Goal: Download file/media

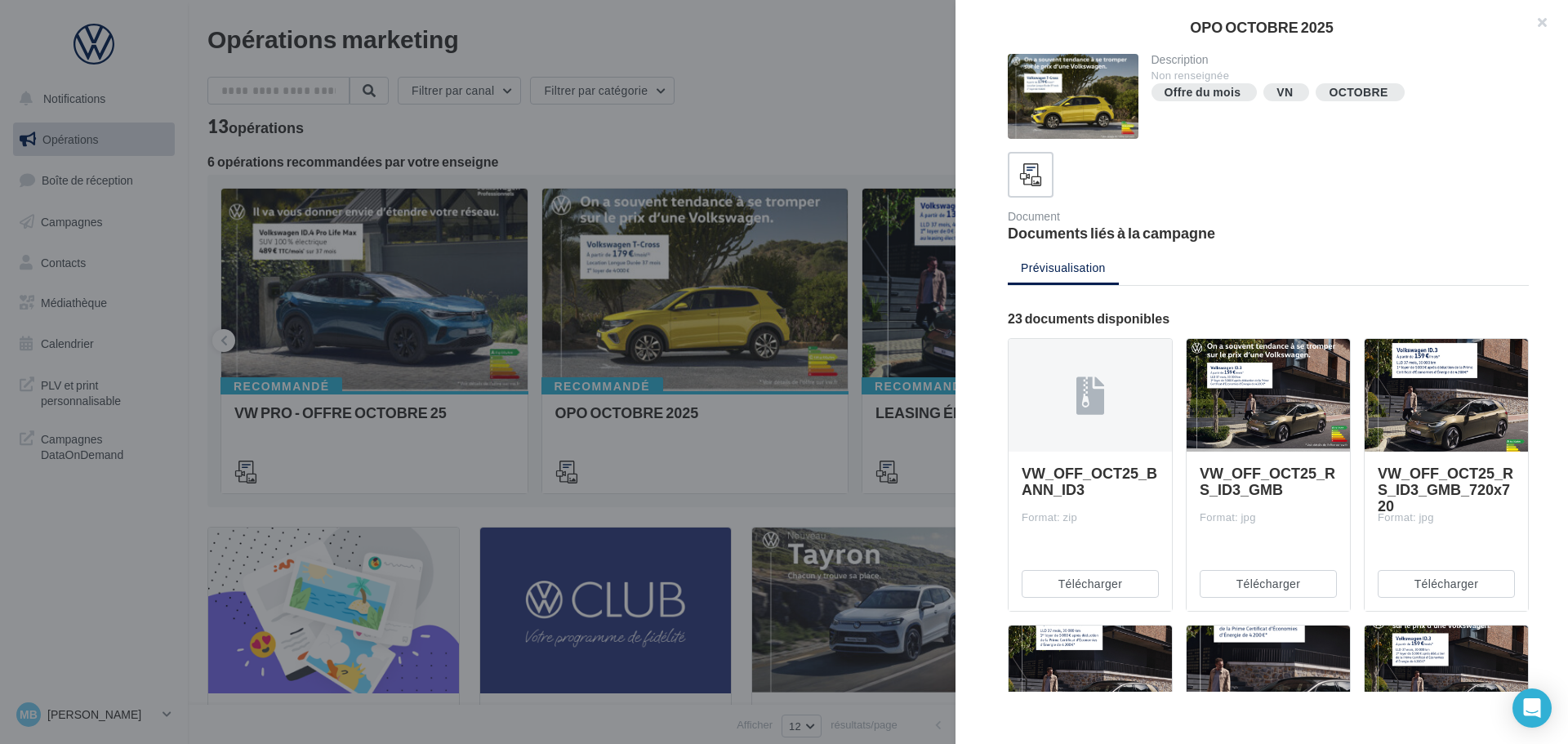
scroll to position [1952, 0]
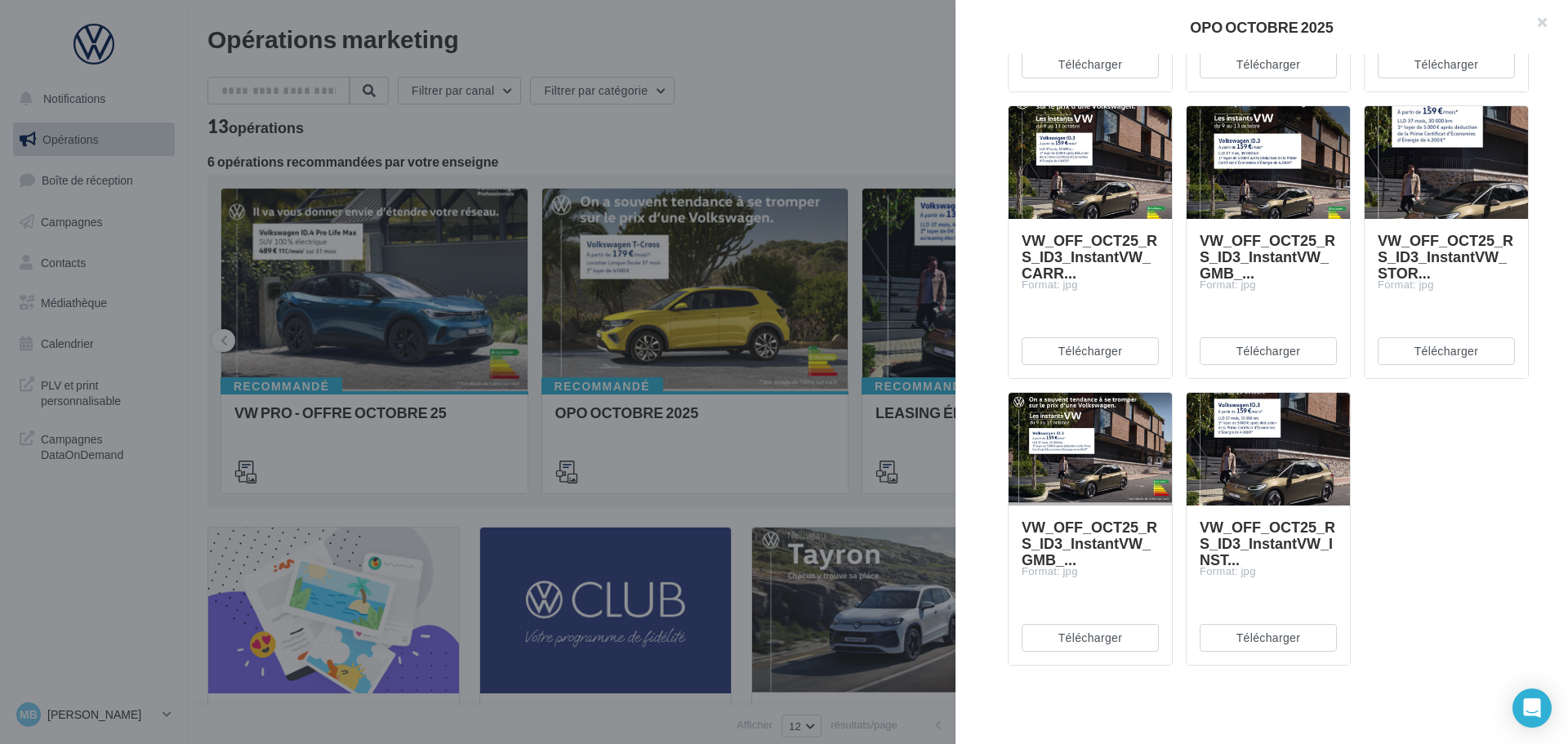
click at [992, 0] on div "OPO OCTOBRE 2025" at bounding box center [1261, 27] width 613 height 54
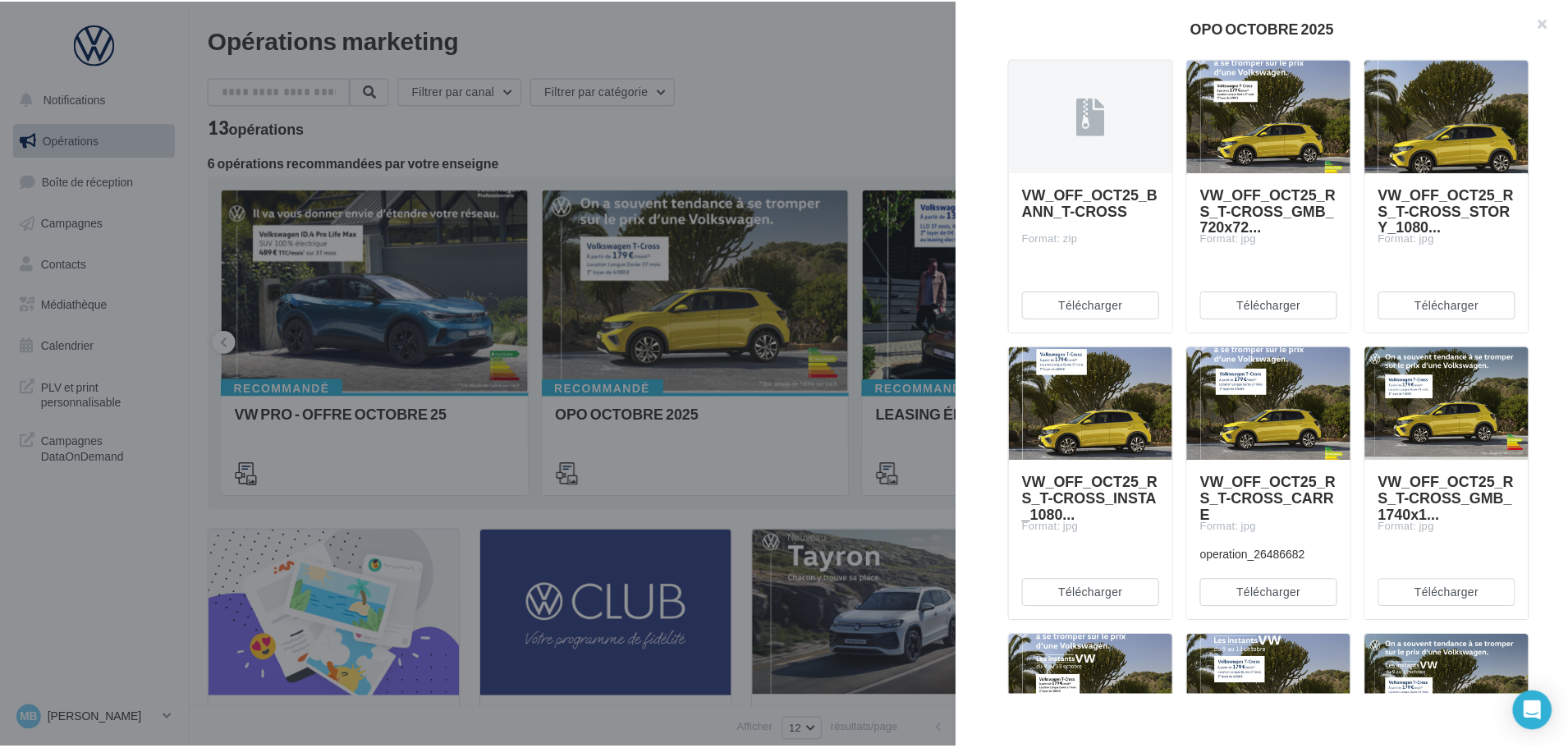
scroll to position [814, 0]
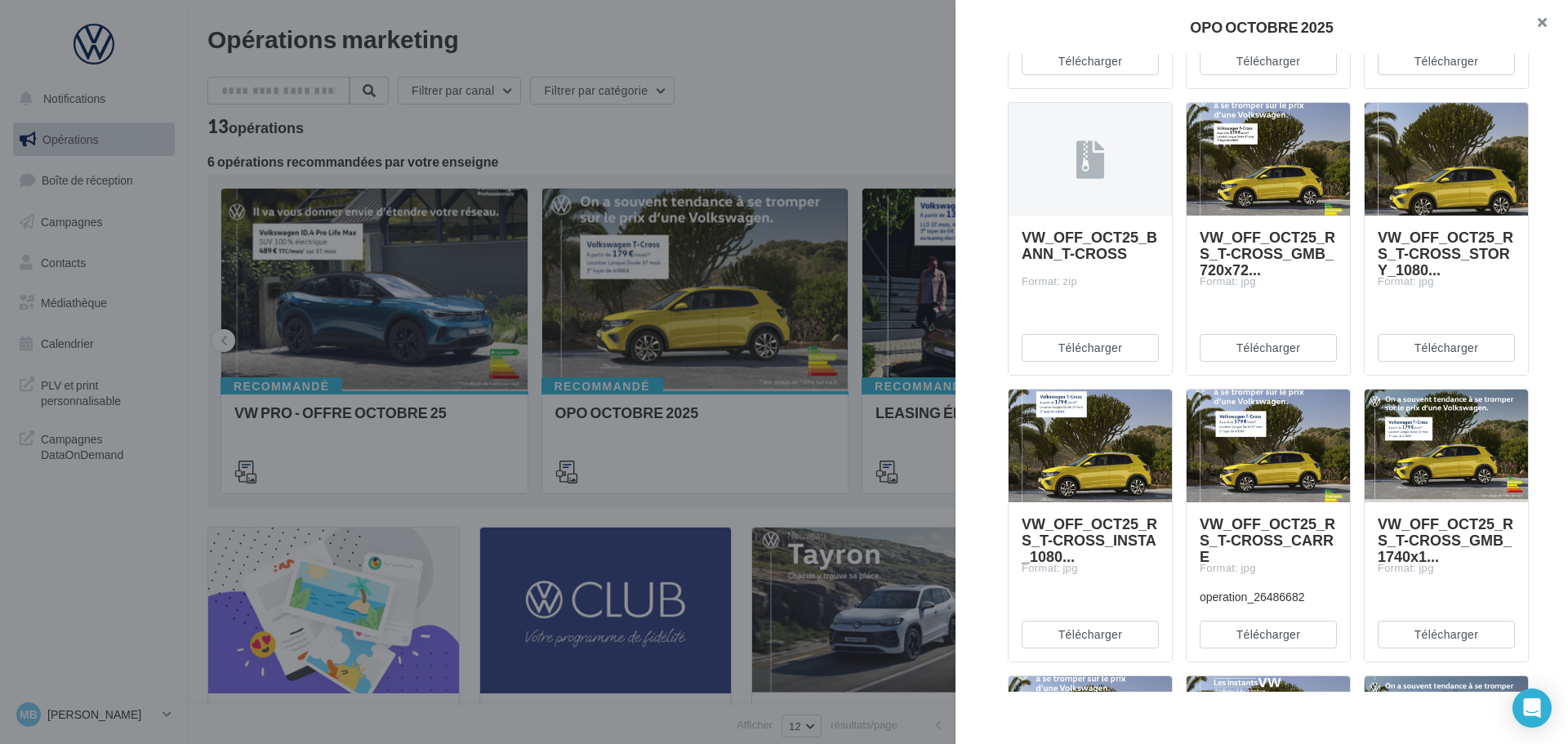
click at [1536, 18] on button "button" at bounding box center [1535, 24] width 65 height 49
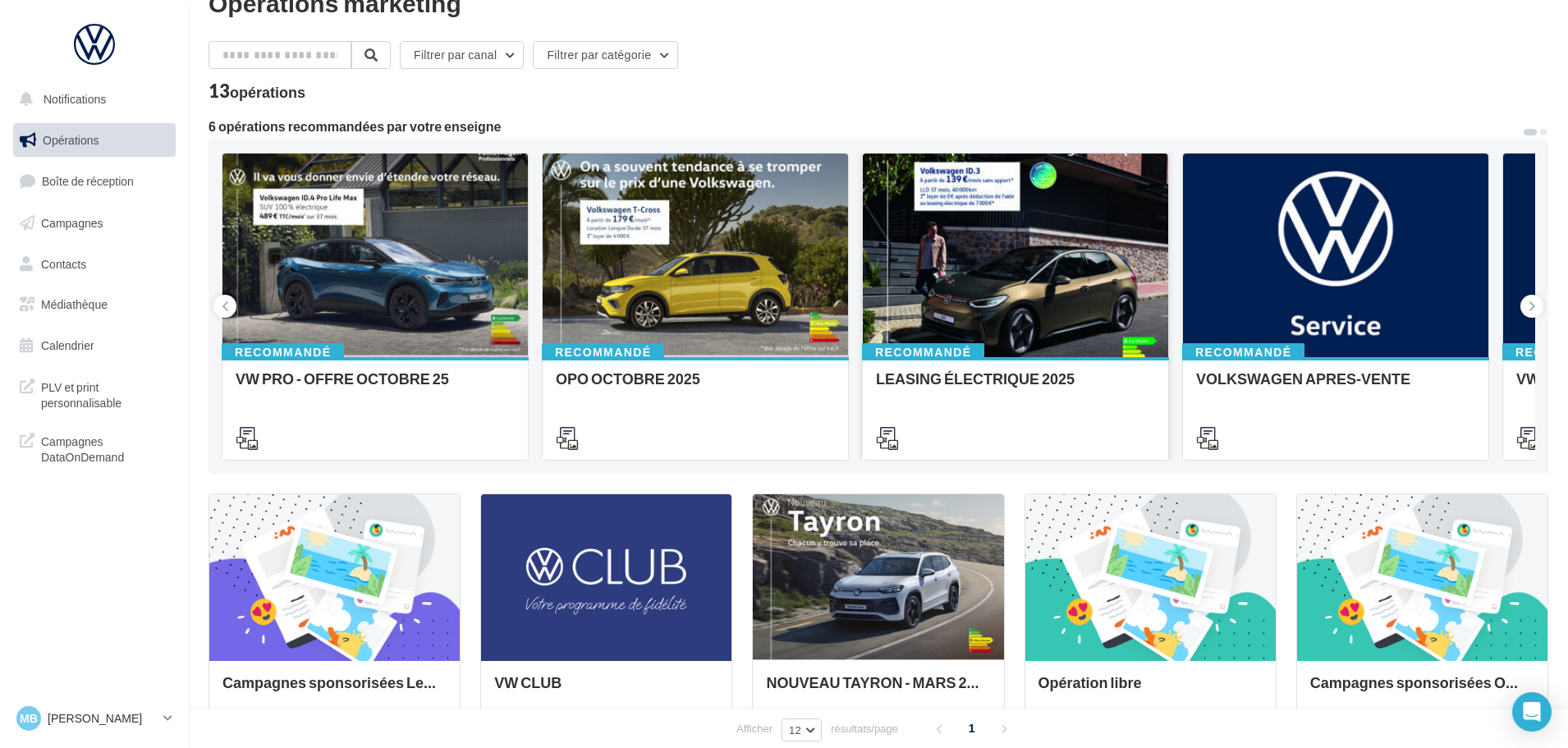
scroll to position [0, 0]
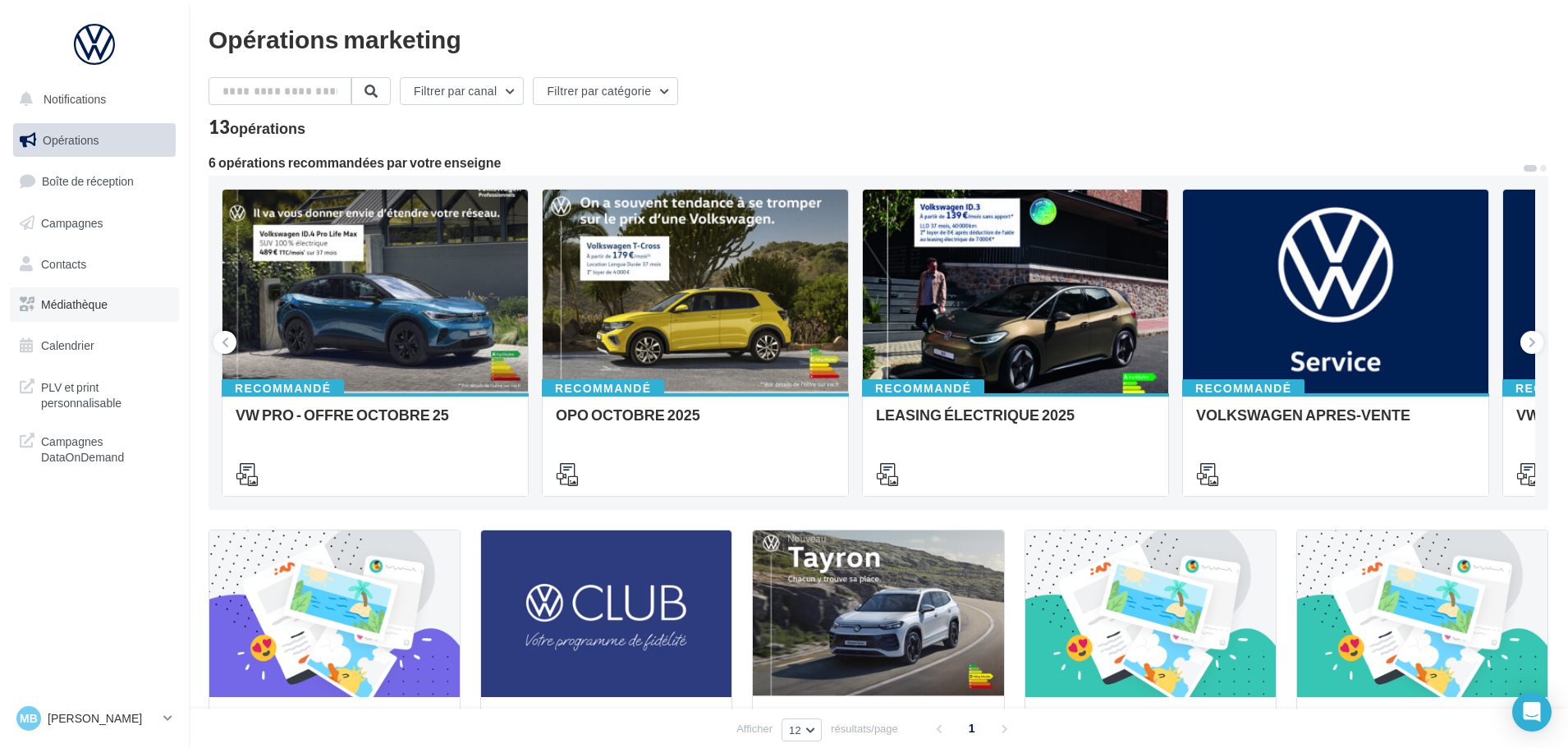
click at [89, 307] on span "Médiathèque" at bounding box center [74, 304] width 67 height 14
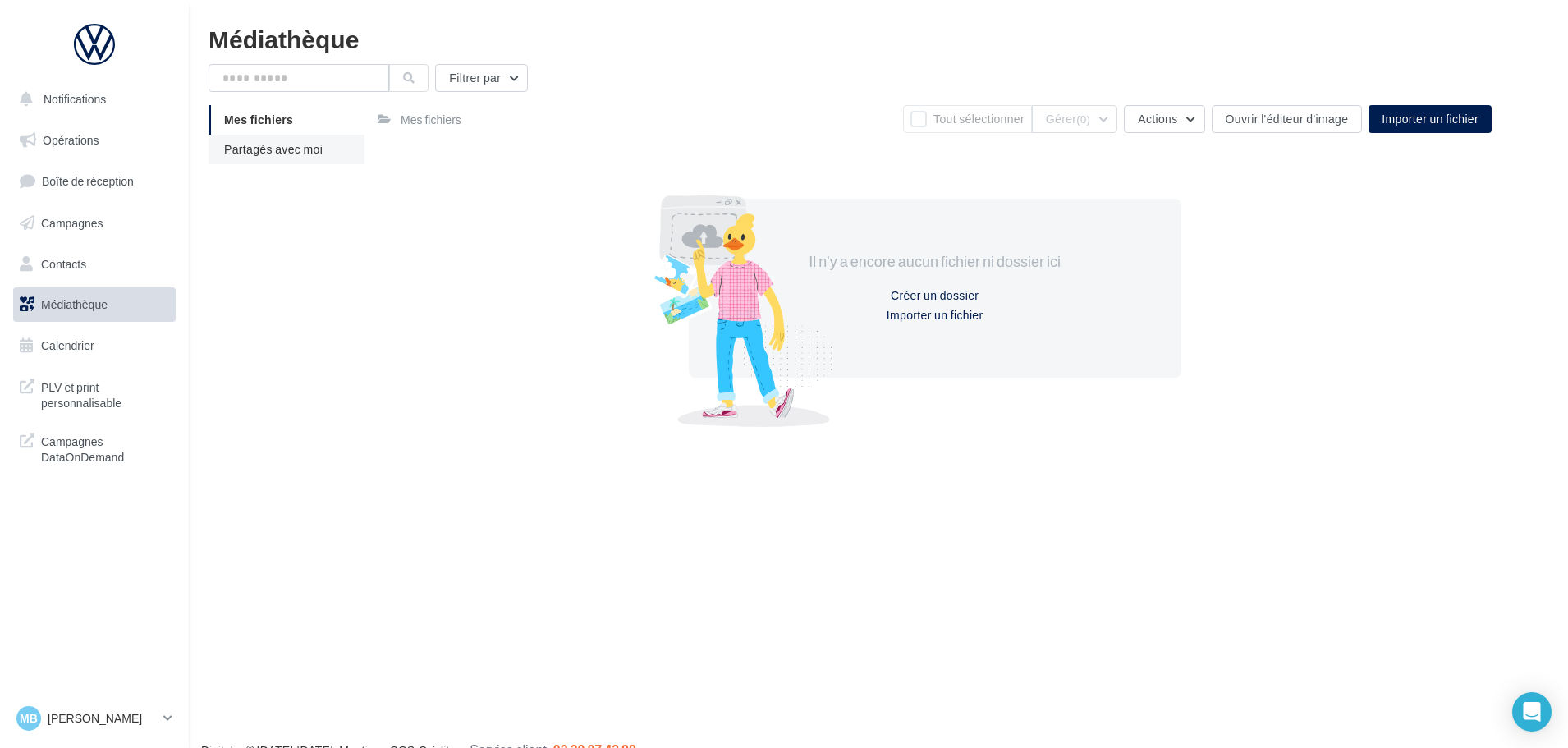
click at [289, 149] on span "Partagés avec moi" at bounding box center [273, 149] width 99 height 14
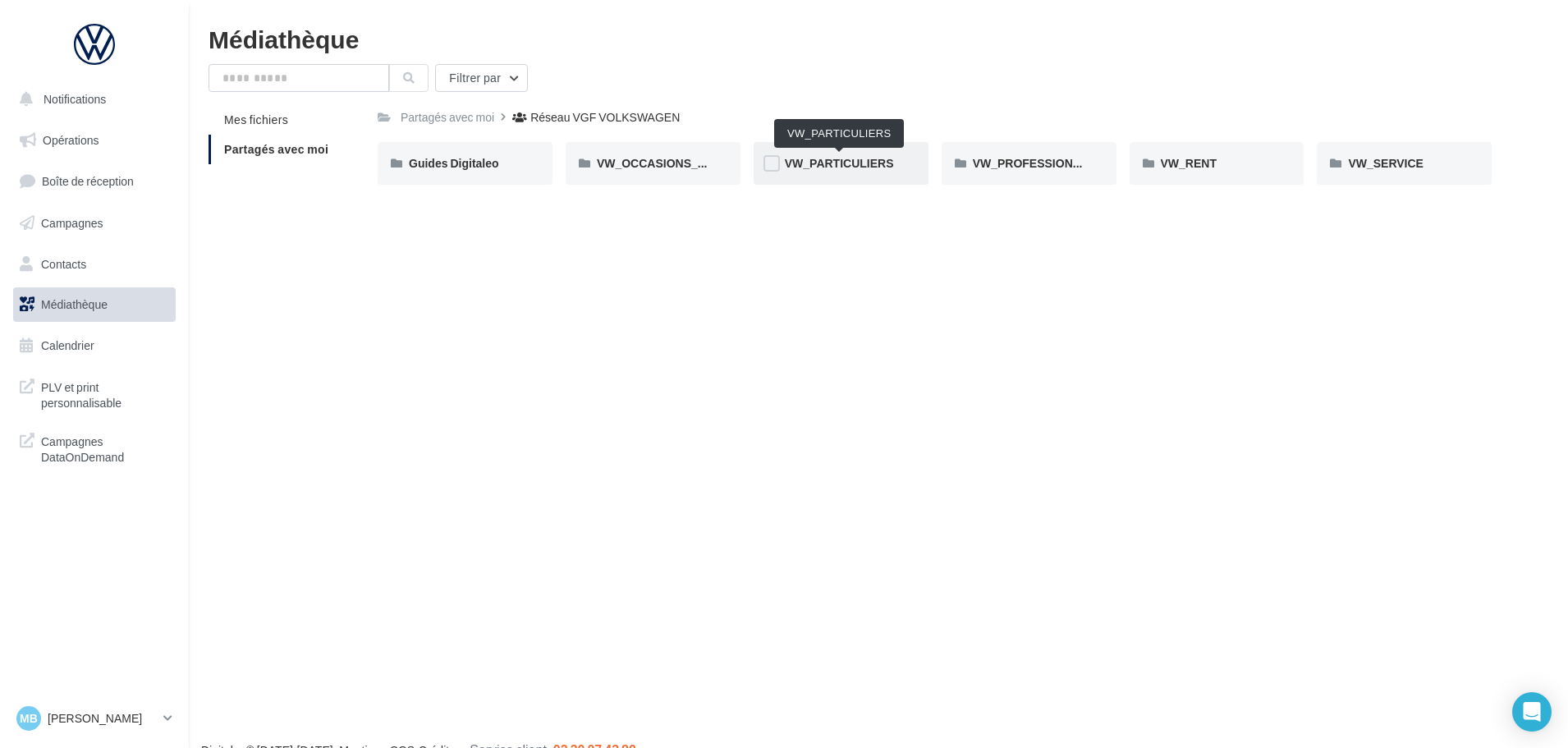
click at [841, 163] on span "VW_PARTICULIERS" at bounding box center [839, 163] width 110 height 14
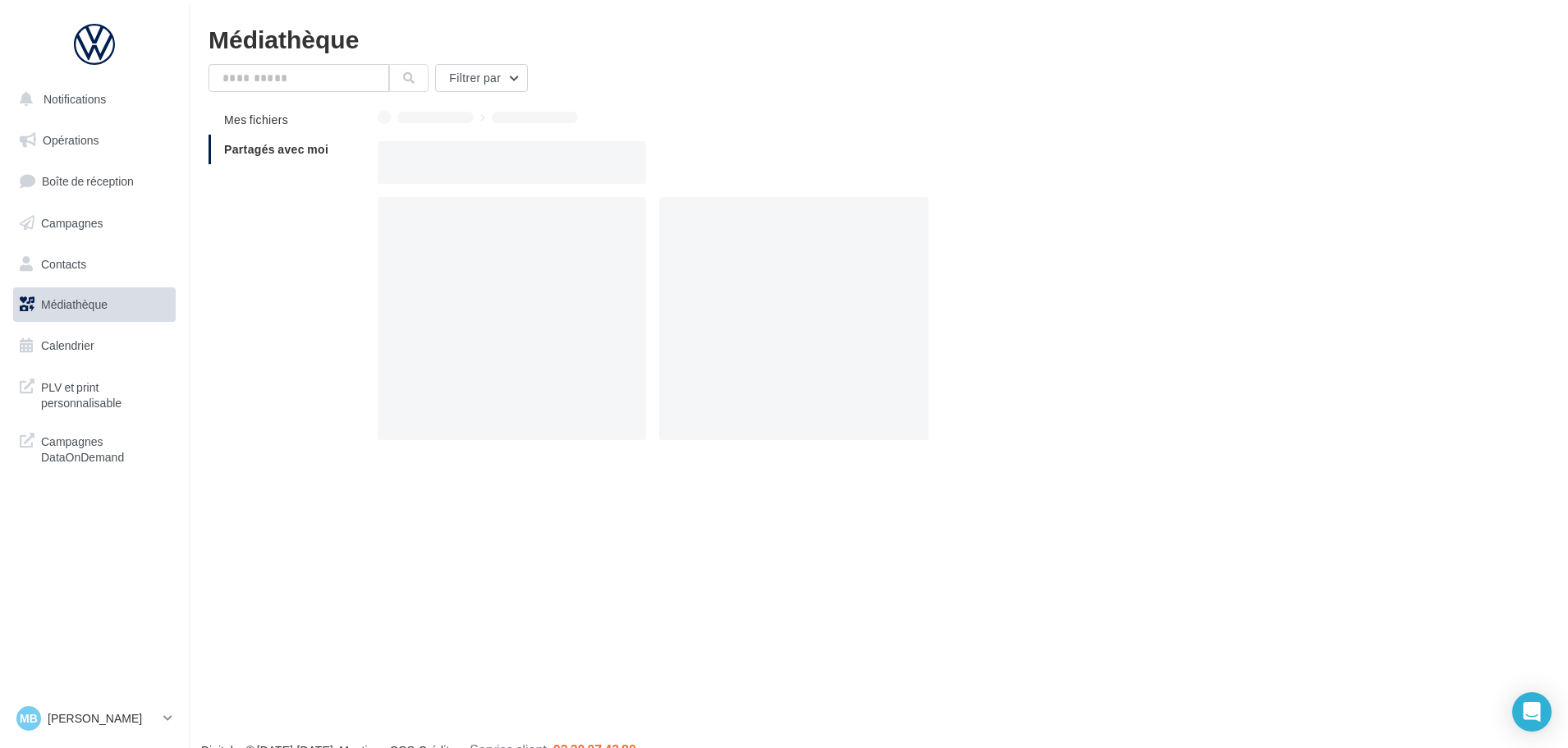
click at [841, 163] on div at bounding box center [941, 163] width 1127 height 43
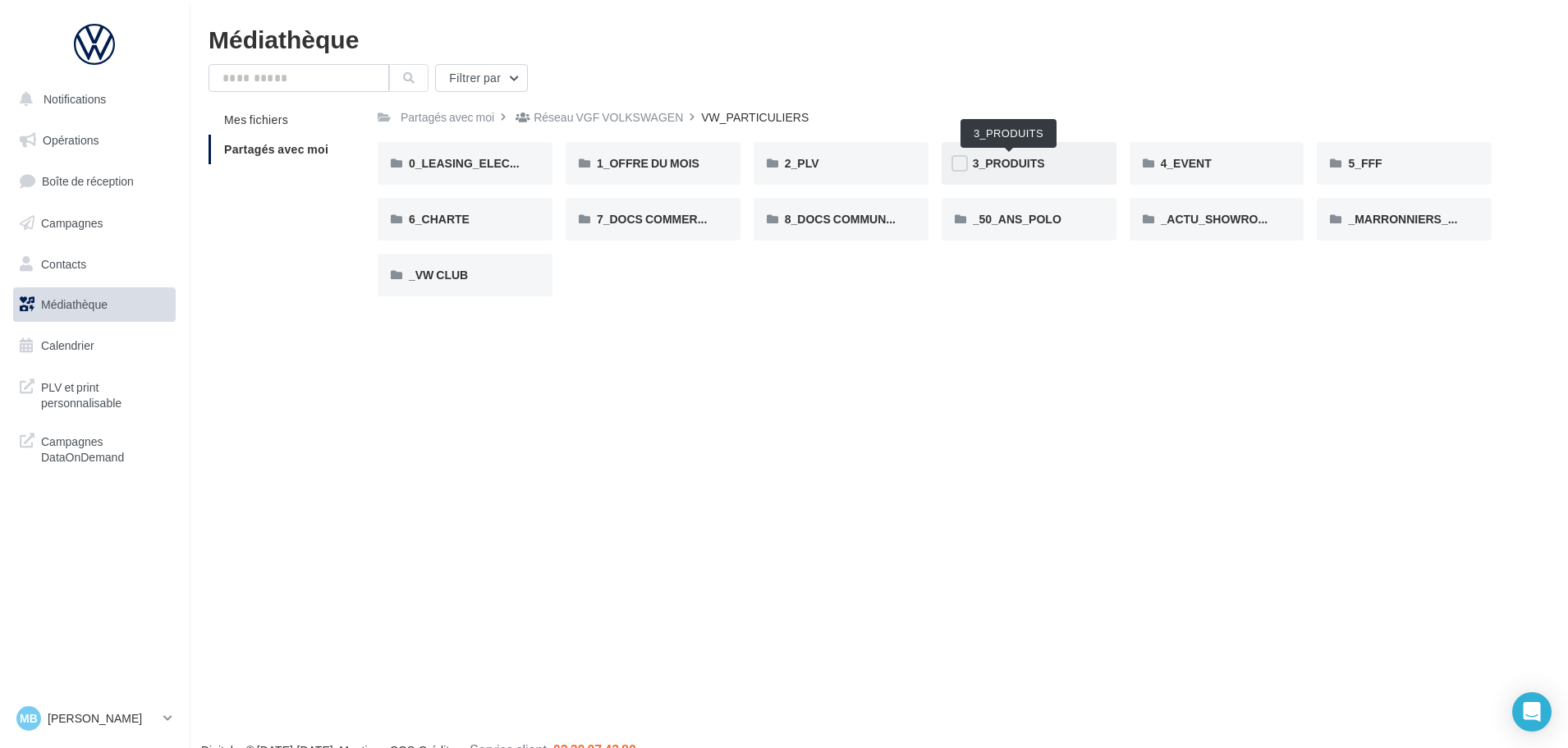
click at [1003, 157] on span "3_PRODUITS" at bounding box center [1009, 163] width 72 height 14
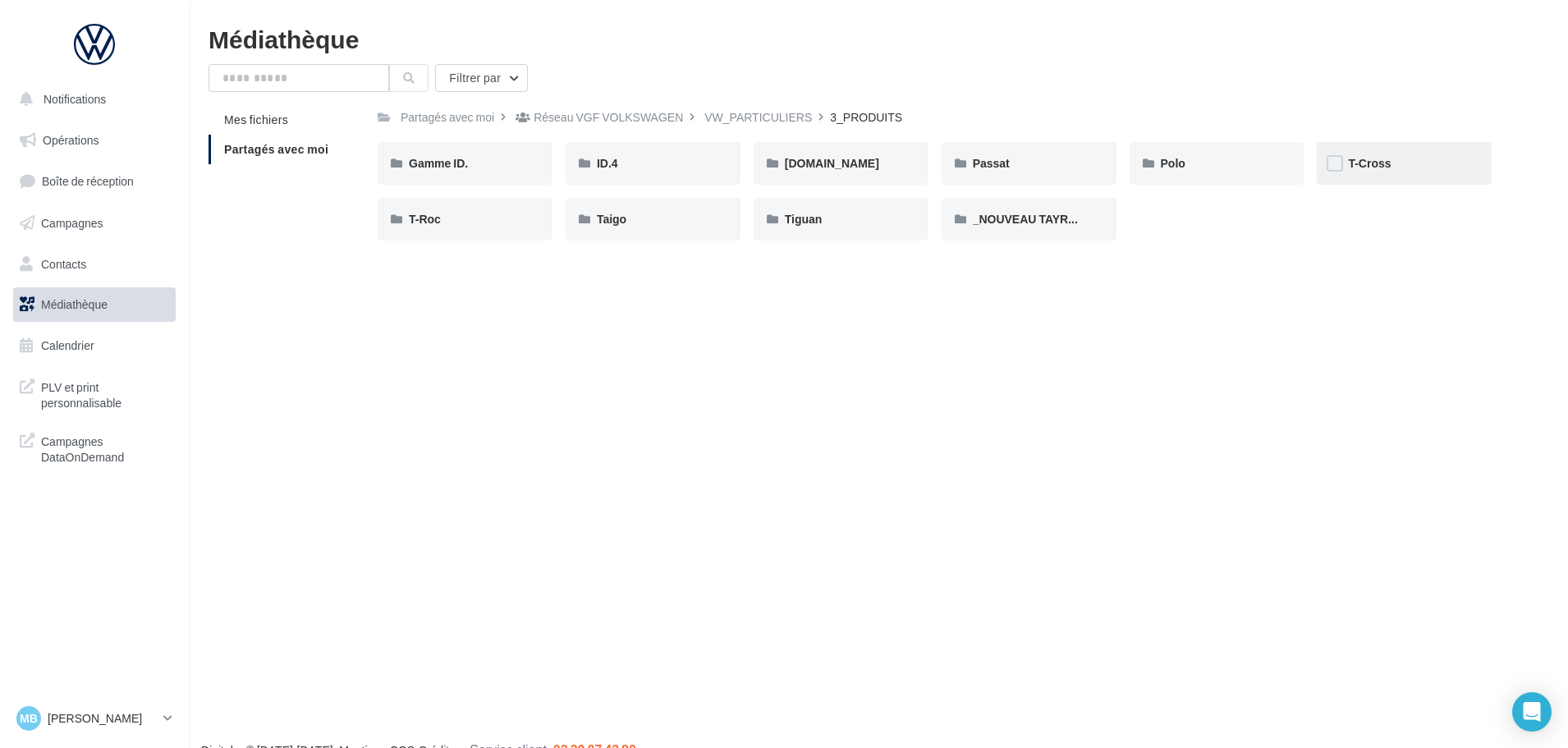
click at [1403, 174] on div "T-Cross" at bounding box center [1405, 163] width 175 height 43
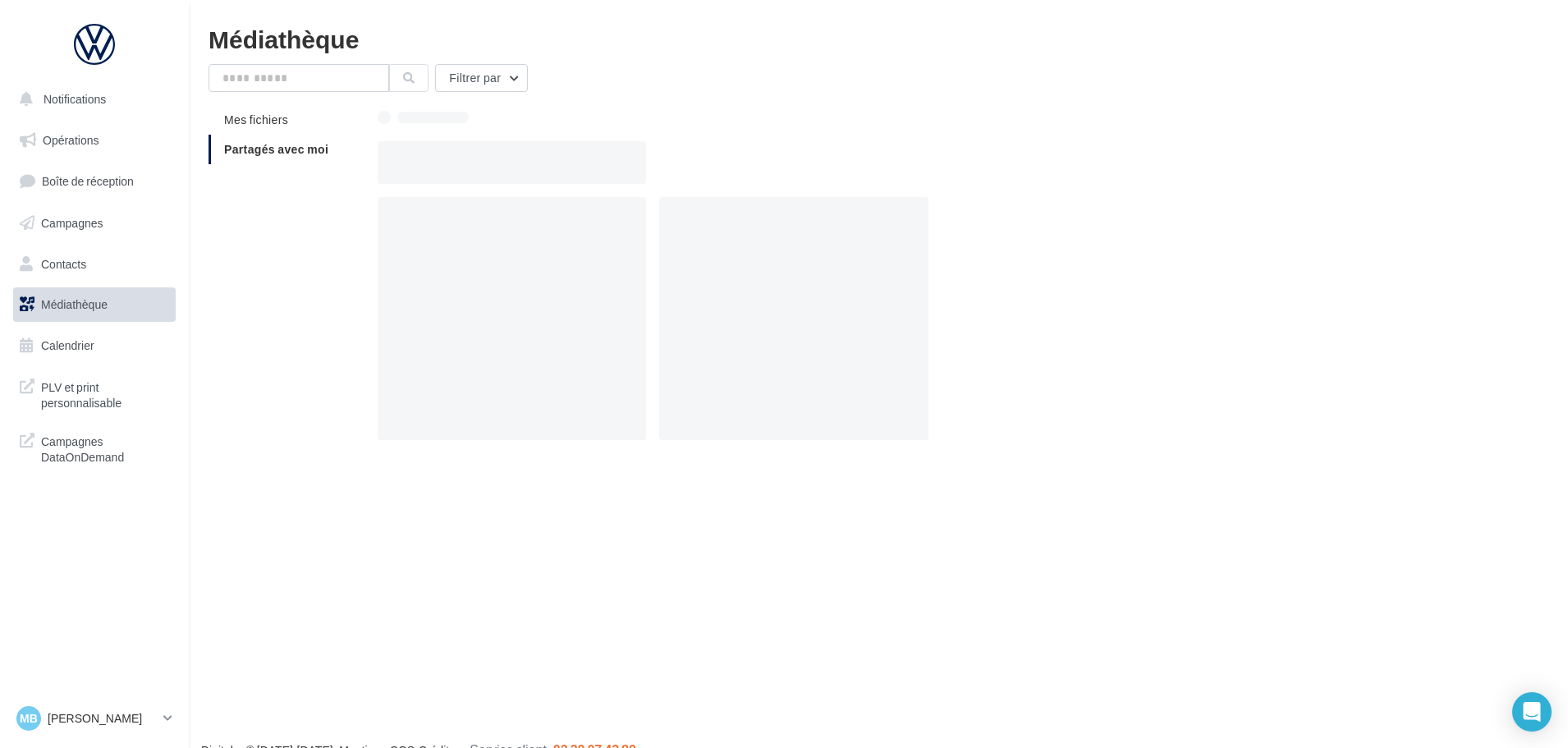
click at [1403, 174] on div at bounding box center [941, 163] width 1127 height 43
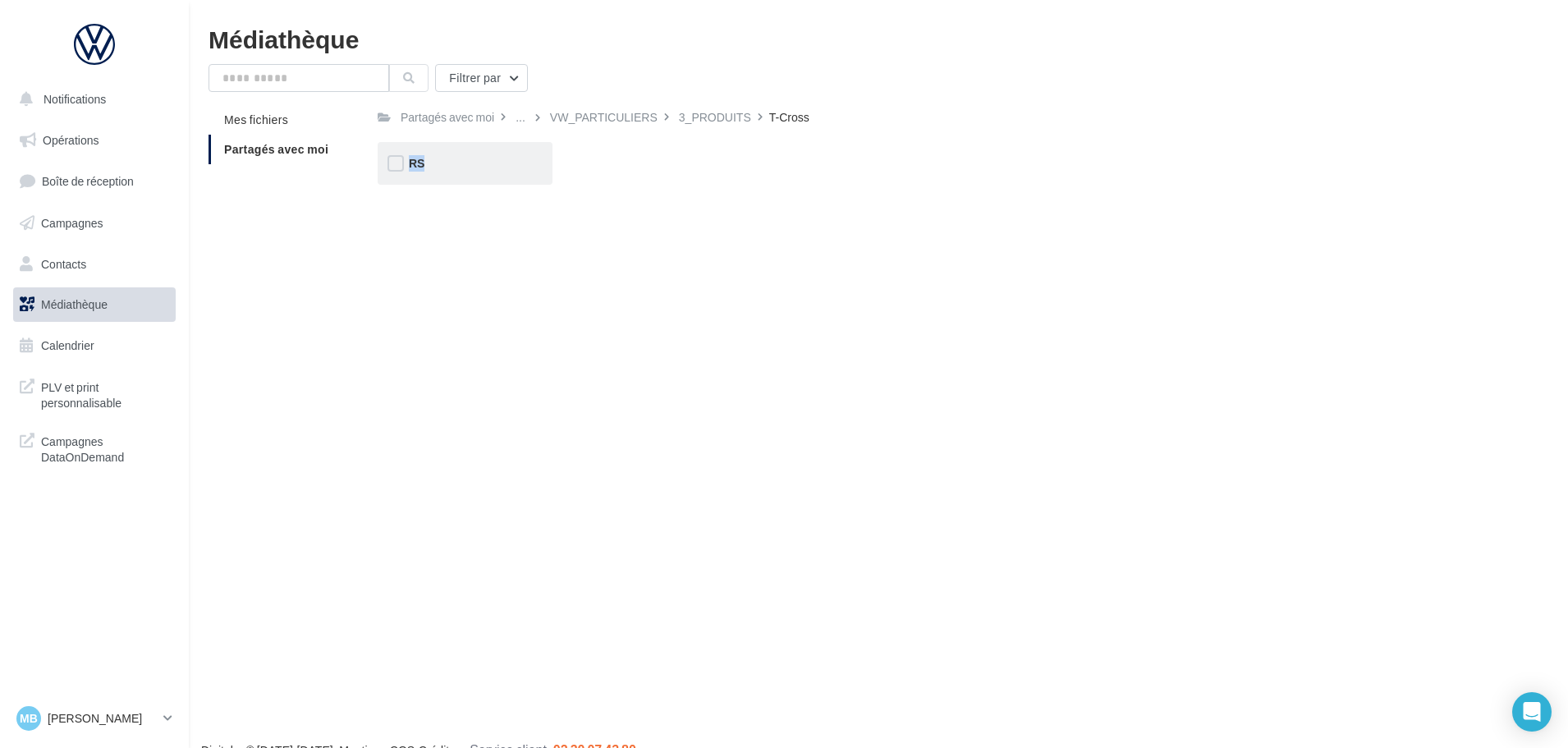
click at [527, 179] on div "RS" at bounding box center [465, 163] width 175 height 43
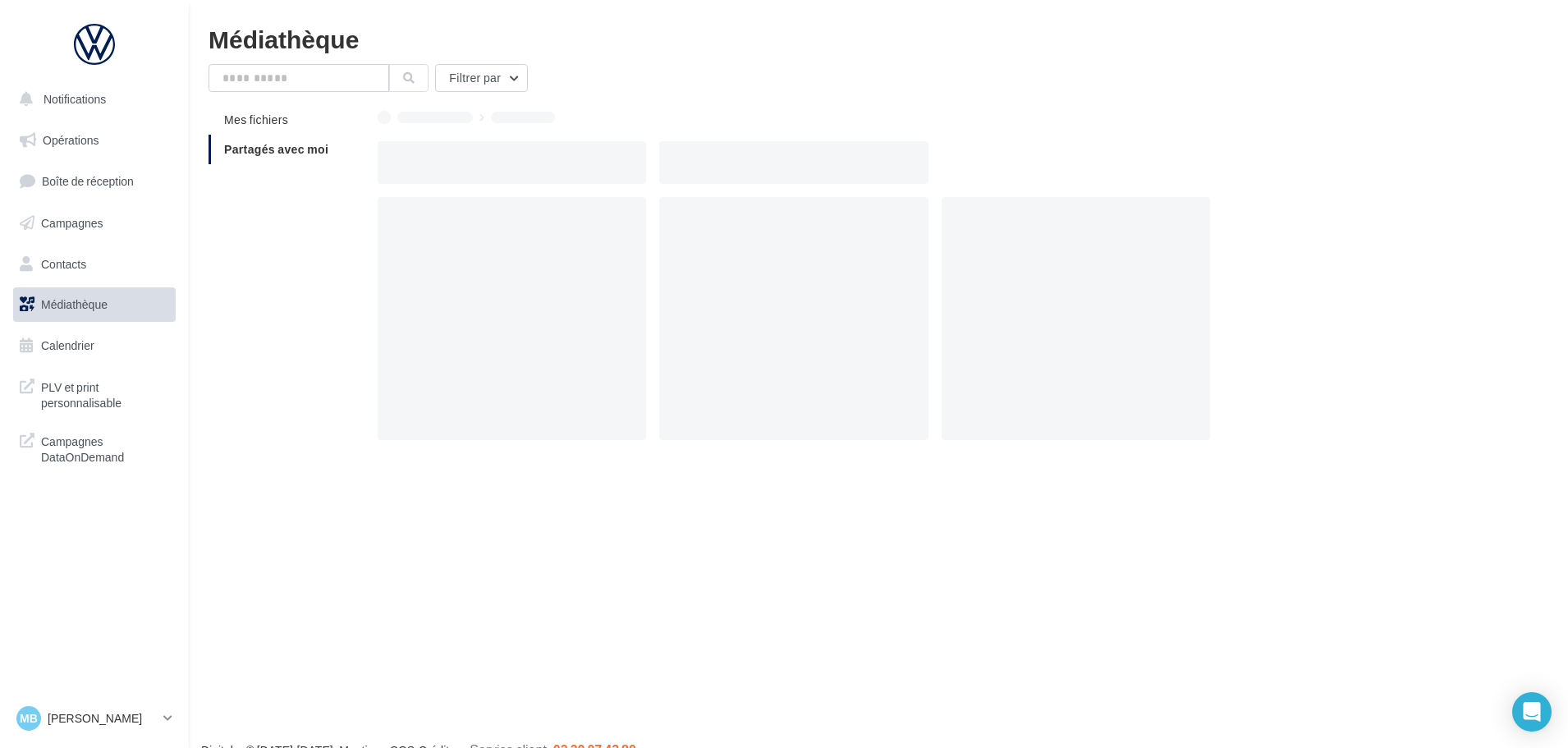
click at [527, 179] on div at bounding box center [511, 163] width 269 height 43
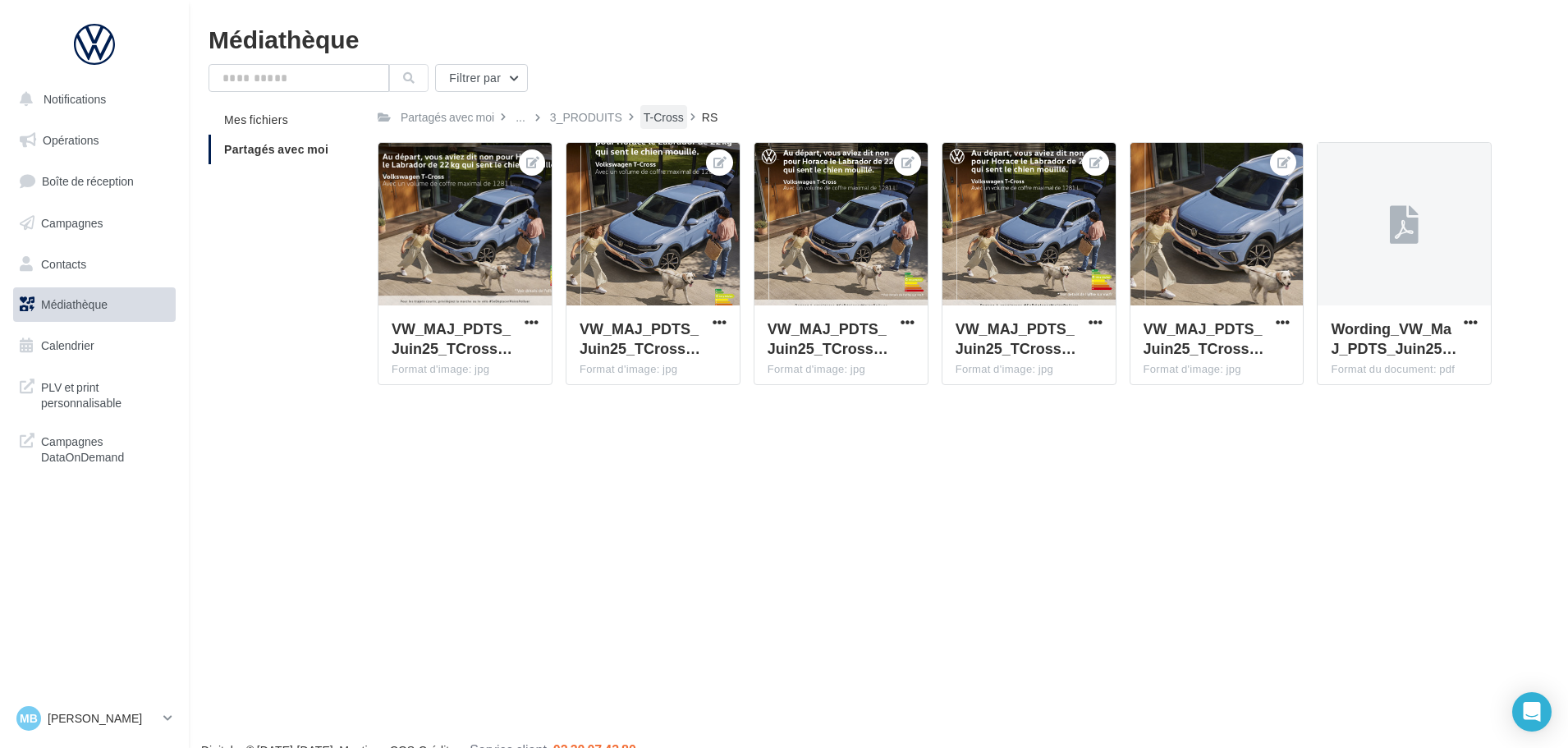
click at [655, 118] on div "T-Cross" at bounding box center [664, 117] width 40 height 16
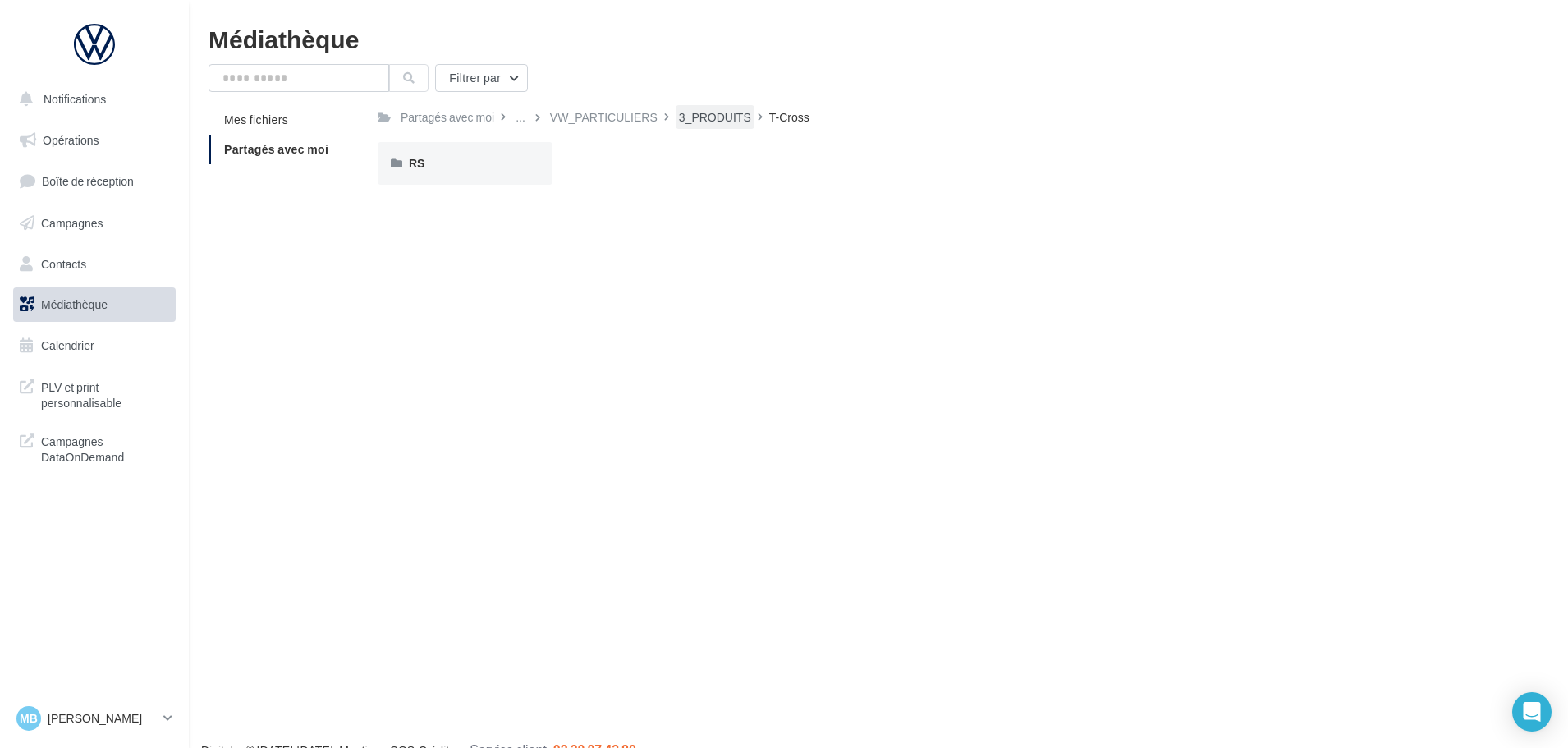
click at [697, 113] on div "3_PRODUITS" at bounding box center [715, 117] width 72 height 16
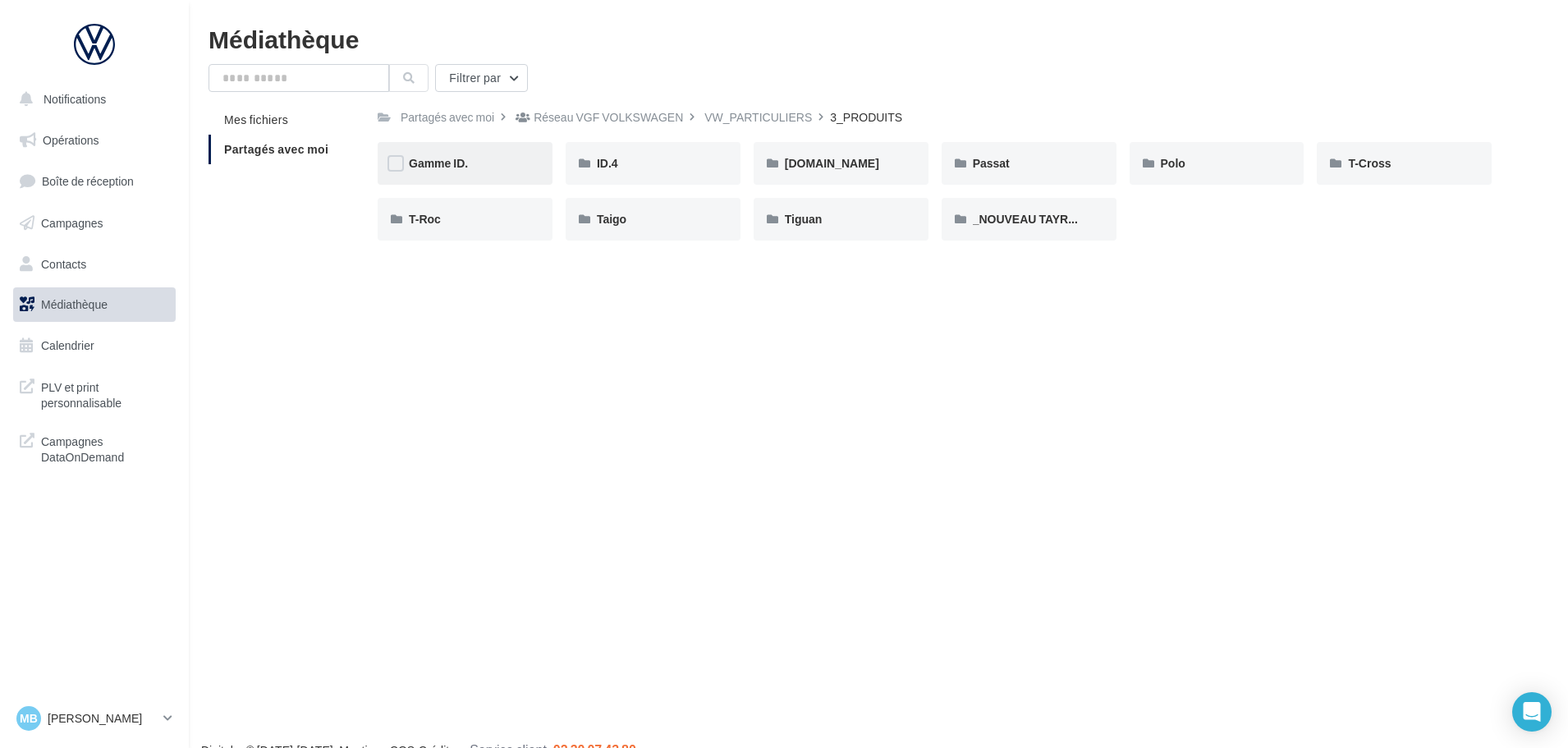
click at [431, 163] on span "Gamme ID." at bounding box center [438, 163] width 59 height 14
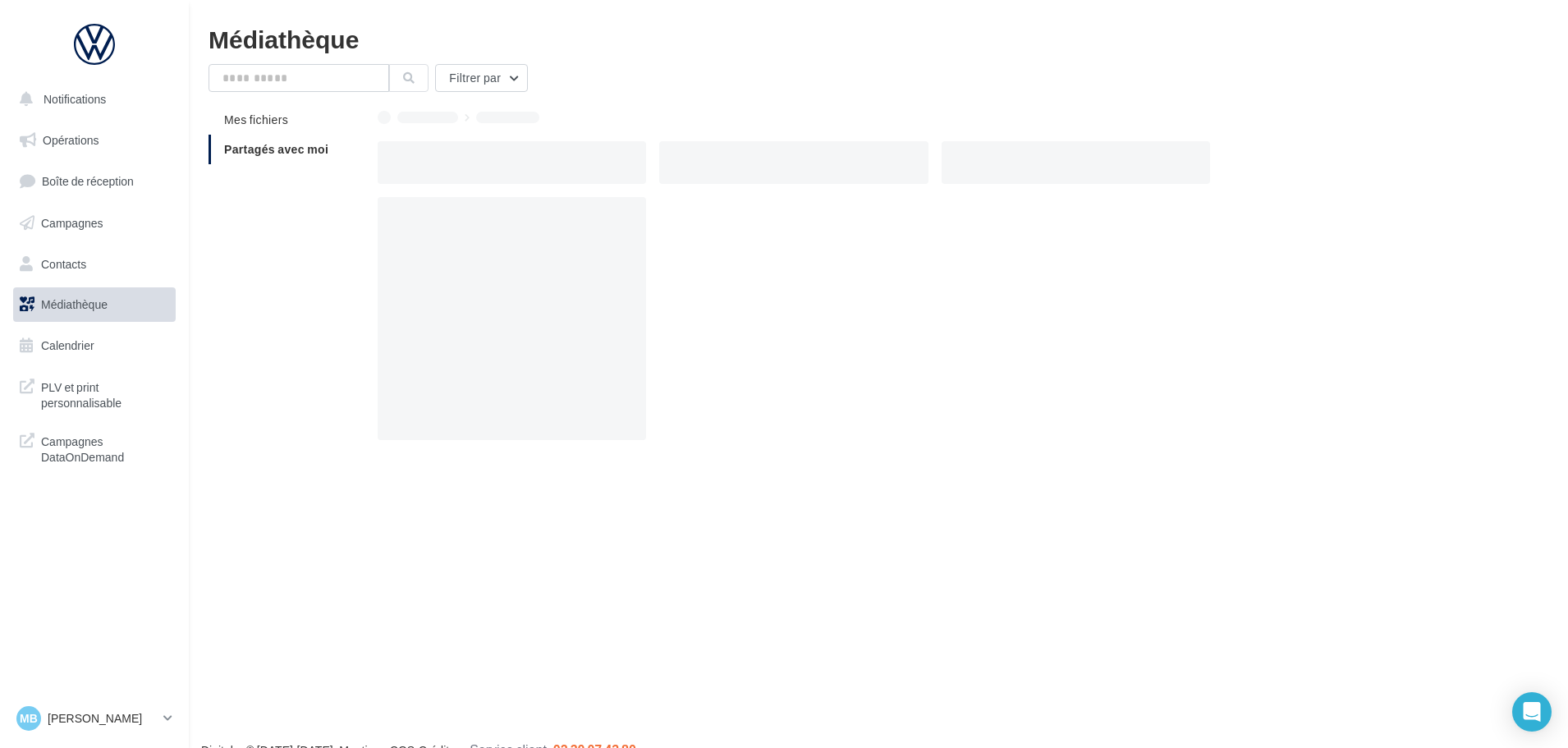
click at [431, 163] on div at bounding box center [511, 163] width 269 height 43
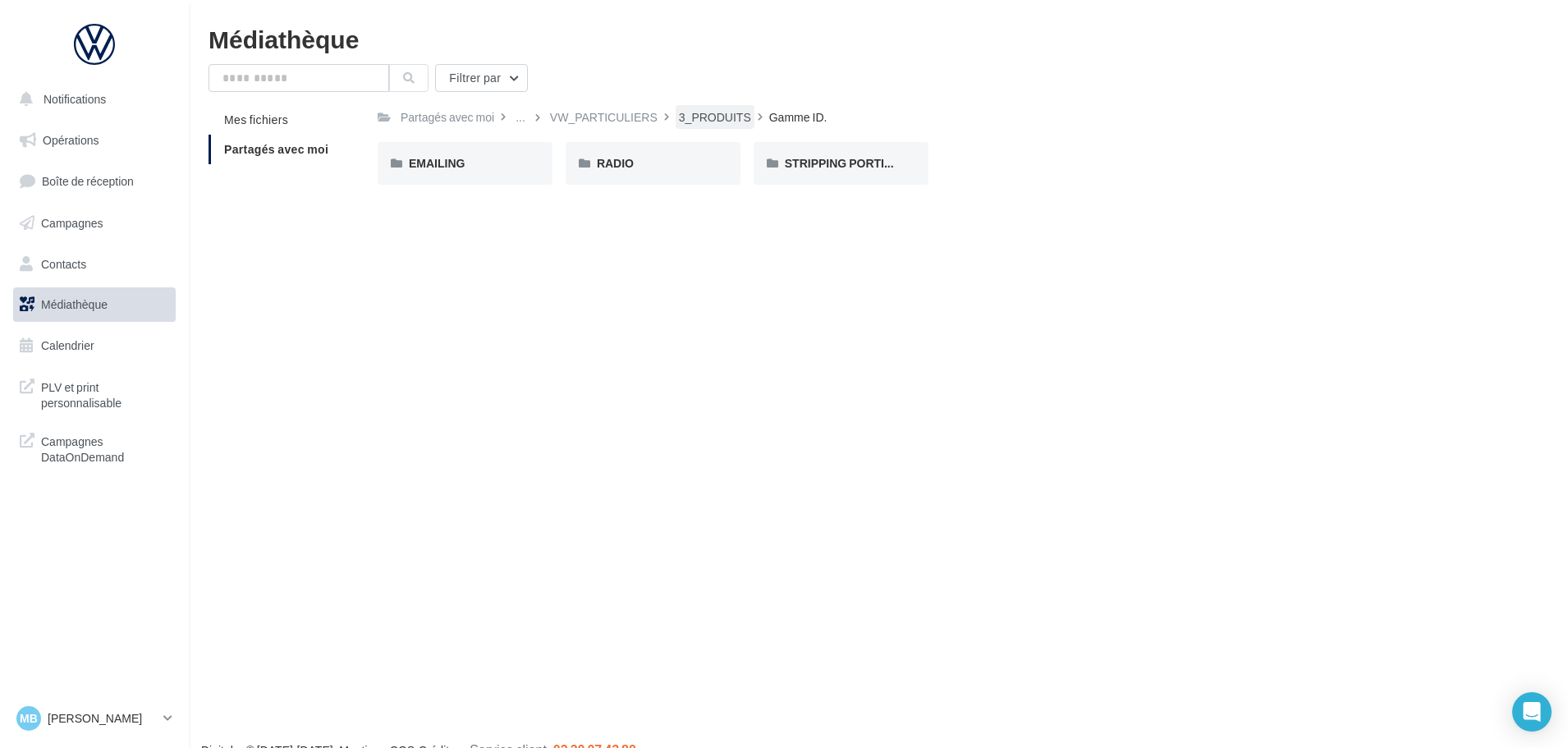
click at [701, 110] on div "3_PRODUITS" at bounding box center [715, 117] width 72 height 16
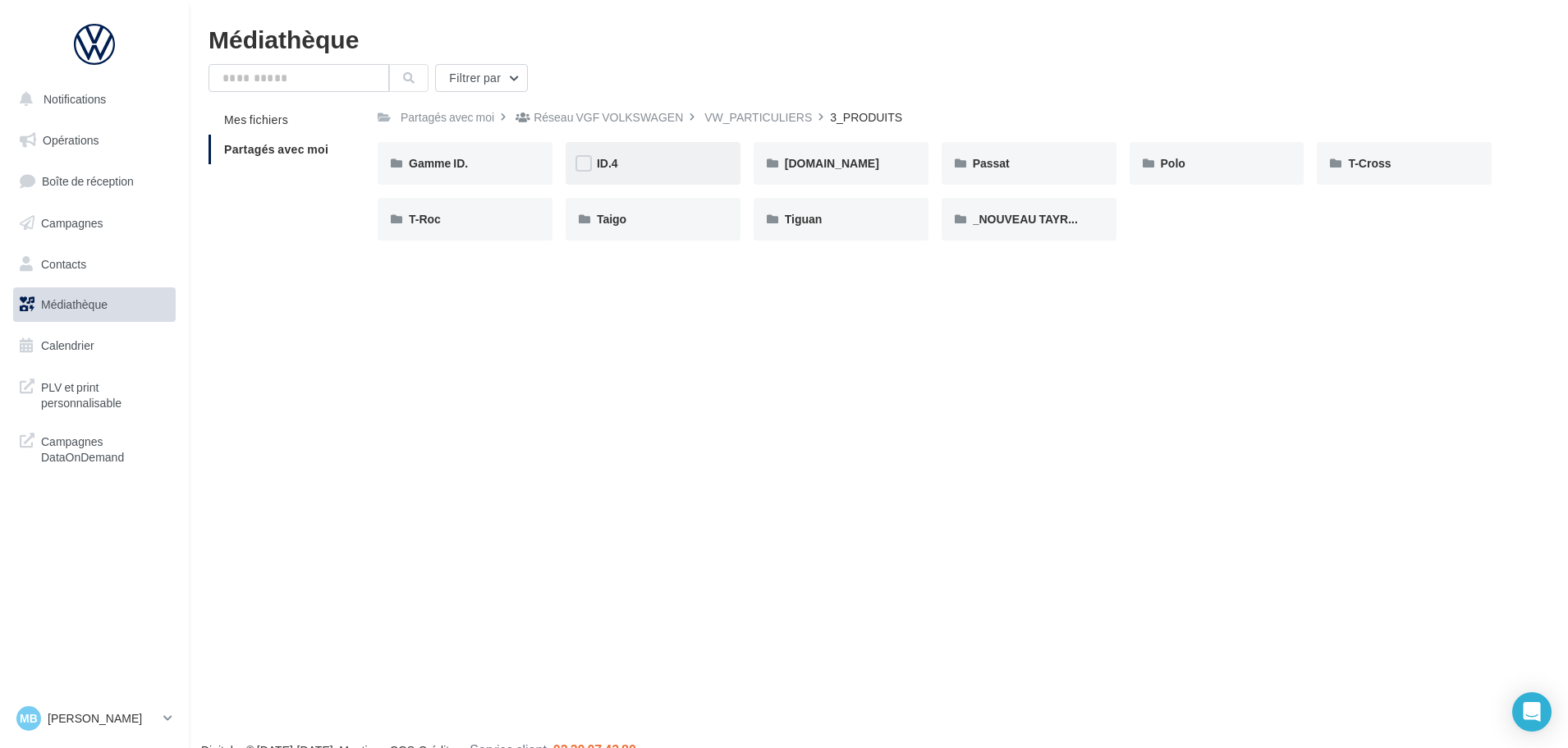
click at [690, 157] on div "ID.4" at bounding box center [652, 163] width 112 height 16
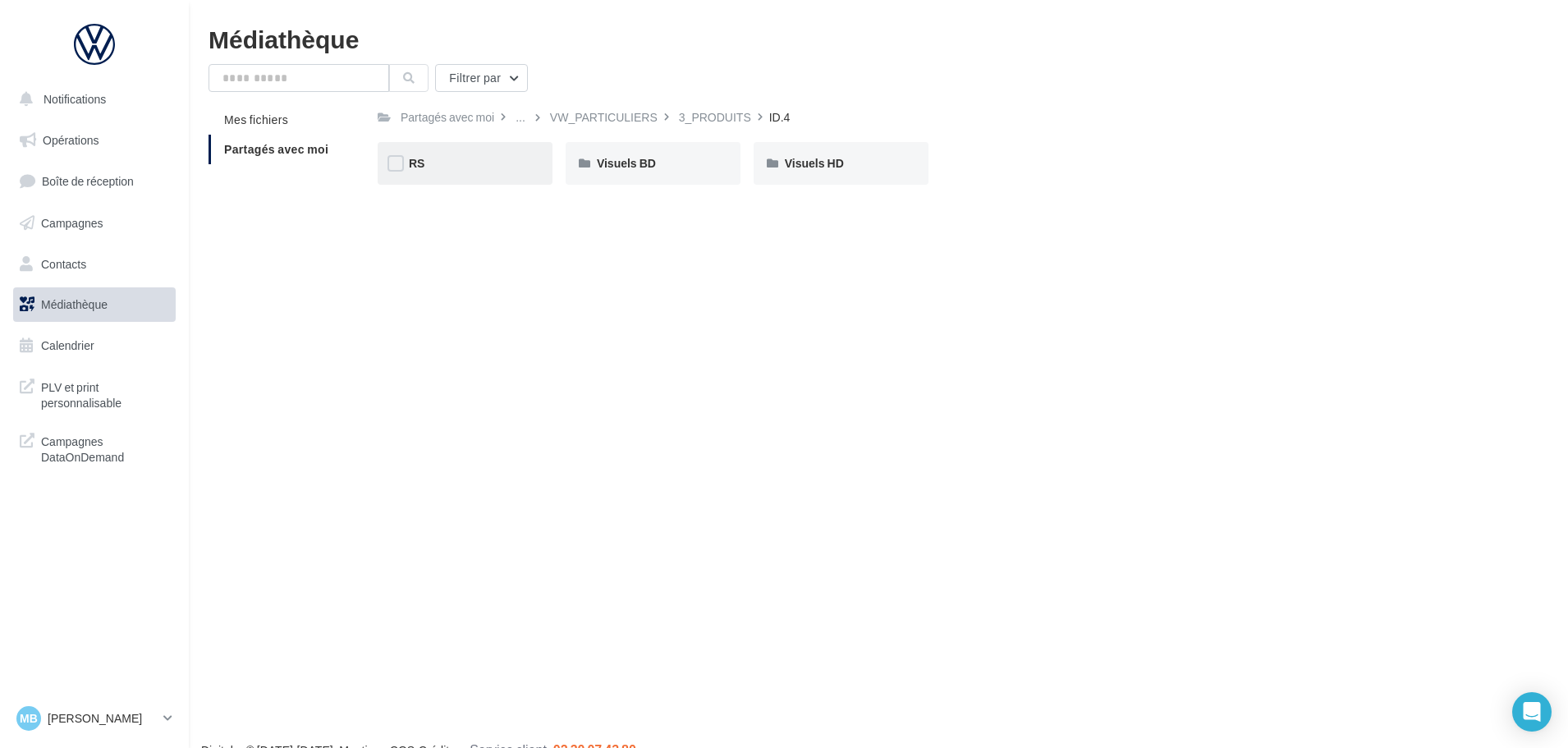
click at [497, 158] on div "RS" at bounding box center [464, 163] width 112 height 16
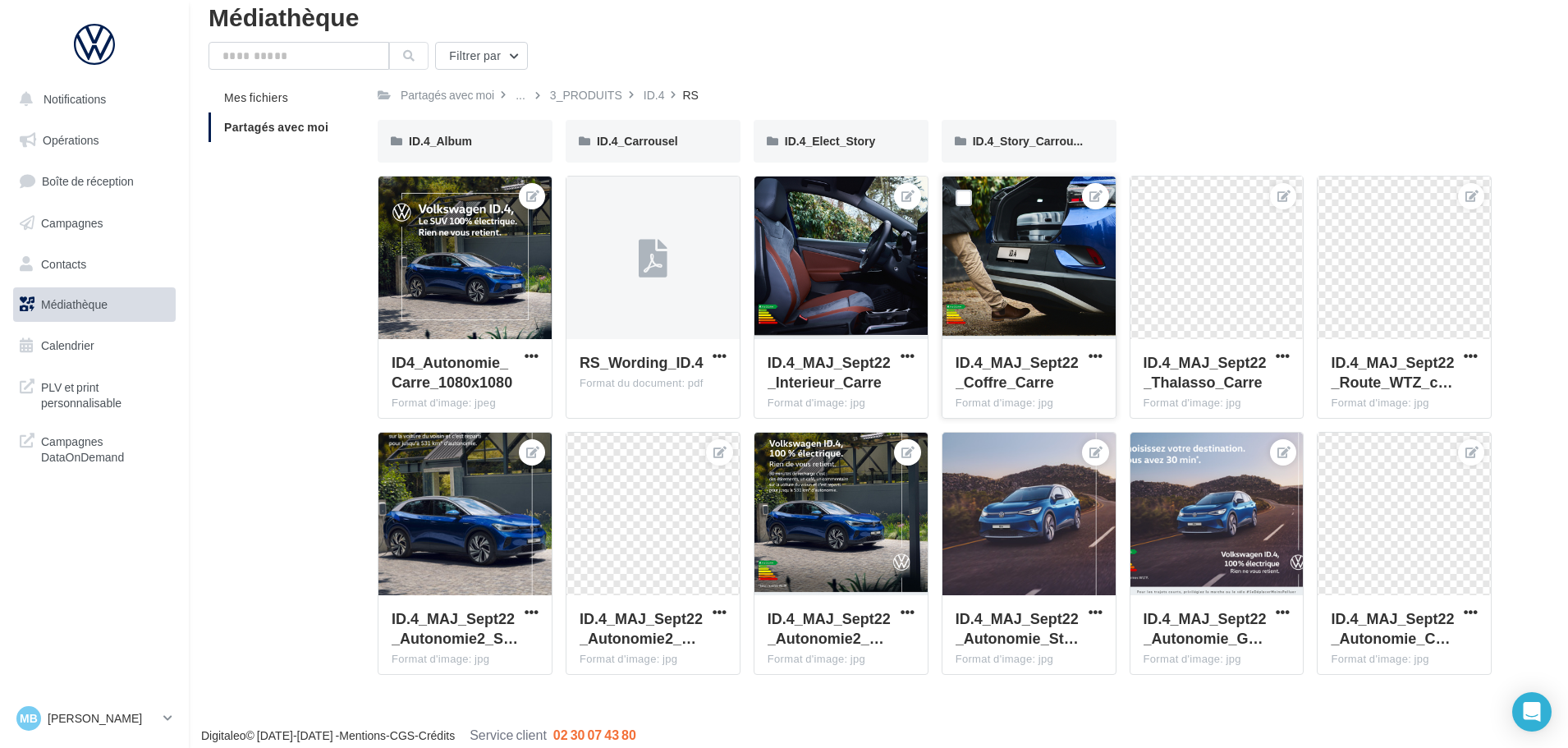
scroll to position [33, 0]
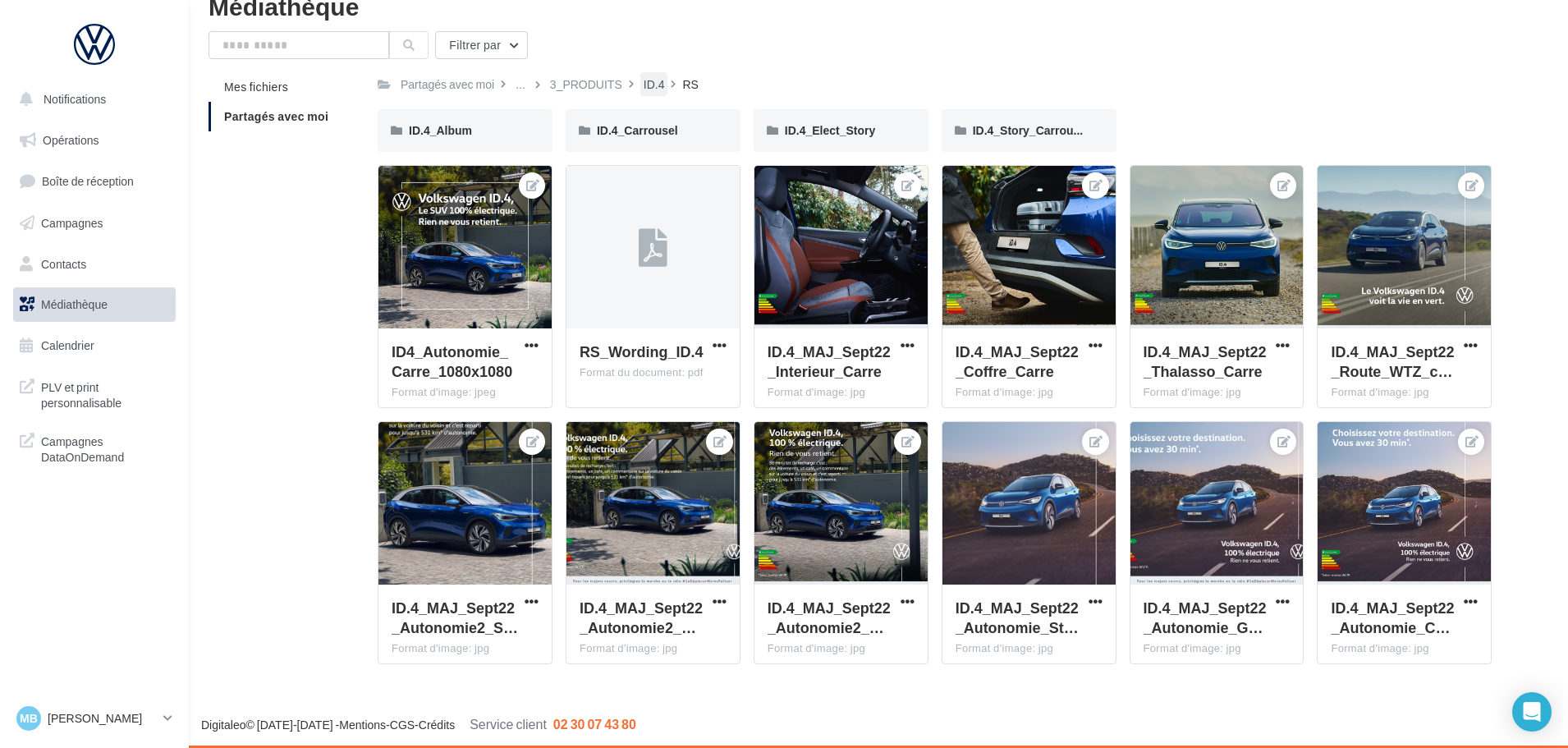
click at [646, 92] on div "ID.4" at bounding box center [654, 84] width 21 height 16
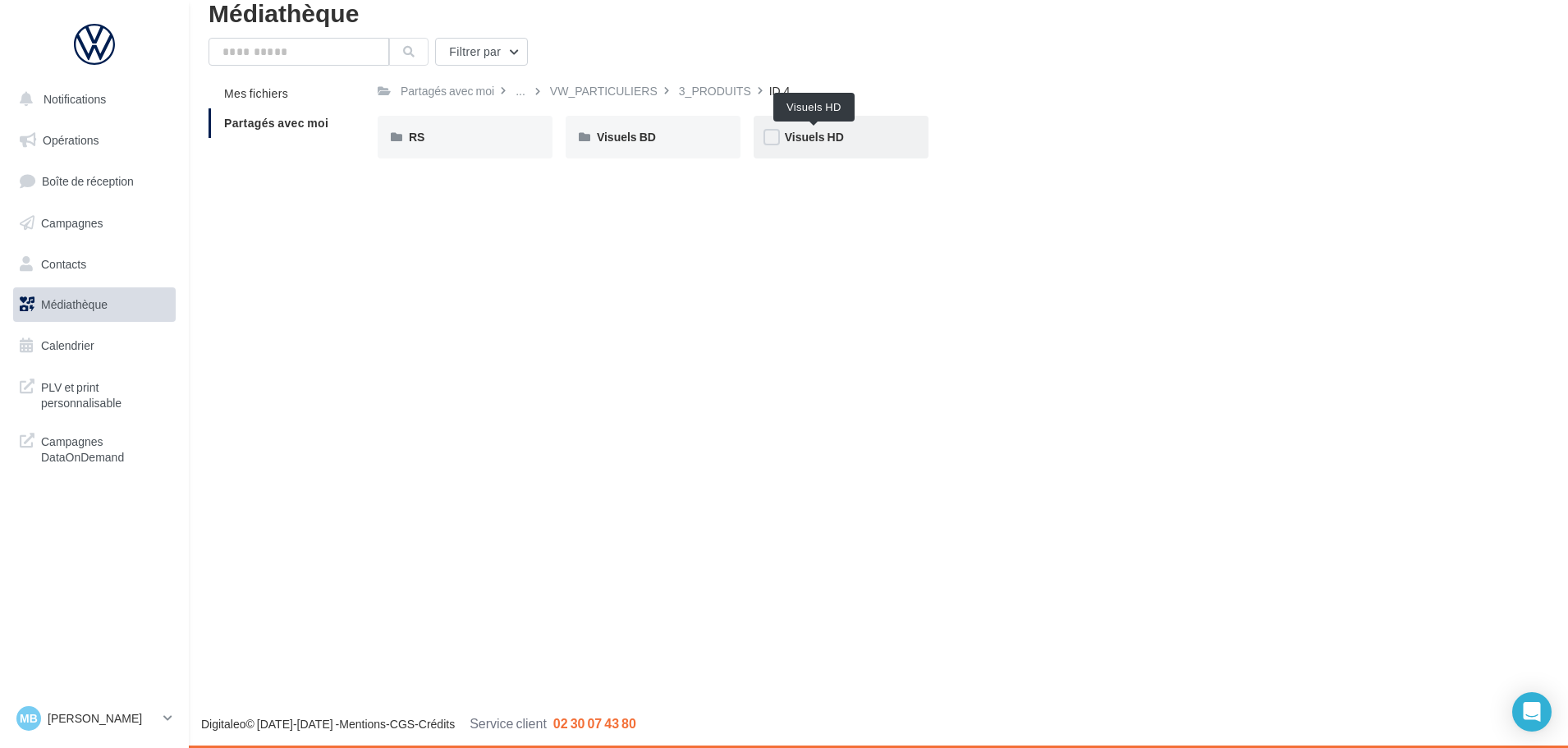
click at [838, 140] on span "Visuels HD" at bounding box center [814, 136] width 59 height 14
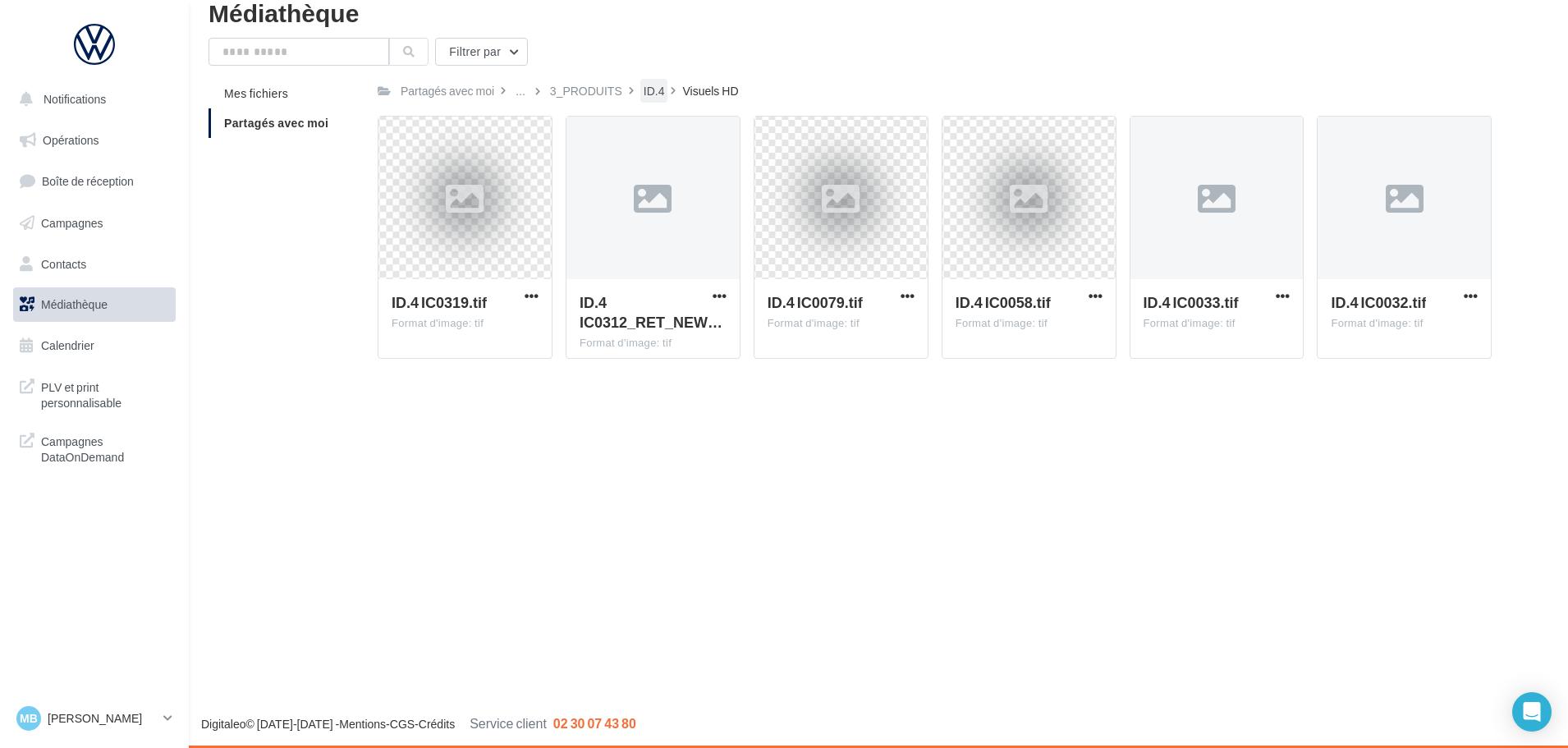
click at [656, 91] on div "ID.4" at bounding box center [654, 90] width 21 height 16
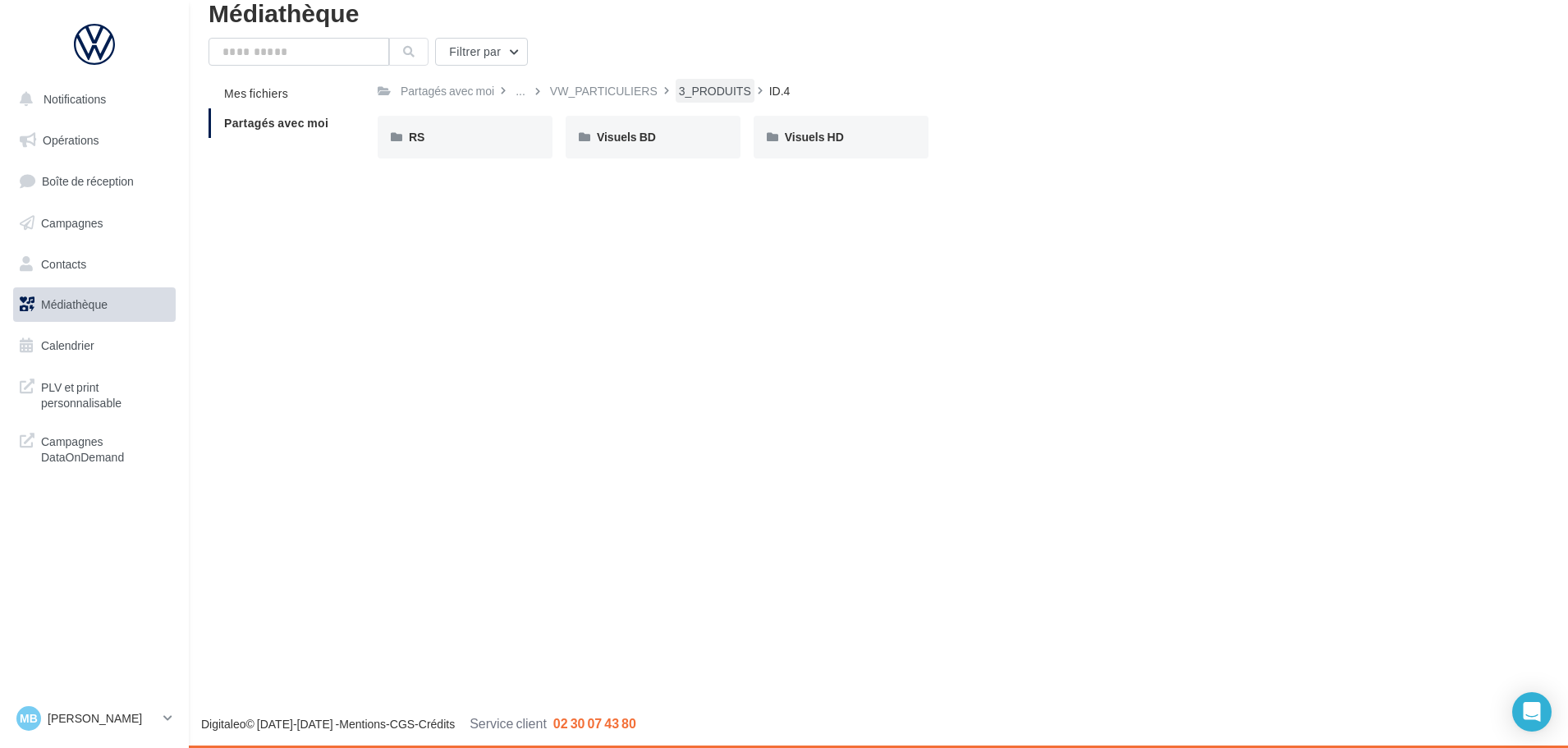
click at [687, 96] on div "3_PRODUITS" at bounding box center [715, 90] width 72 height 16
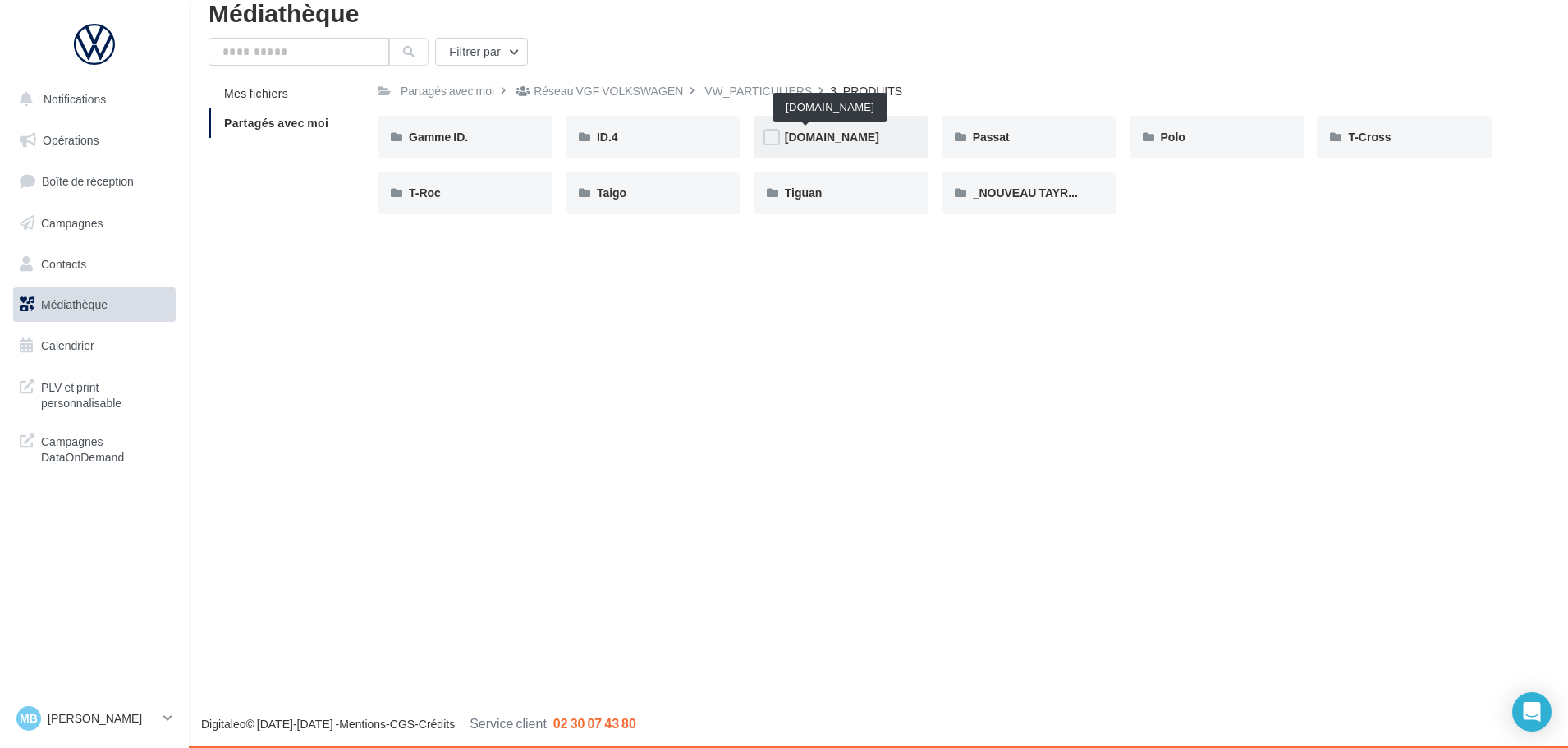
click at [824, 138] on span "ID.Buzz" at bounding box center [832, 136] width 94 height 14
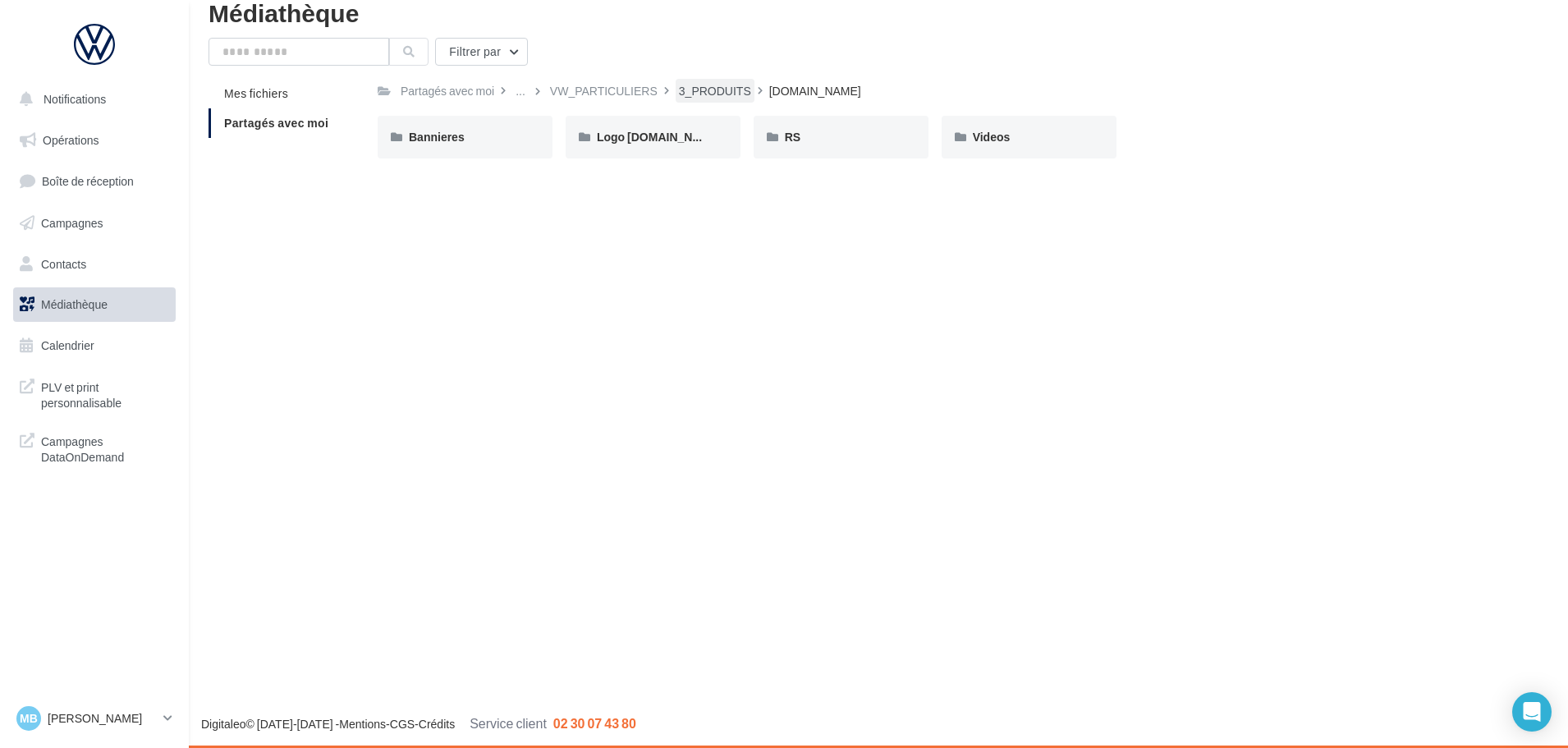
click at [717, 91] on div "3_PRODUITS" at bounding box center [715, 90] width 72 height 16
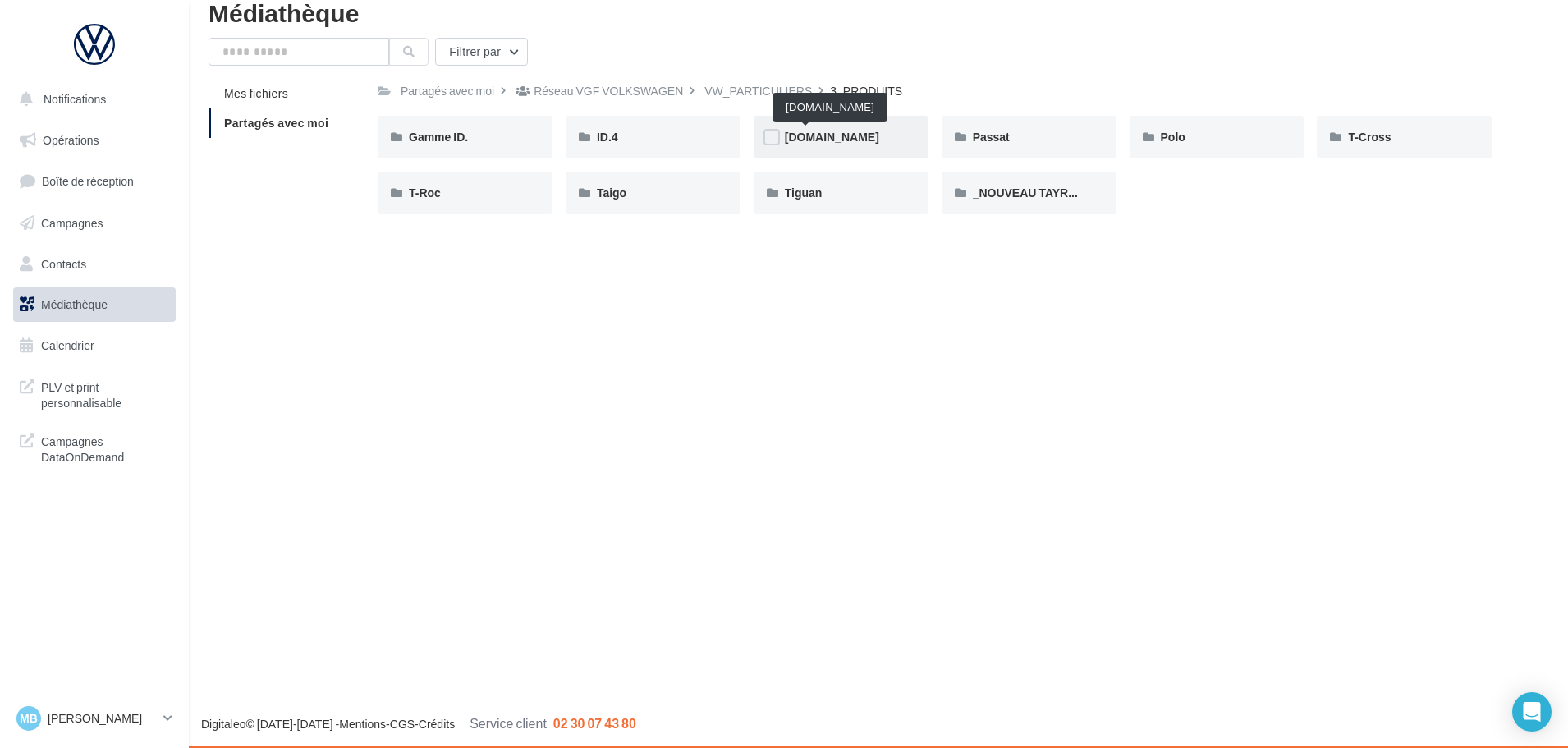
click at [815, 131] on span "ID.Buzz" at bounding box center [832, 136] width 94 height 14
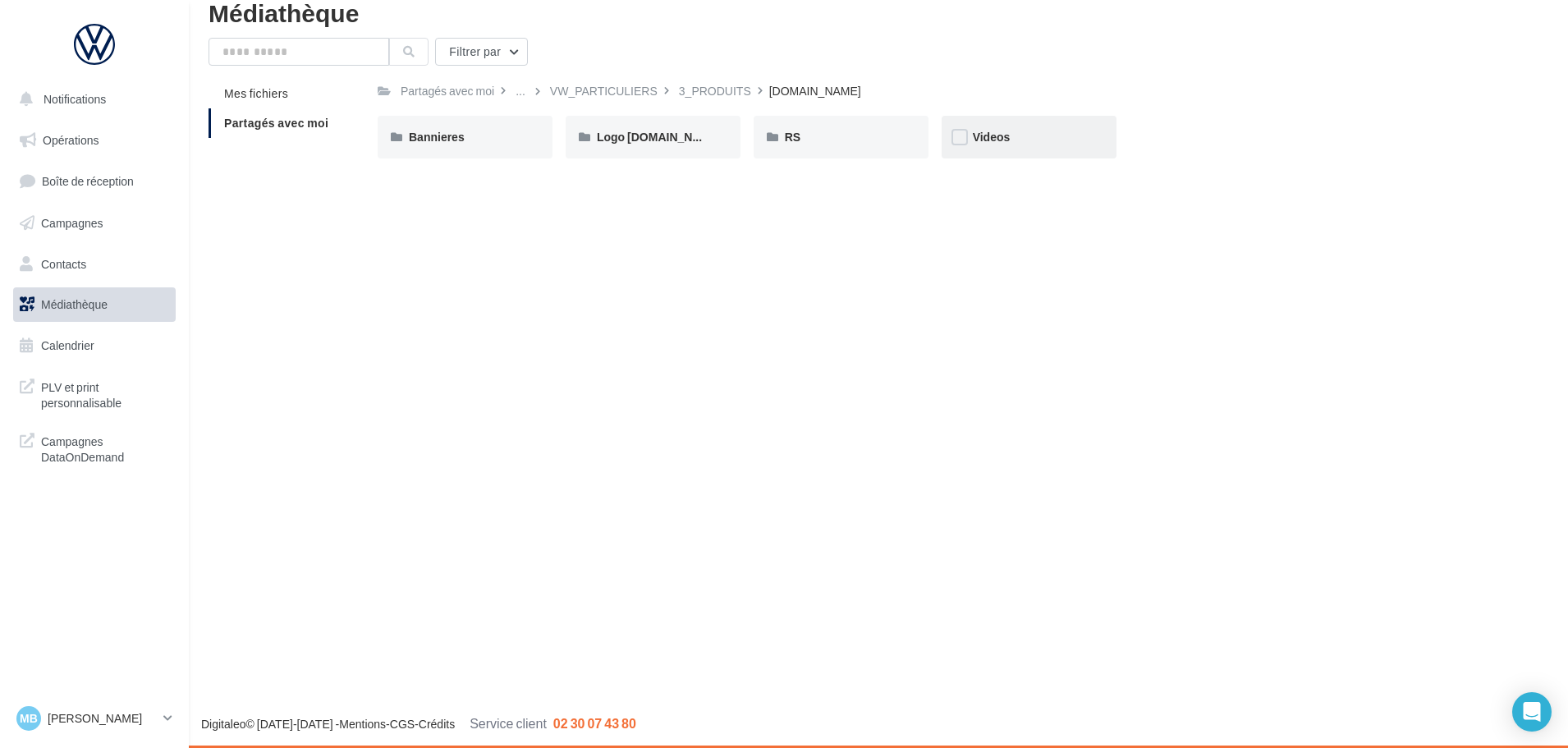
click at [1079, 143] on div "Videos" at bounding box center [1029, 136] width 112 height 16
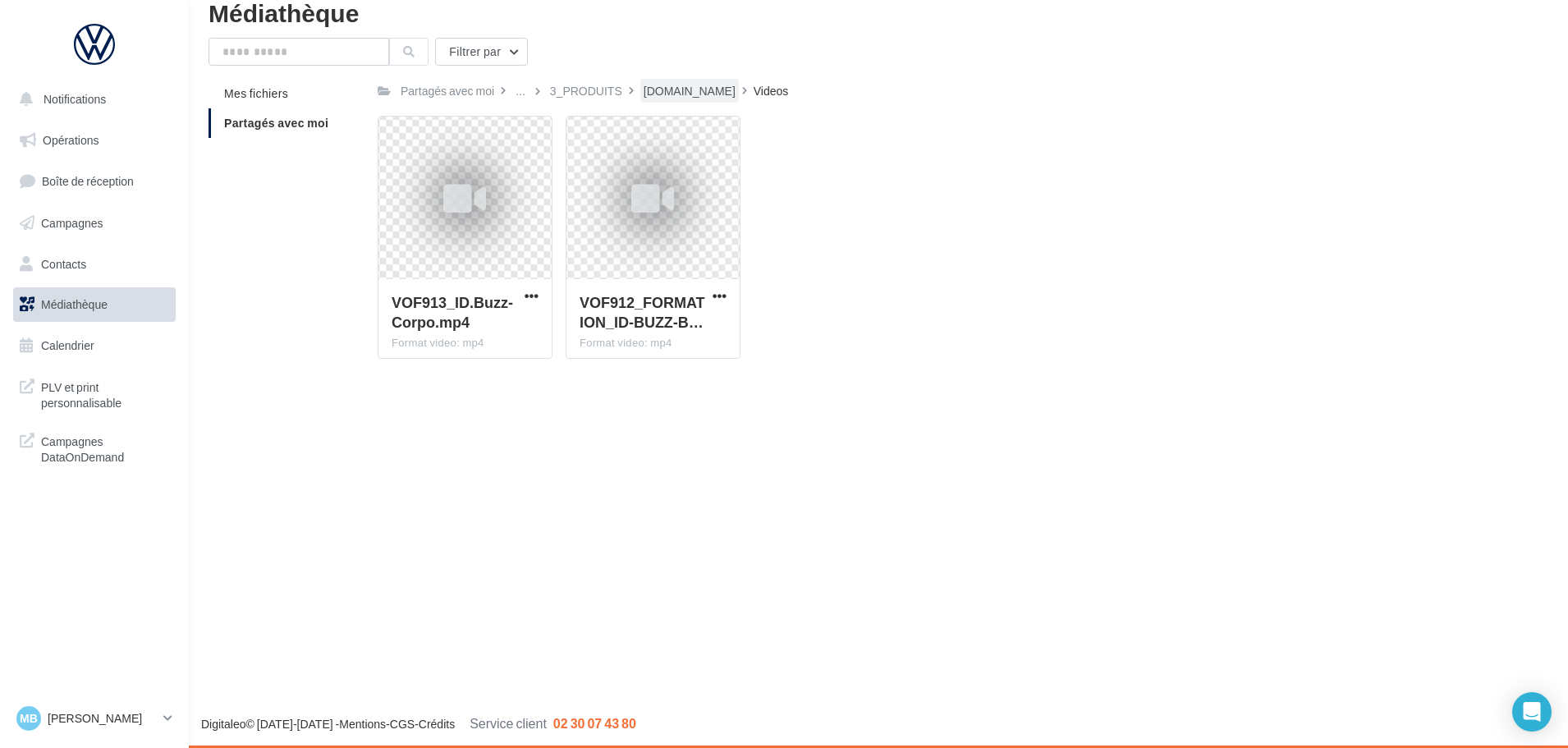
click at [652, 94] on div "ID.Buzz" at bounding box center [689, 90] width 92 height 16
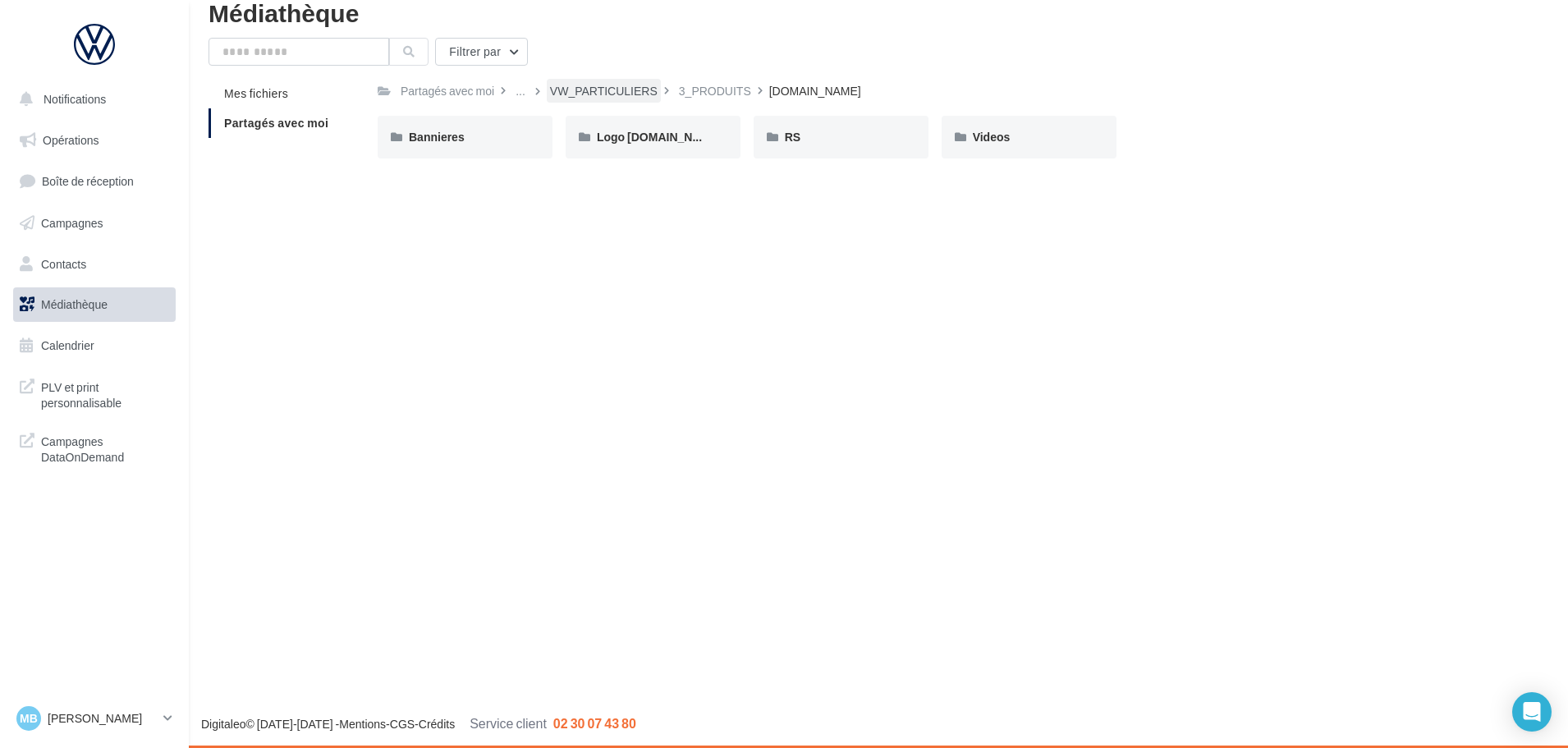
click at [597, 89] on div "VW_PARTICULIERS" at bounding box center [604, 90] width 108 height 16
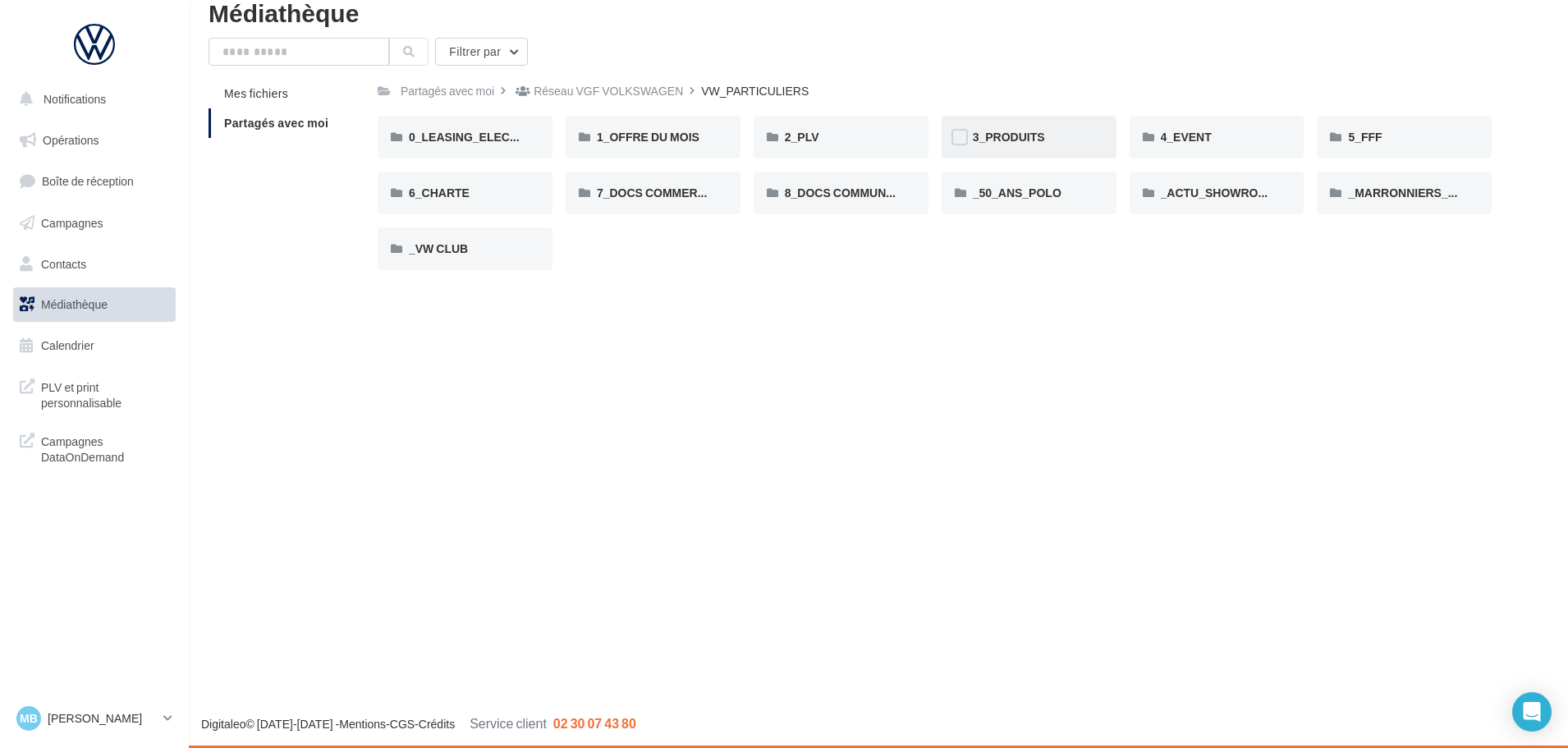
click at [1030, 144] on div "3_PRODUITS" at bounding box center [1029, 136] width 112 height 16
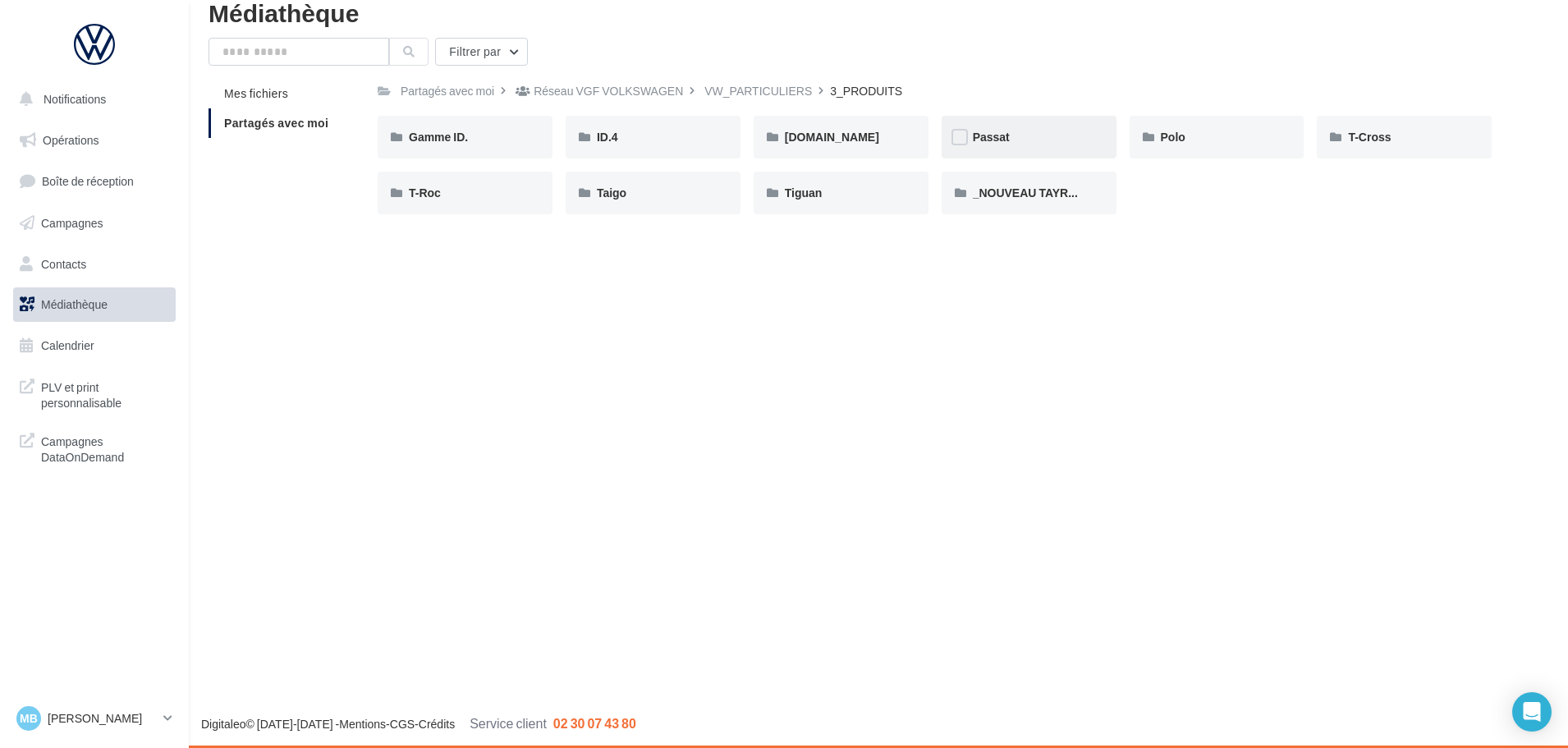
click at [1026, 140] on div "Passat" at bounding box center [1029, 136] width 112 height 16
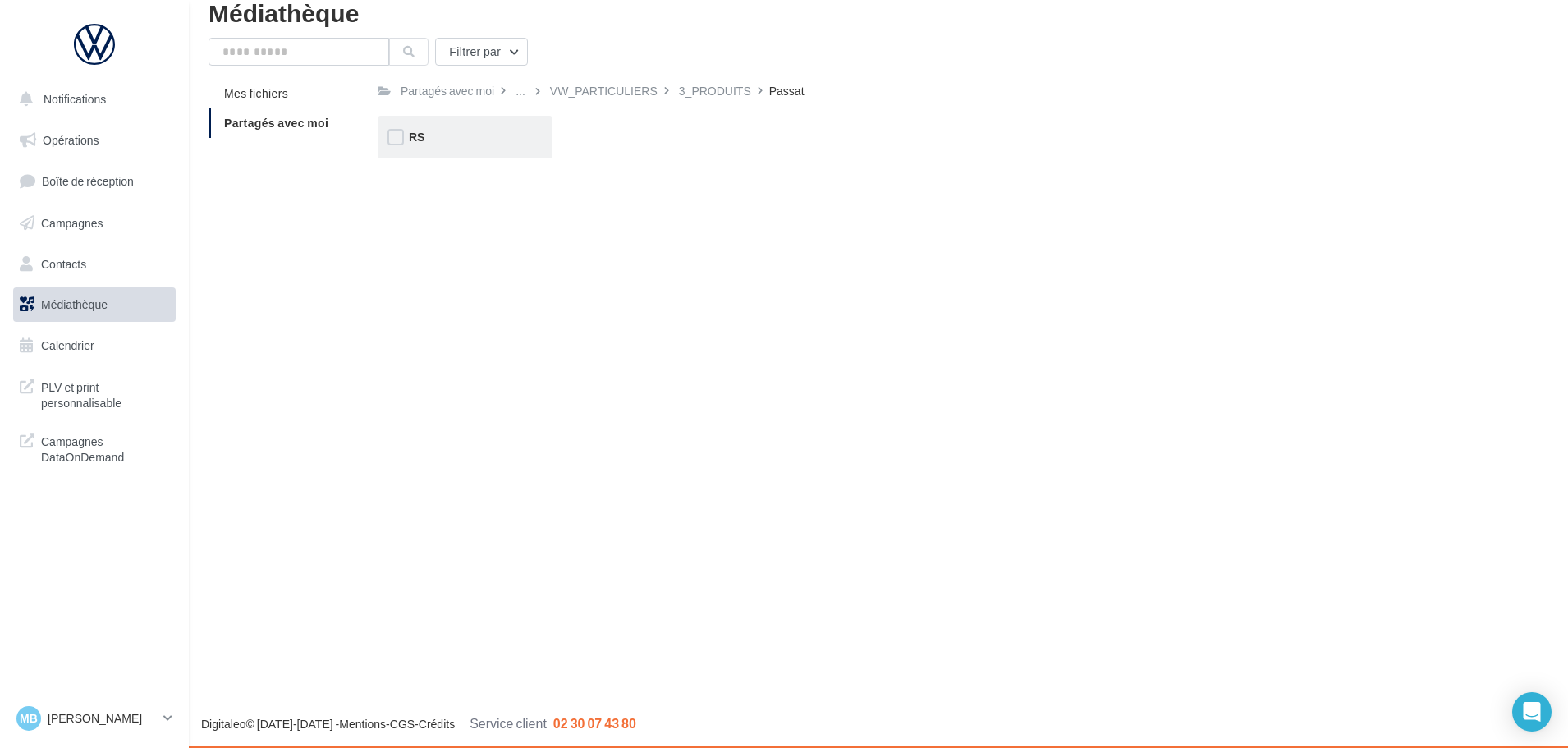
click at [515, 141] on div "RS" at bounding box center [464, 136] width 112 height 16
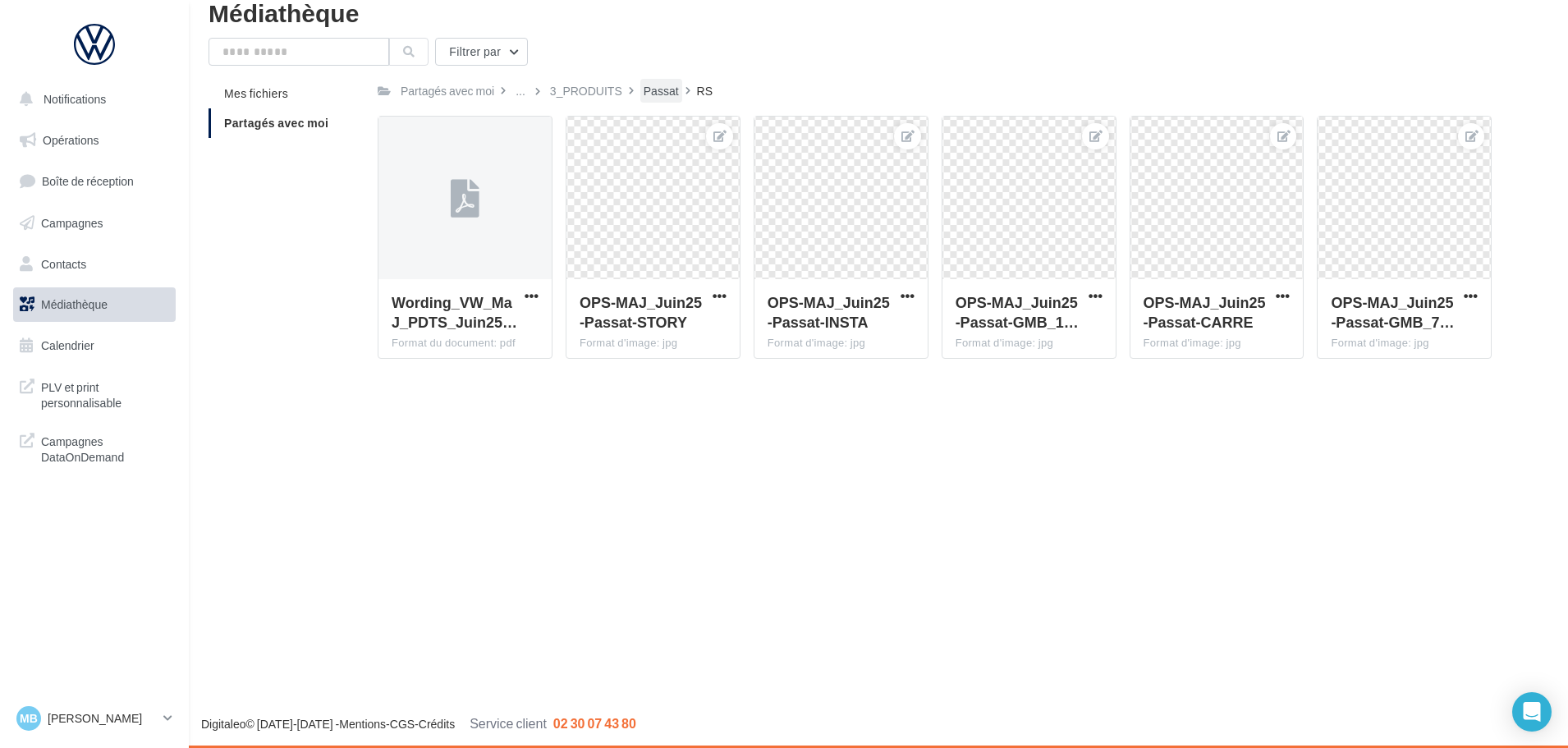
click at [656, 100] on div "Passat" at bounding box center [661, 91] width 42 height 24
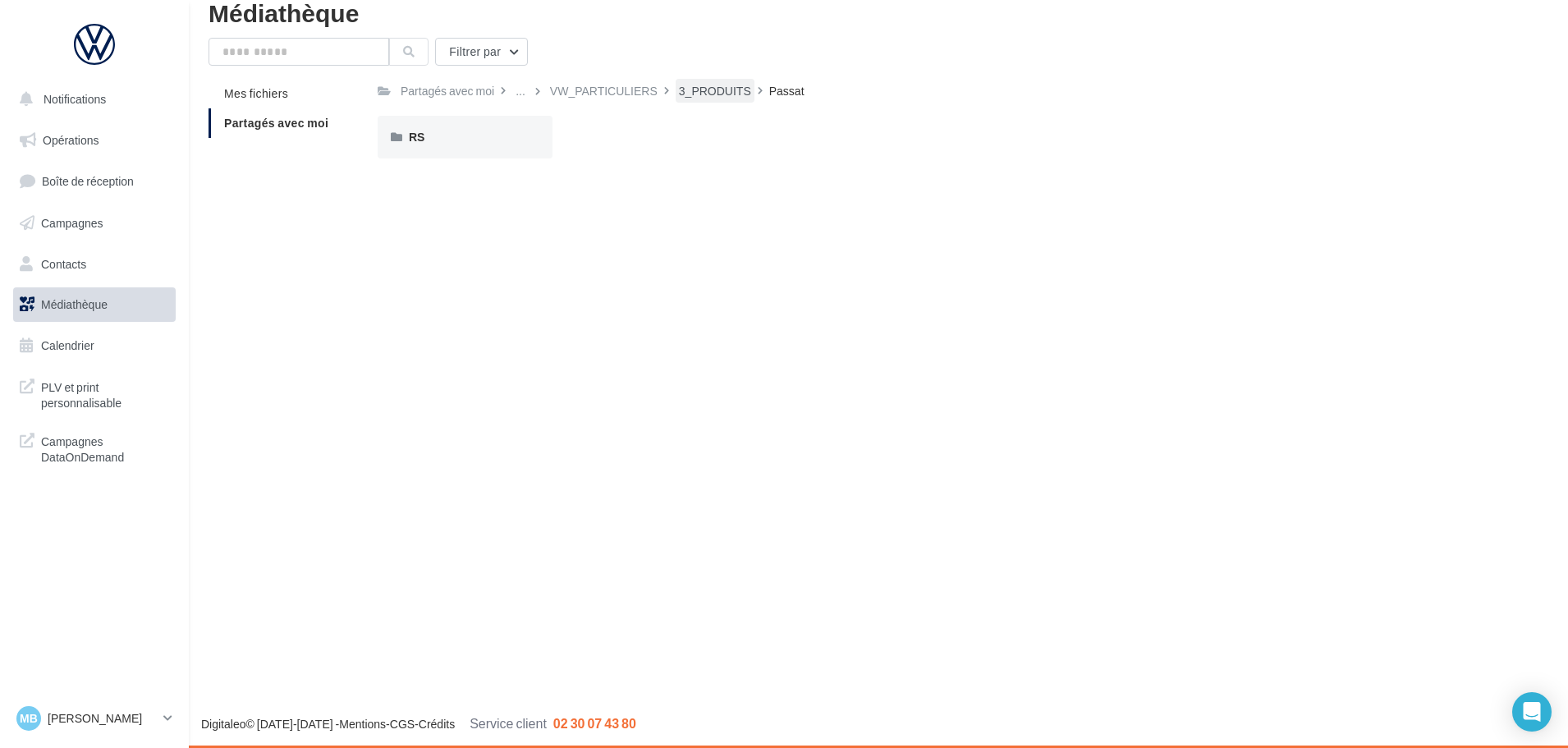
click at [684, 96] on div "3_PRODUITS" at bounding box center [715, 90] width 72 height 16
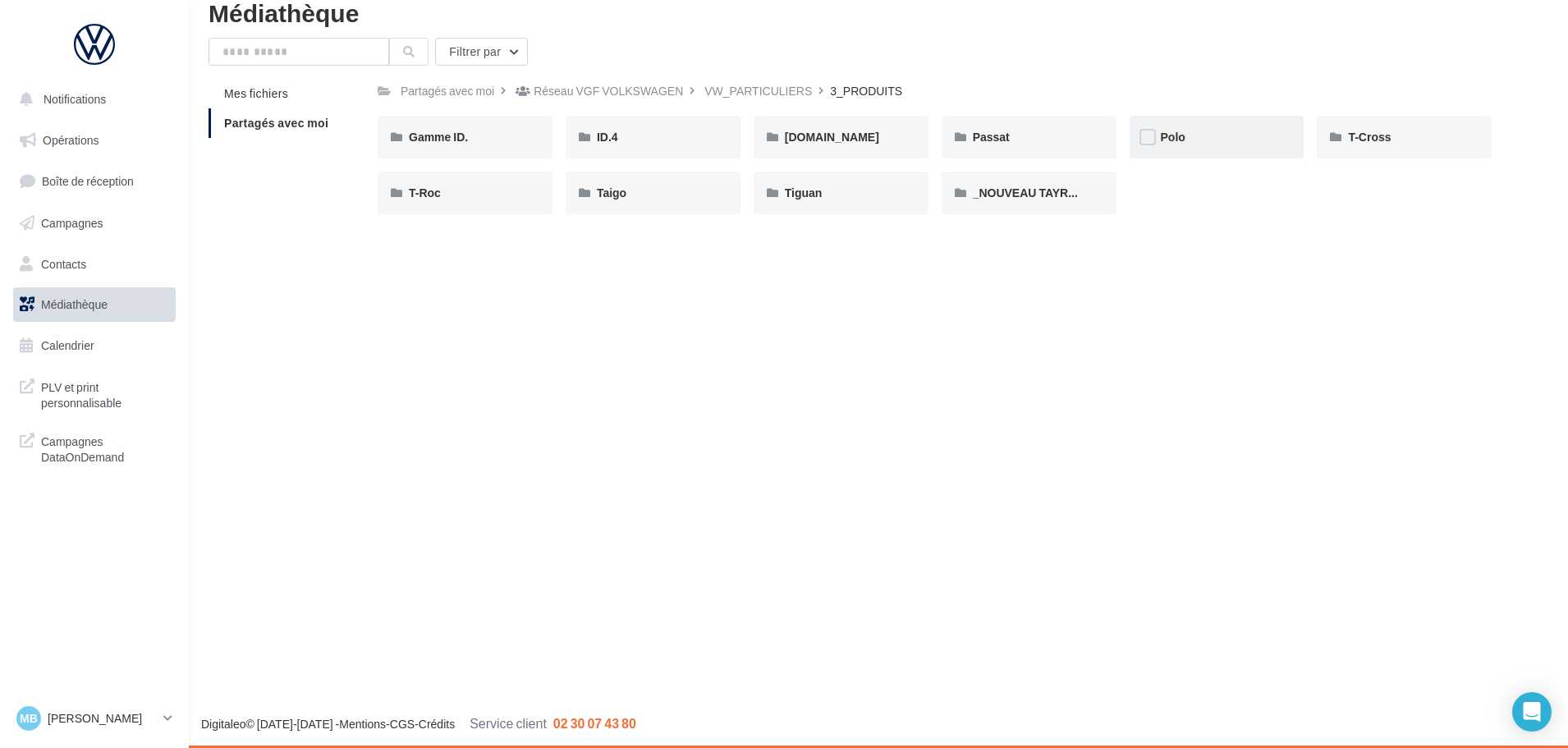
click at [1245, 141] on div "Polo" at bounding box center [1217, 136] width 112 height 16
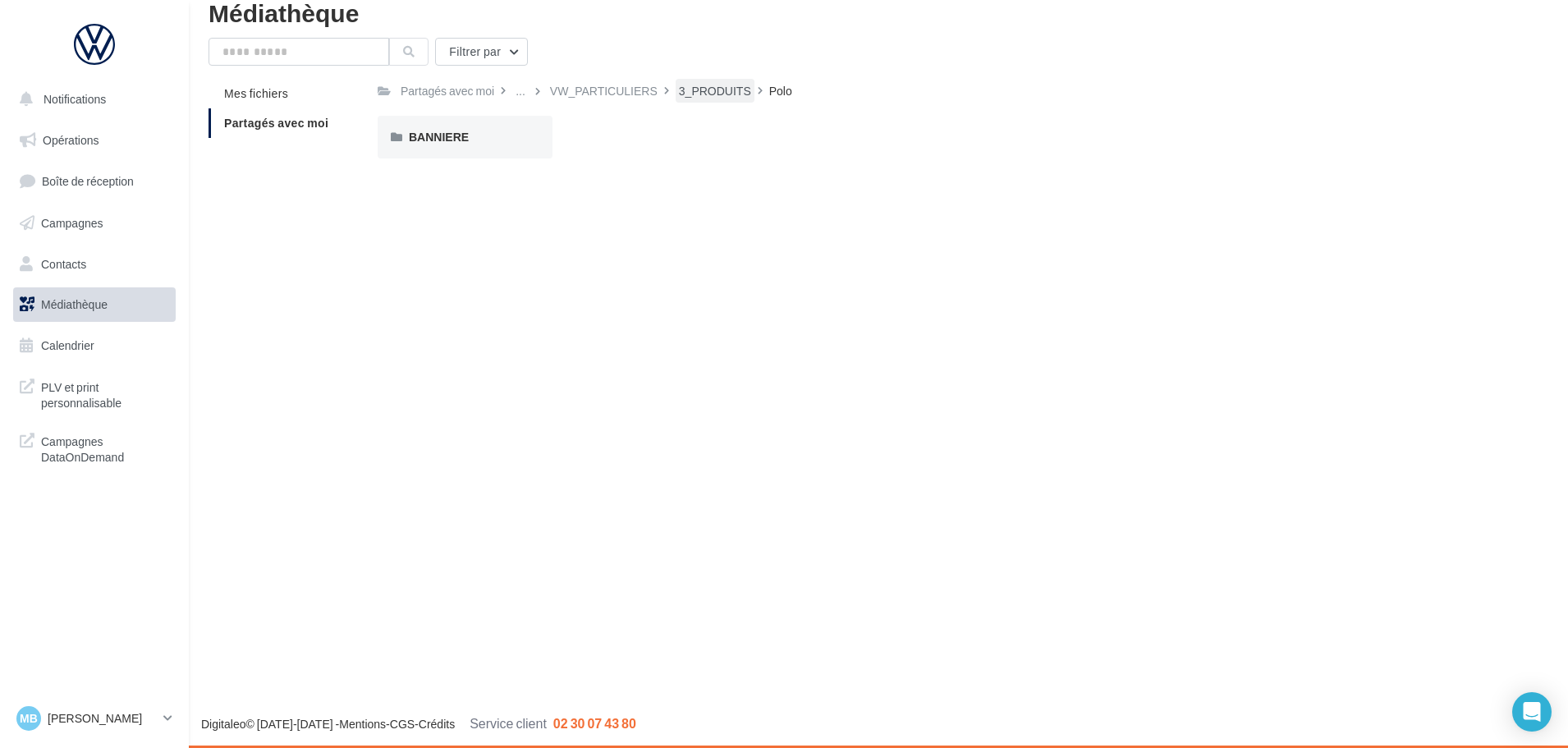
click at [722, 99] on div "3_PRODUITS" at bounding box center [715, 90] width 72 height 16
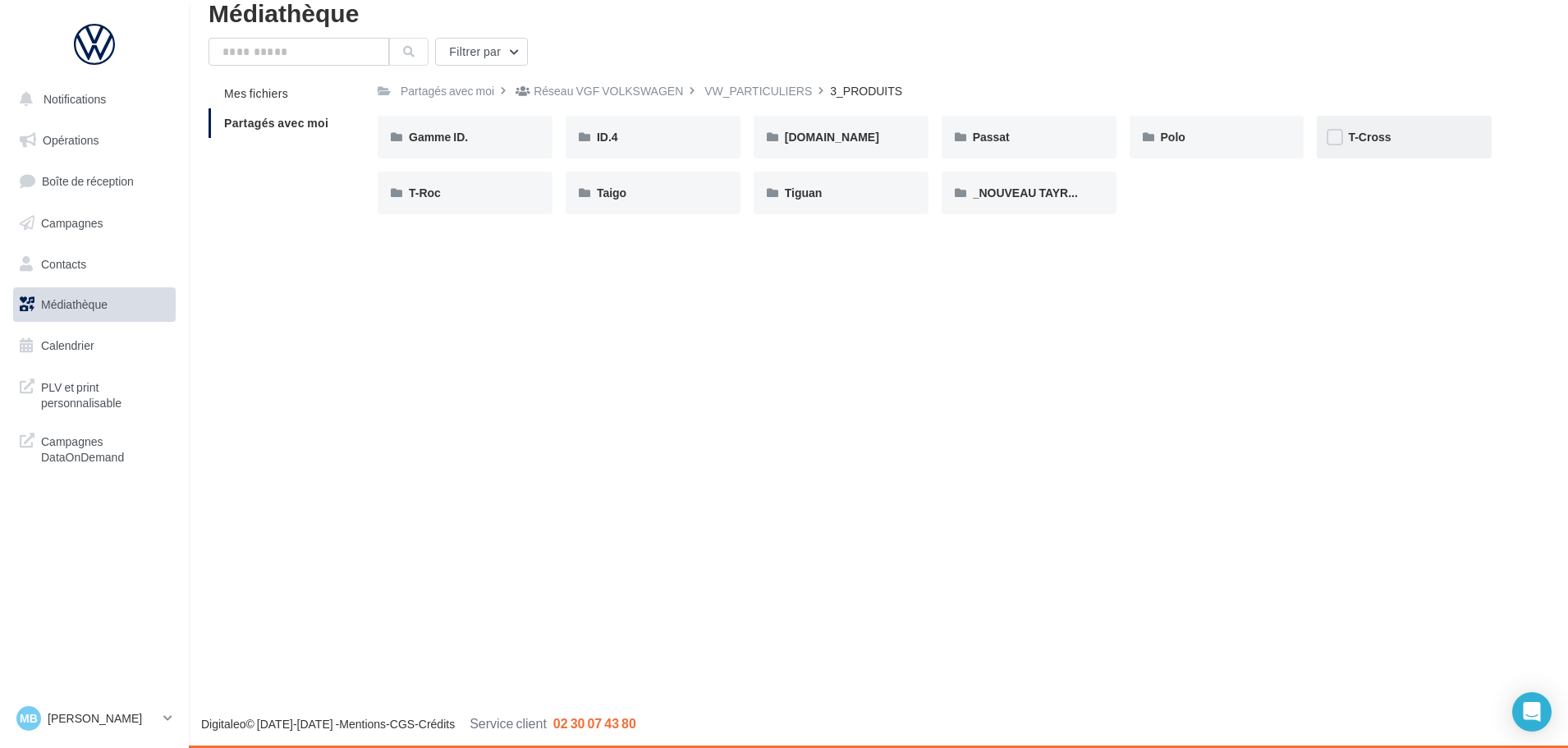
click at [1410, 157] on div "T-Cross" at bounding box center [1405, 136] width 175 height 43
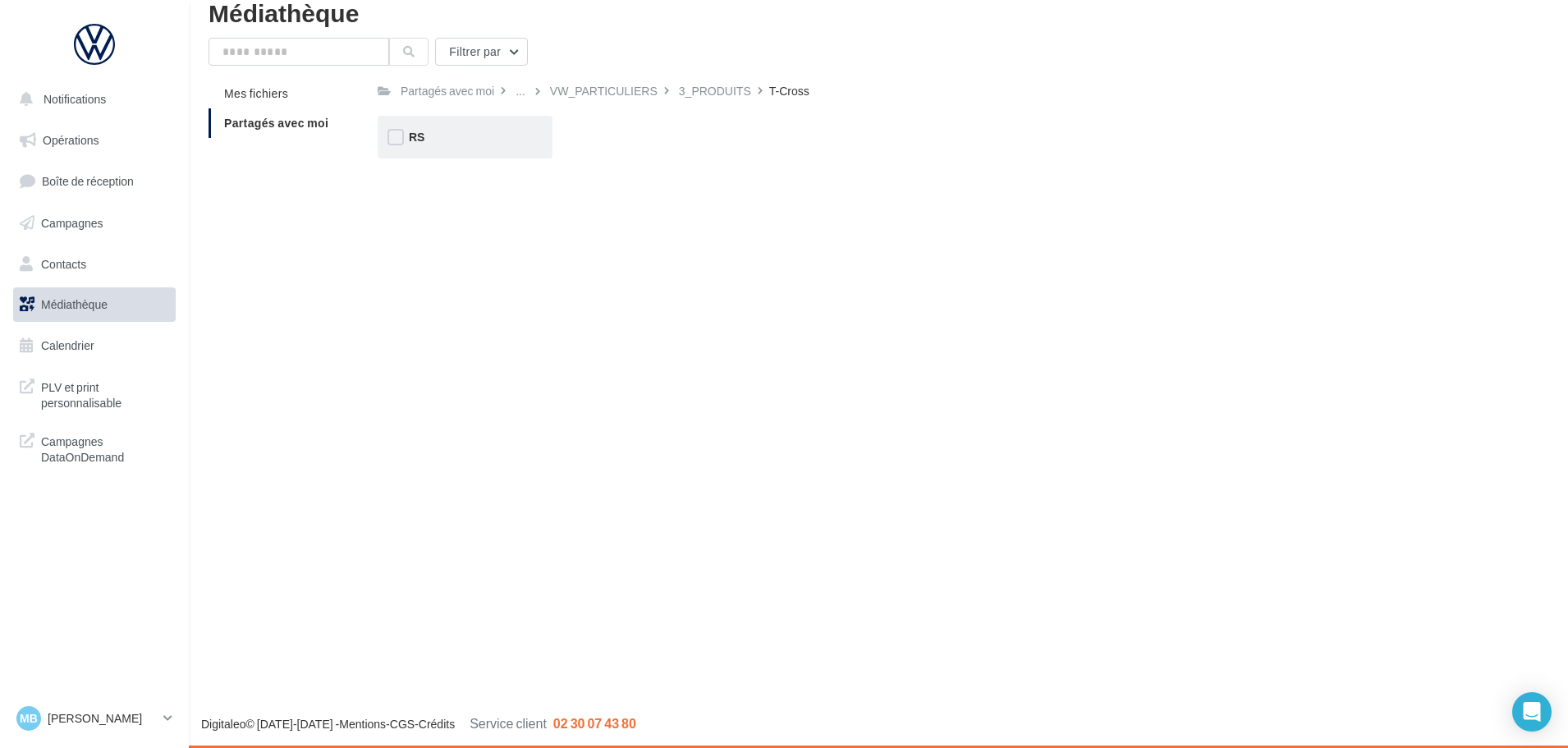
click at [483, 131] on div "RS" at bounding box center [464, 136] width 112 height 16
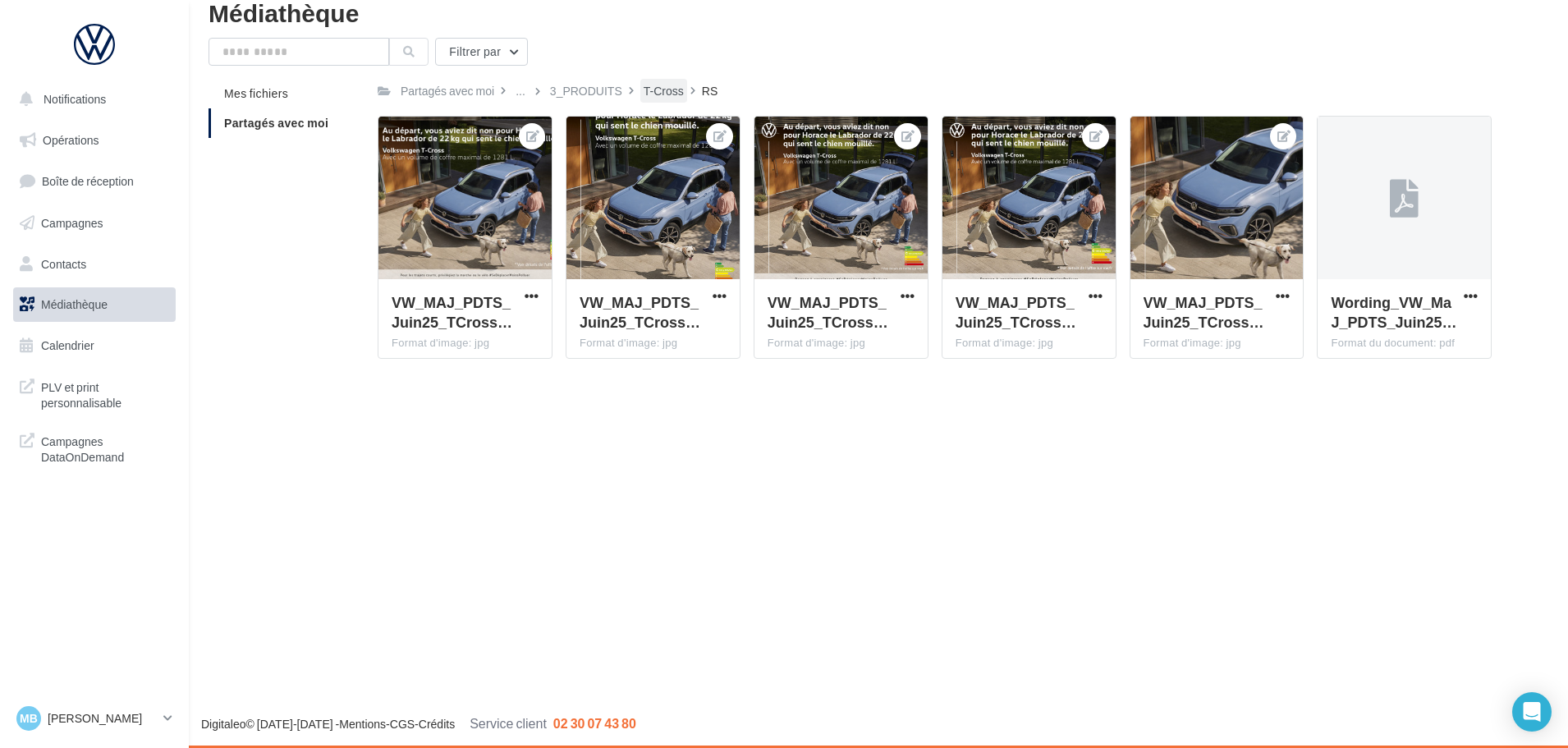
click at [656, 93] on div "T-Cross" at bounding box center [664, 90] width 40 height 16
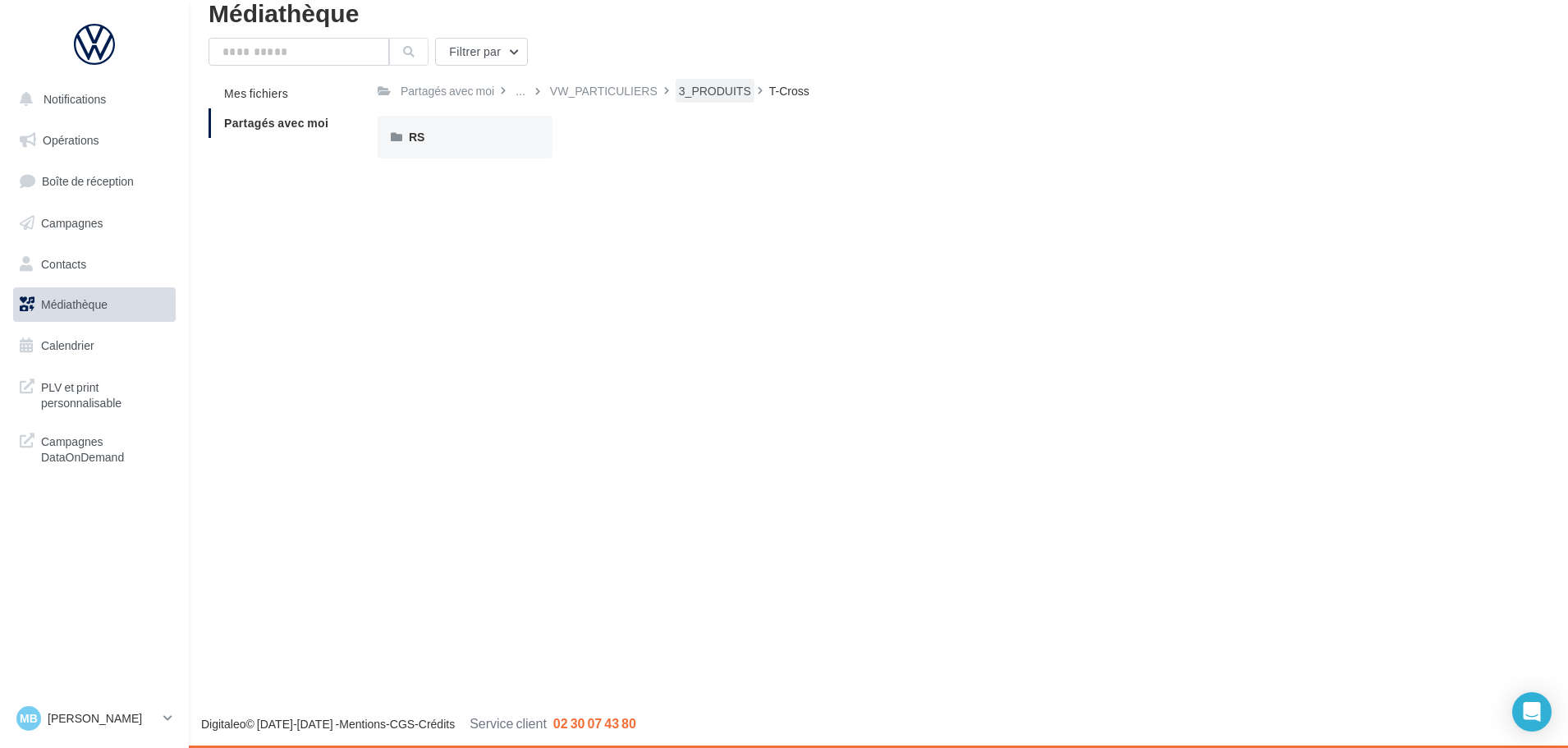
click at [705, 93] on div "3_PRODUITS" at bounding box center [715, 90] width 72 height 16
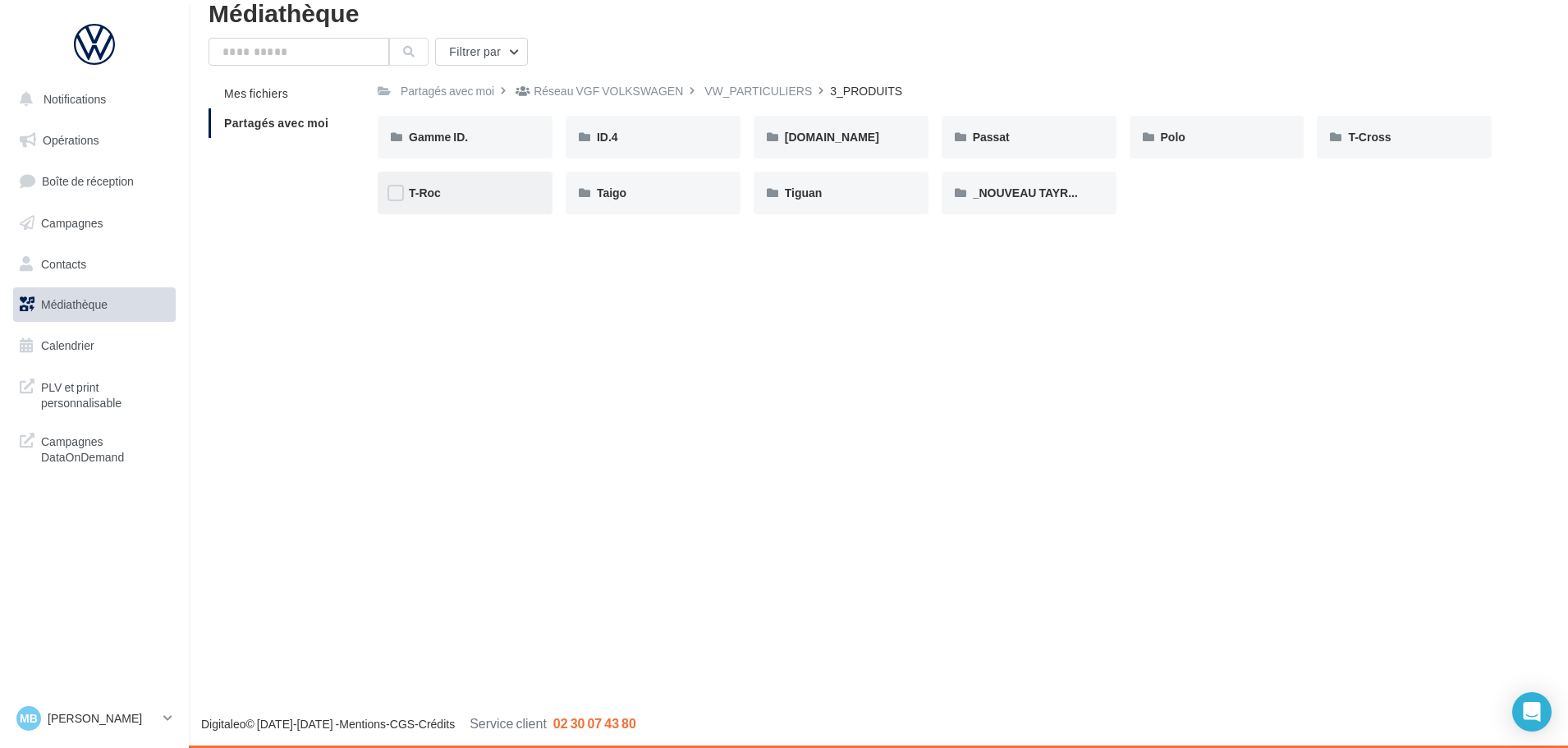
click at [442, 206] on div "T-Roc" at bounding box center [465, 193] width 175 height 43
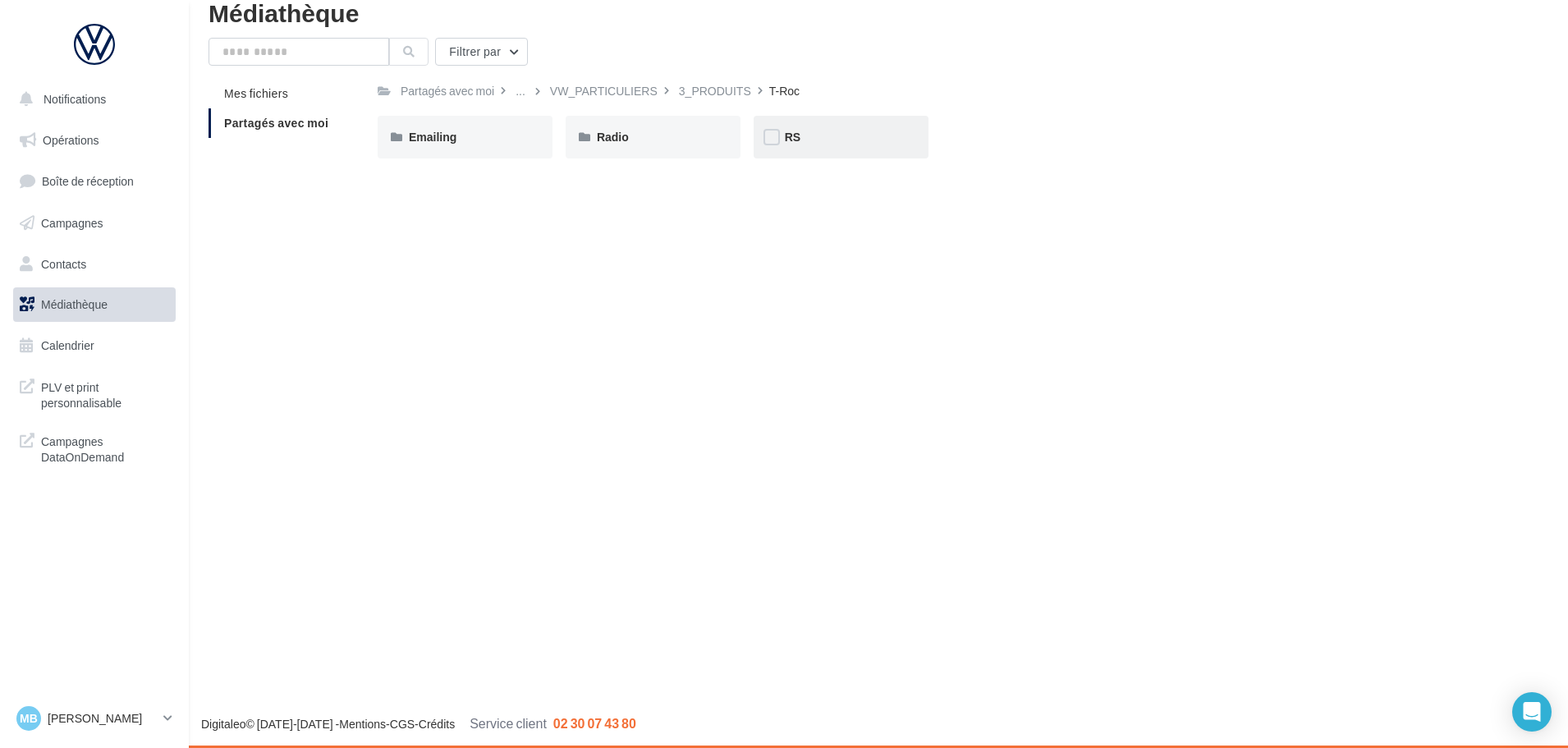
click at [799, 144] on div "RS" at bounding box center [840, 136] width 112 height 16
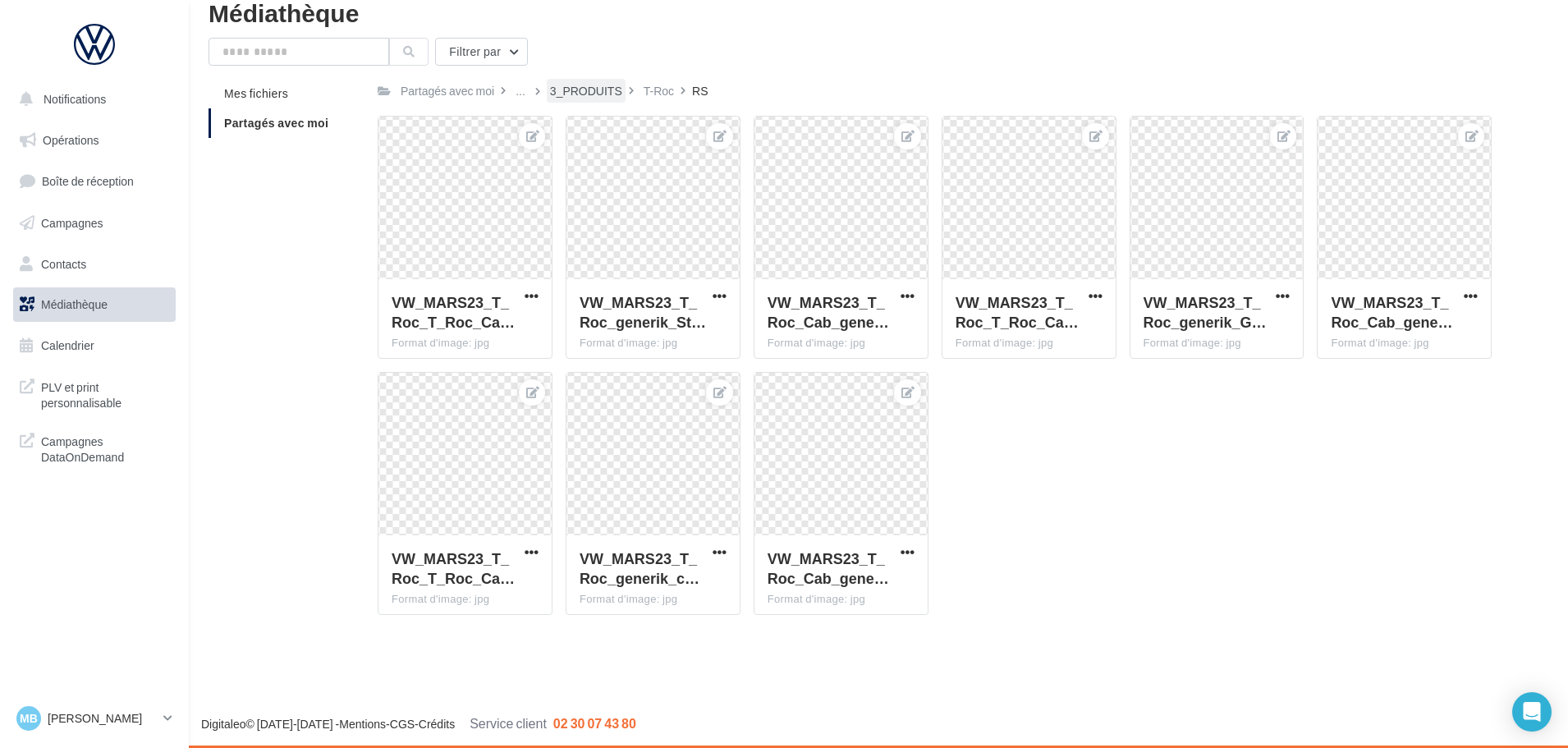
click at [602, 91] on div "3_PRODUITS" at bounding box center [586, 90] width 72 height 16
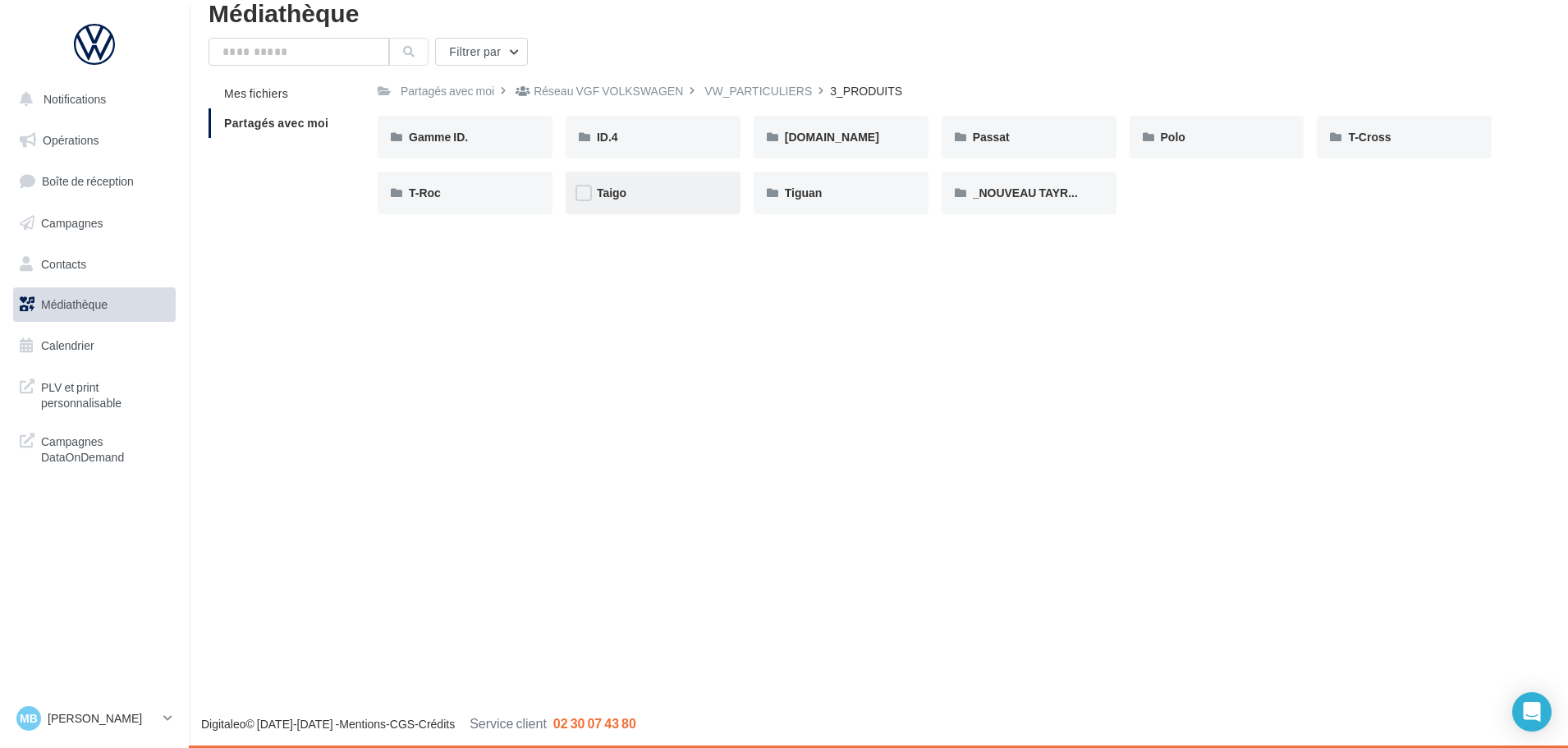
click at [652, 209] on div "Taigo" at bounding box center [653, 193] width 175 height 43
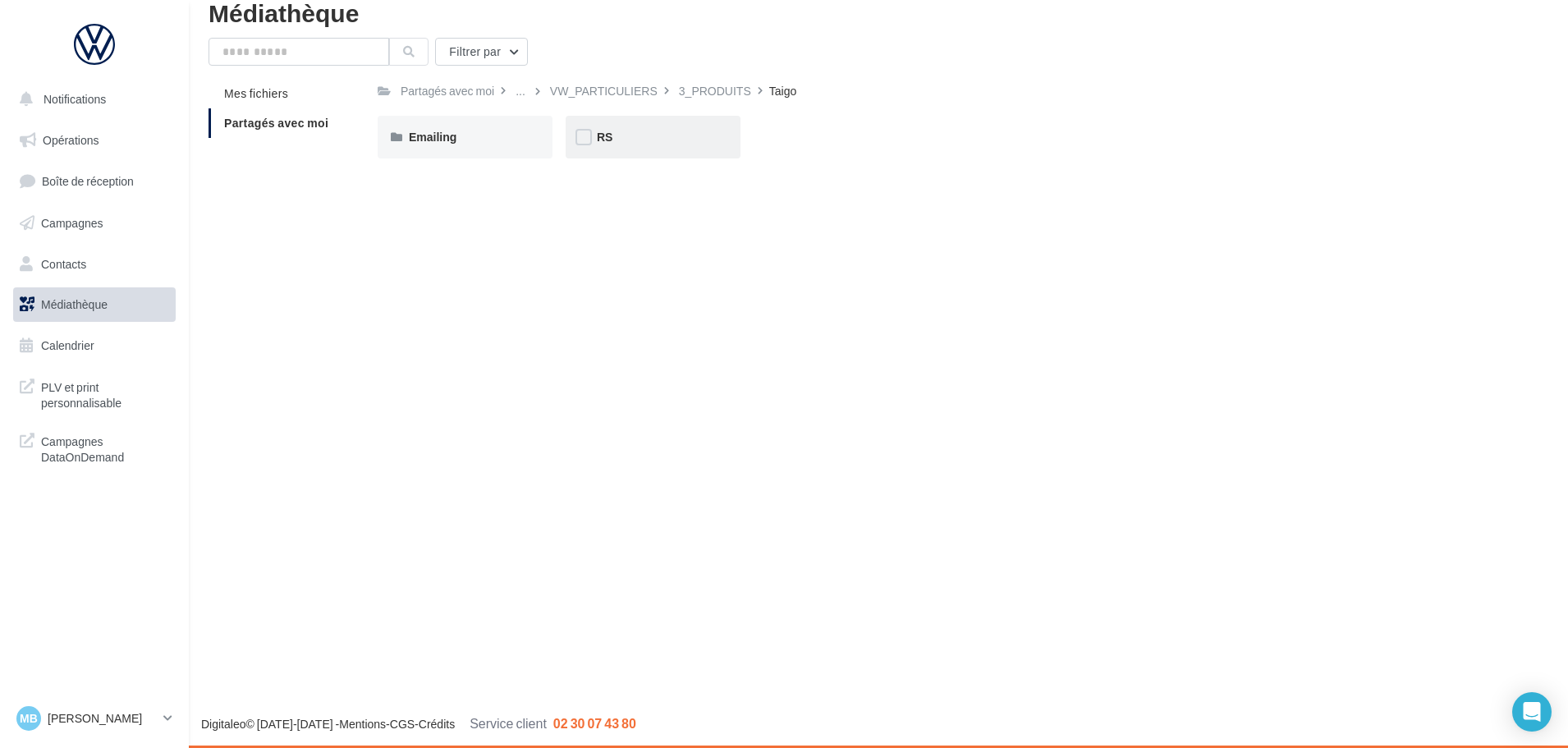
click at [621, 131] on div "RS" at bounding box center [652, 136] width 112 height 16
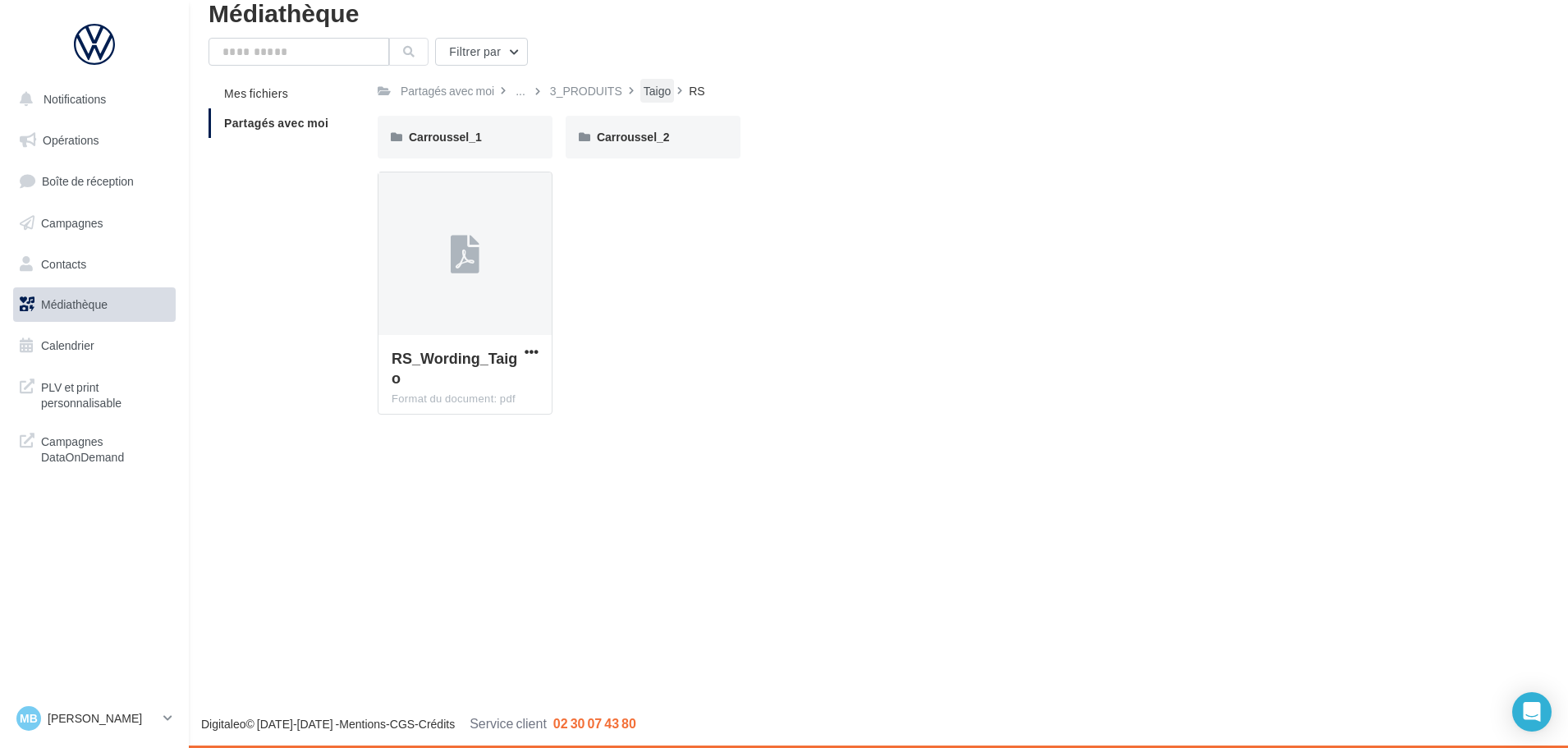
click at [653, 91] on div "Taigo" at bounding box center [657, 90] width 27 height 16
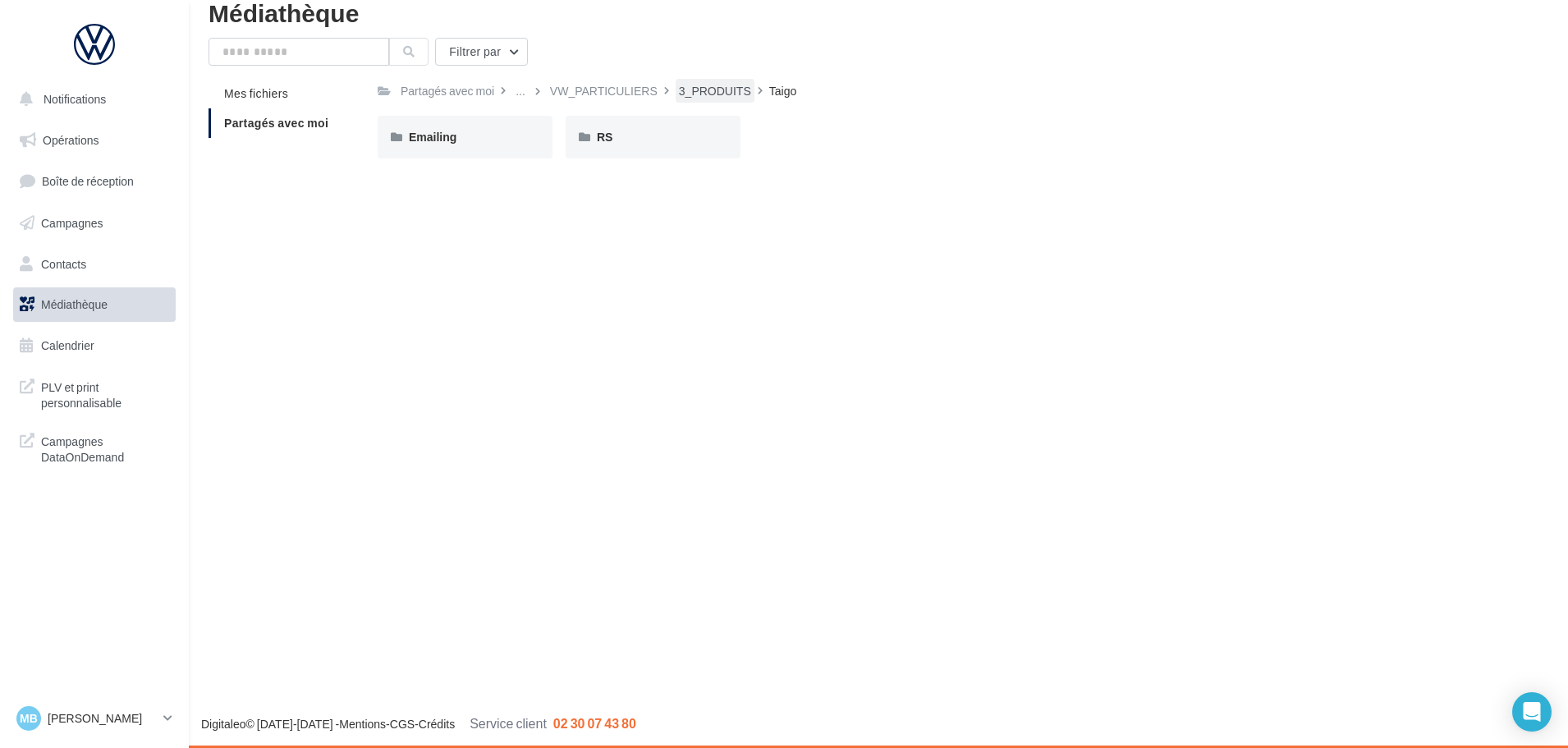
click at [694, 92] on div "3_PRODUITS" at bounding box center [715, 90] width 72 height 16
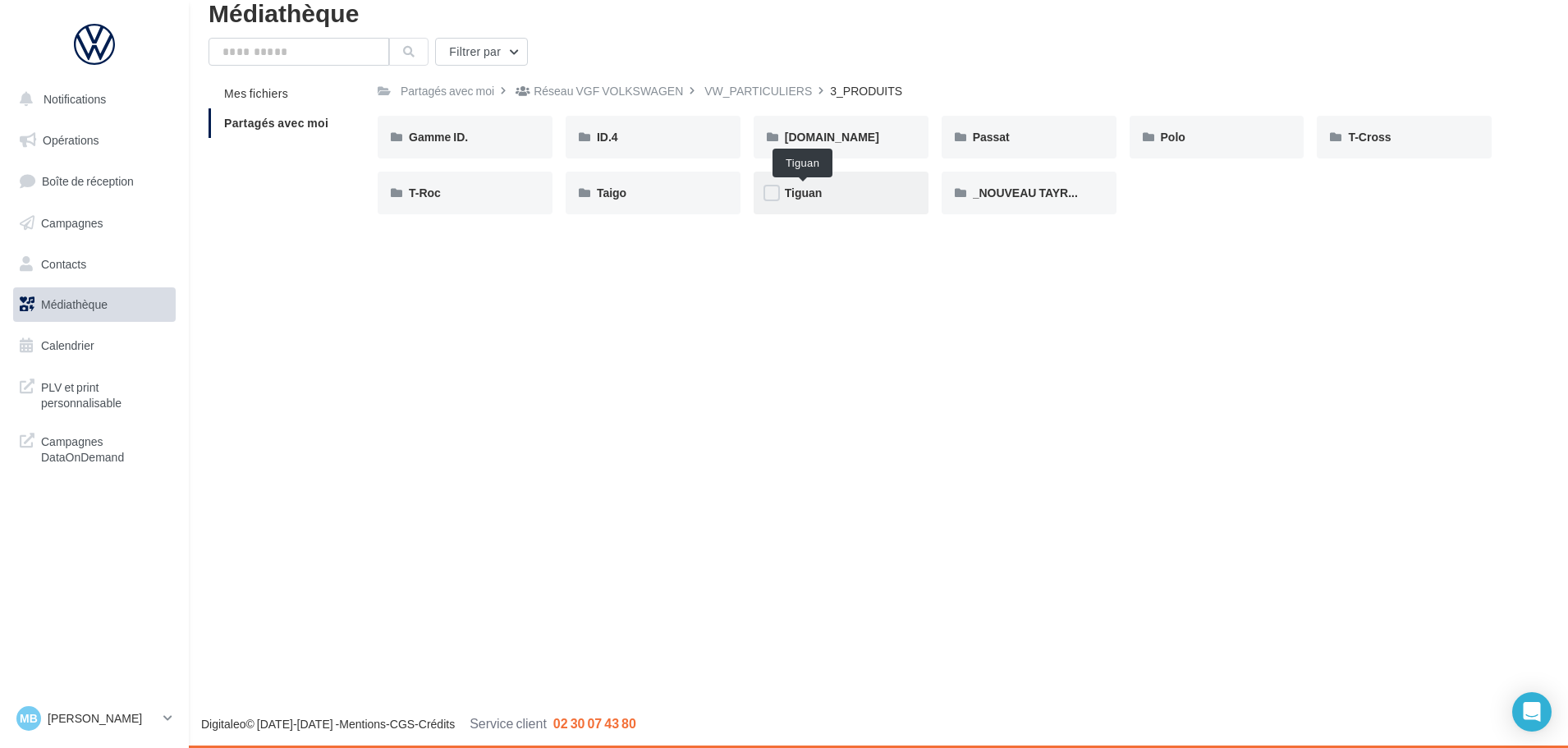
click at [815, 193] on span "Tiguan" at bounding box center [803, 192] width 38 height 14
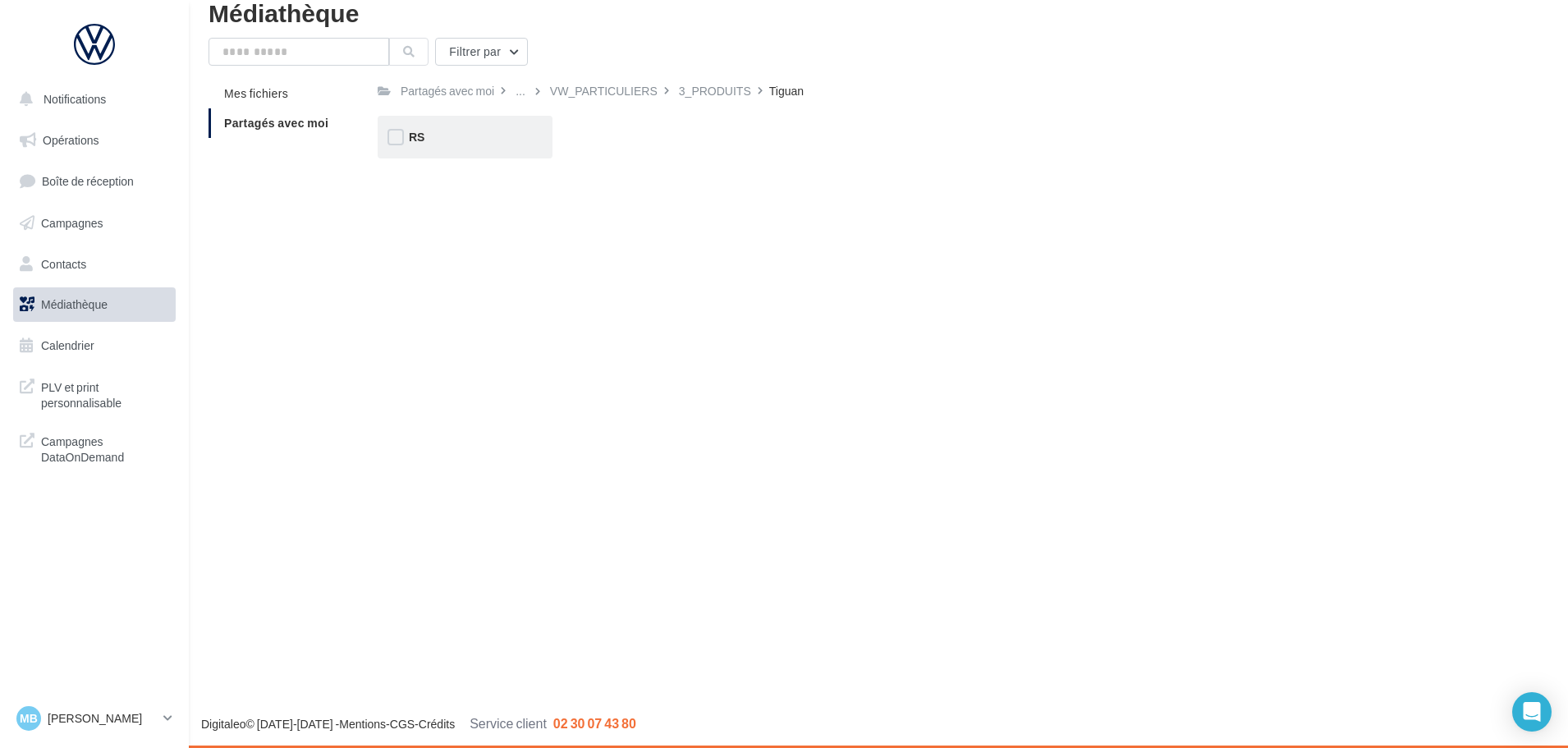
click at [495, 132] on div "RS" at bounding box center [464, 136] width 112 height 16
click at [479, 146] on div "Ecran" at bounding box center [465, 136] width 175 height 43
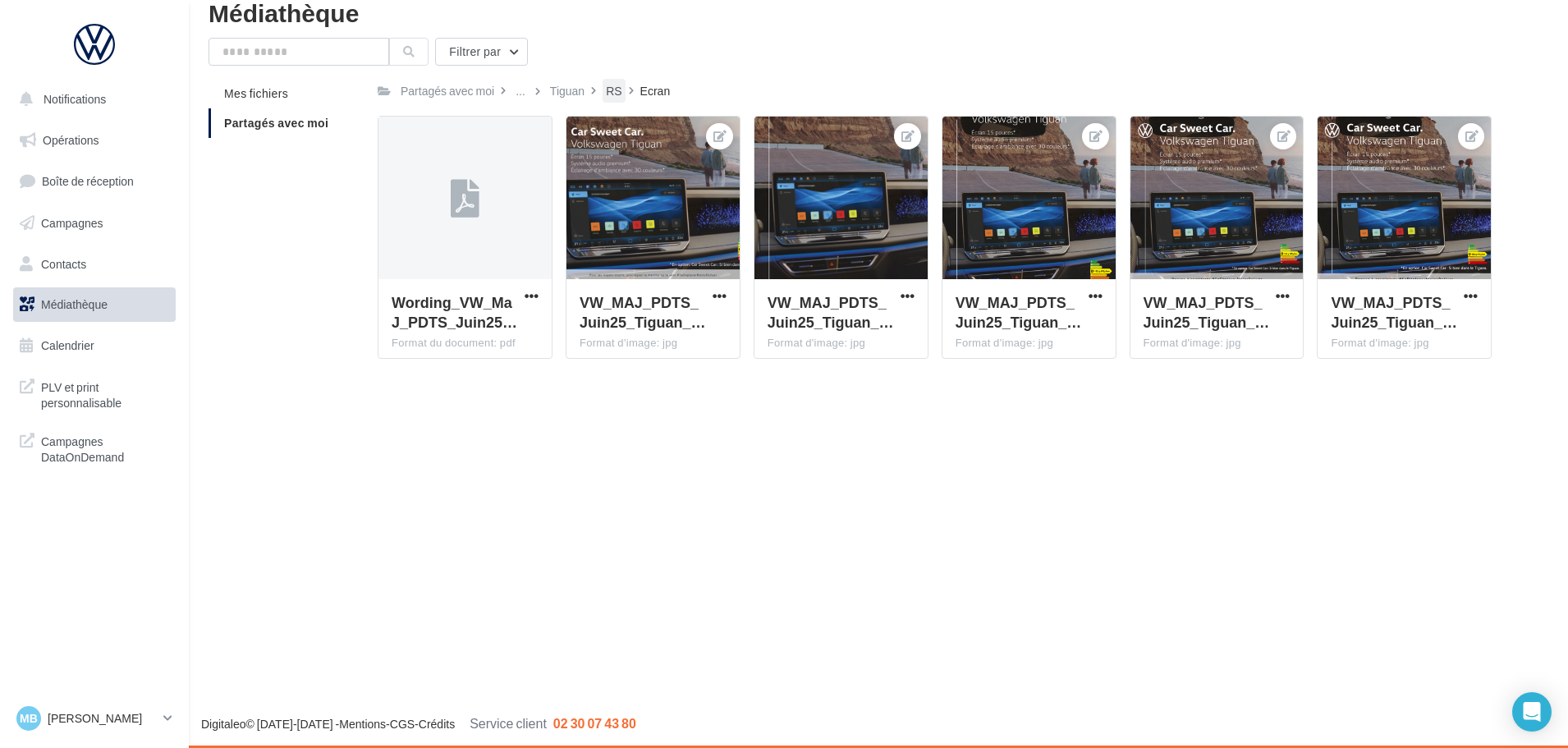
click at [611, 89] on div "RS" at bounding box center [613, 90] width 16 height 16
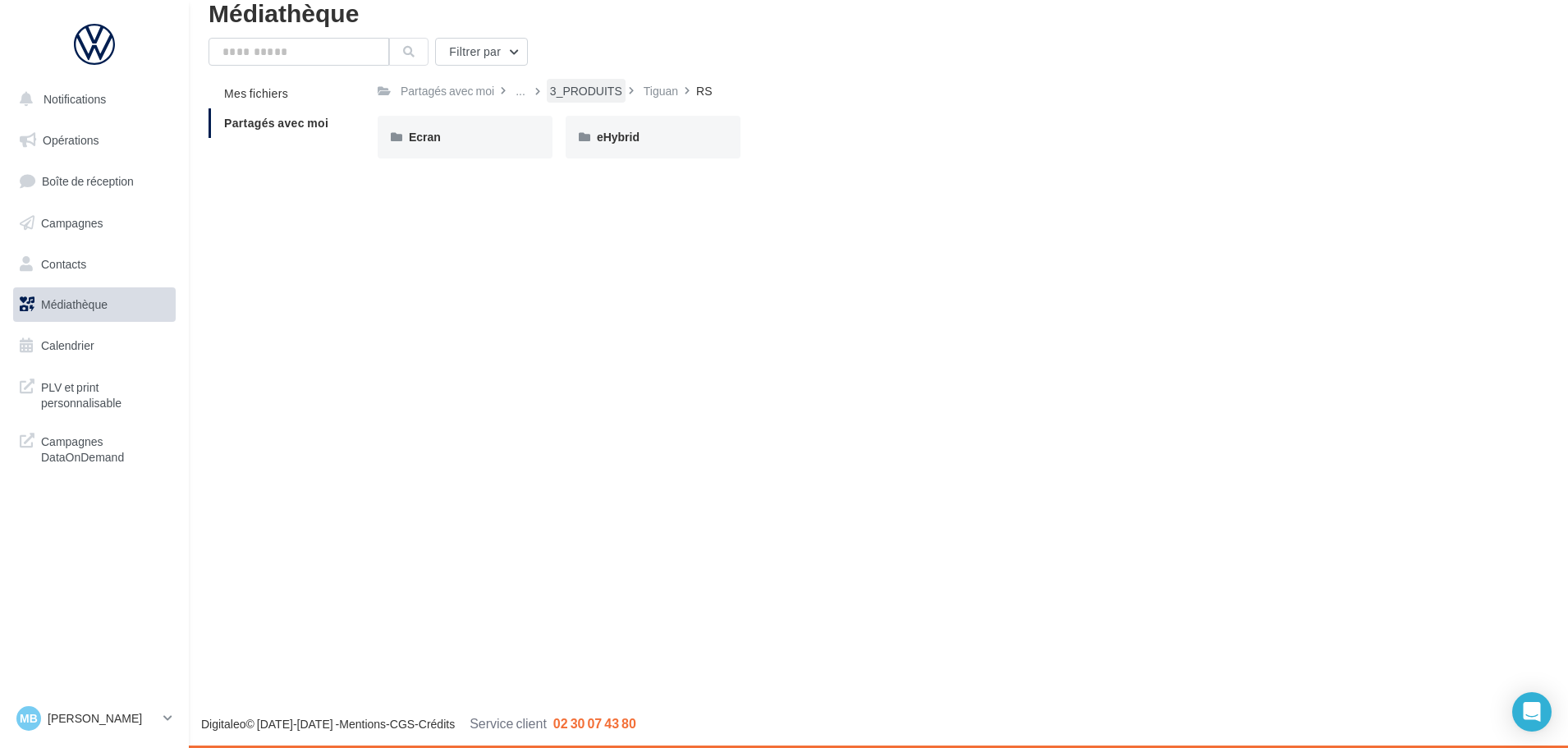
click at [581, 94] on div "3_PRODUITS" at bounding box center [586, 90] width 72 height 16
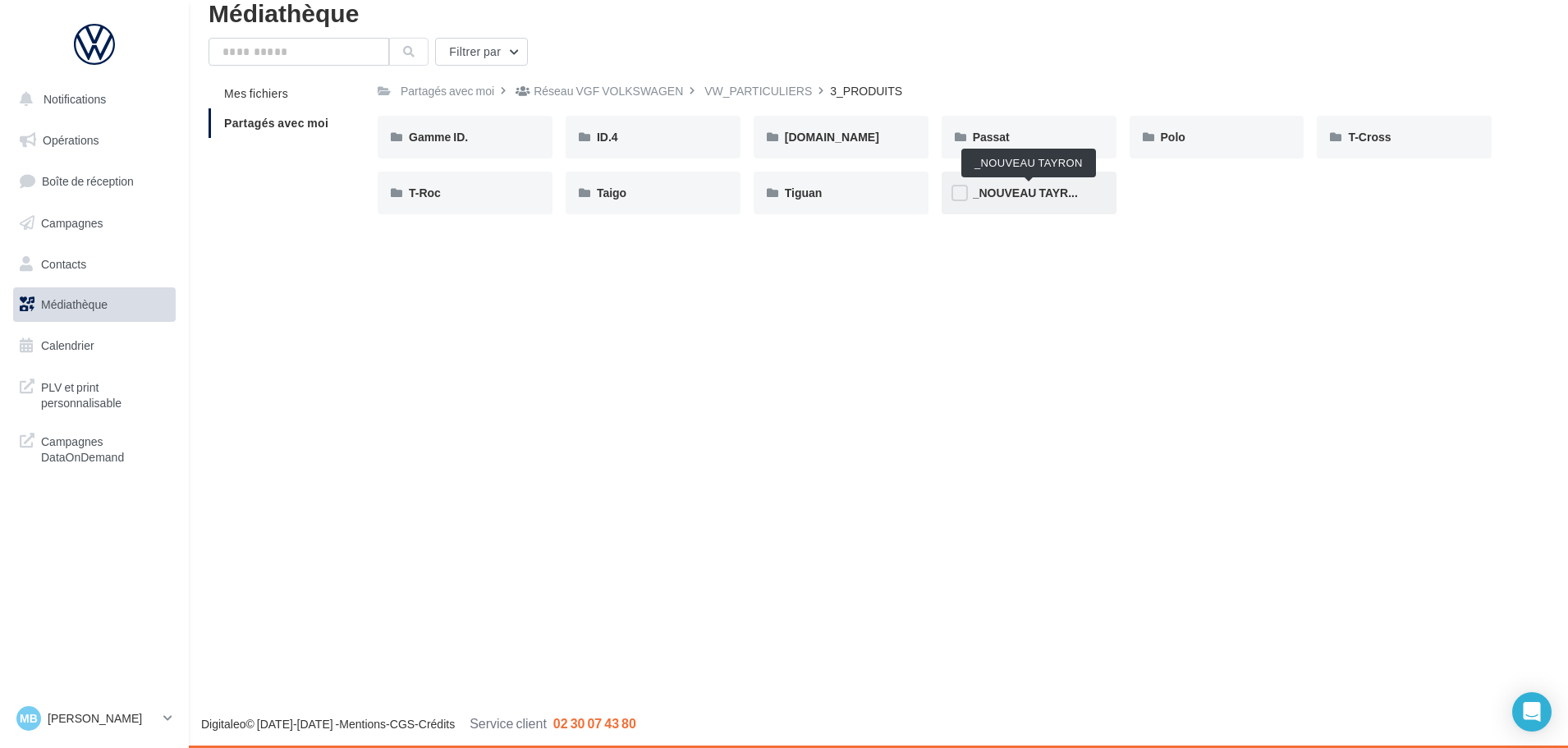
click at [1073, 193] on span "_NOUVEAU TAYRON" at bounding box center [1030, 192] width 113 height 14
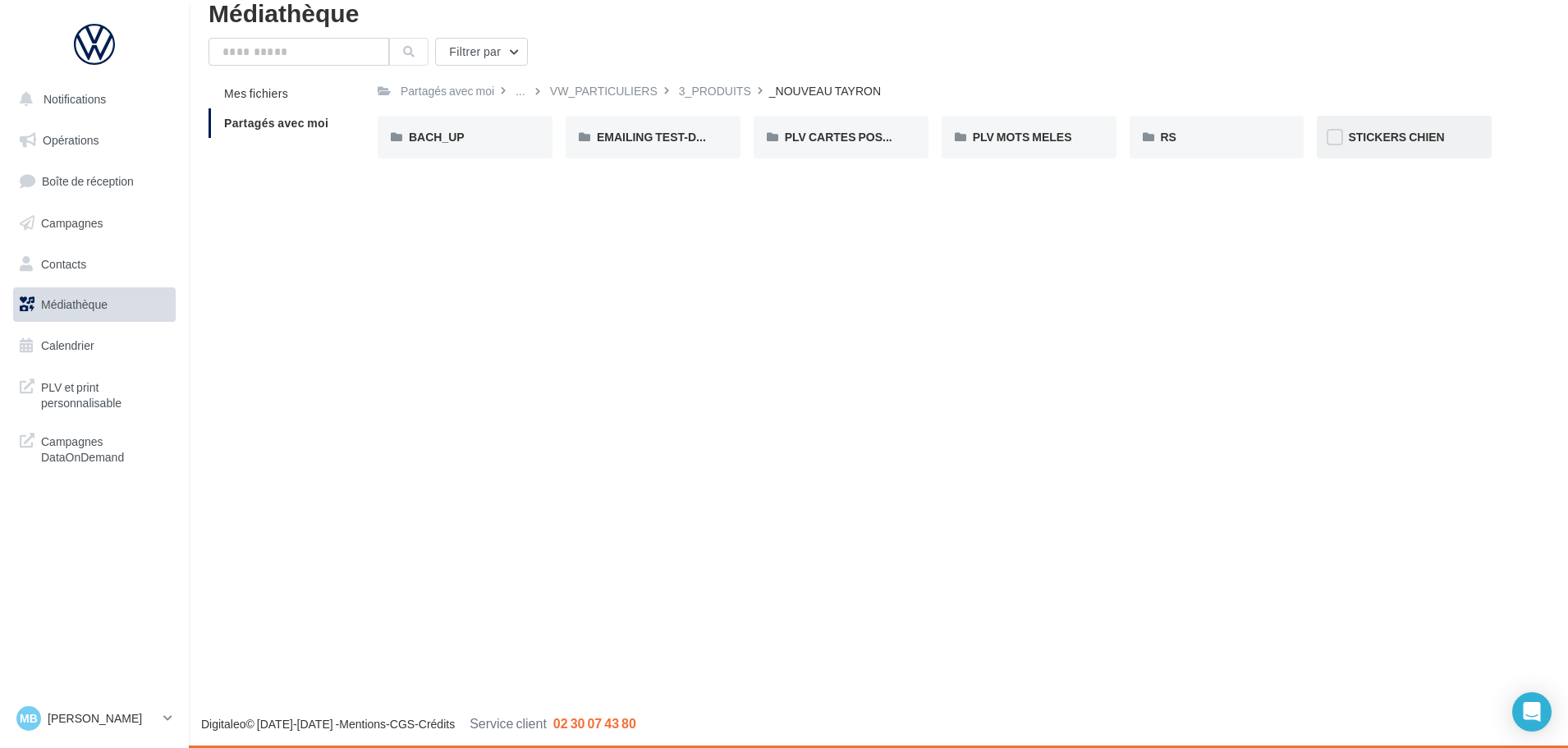
click at [1349, 136] on span "STICKERS CHIEN" at bounding box center [1396, 136] width 96 height 14
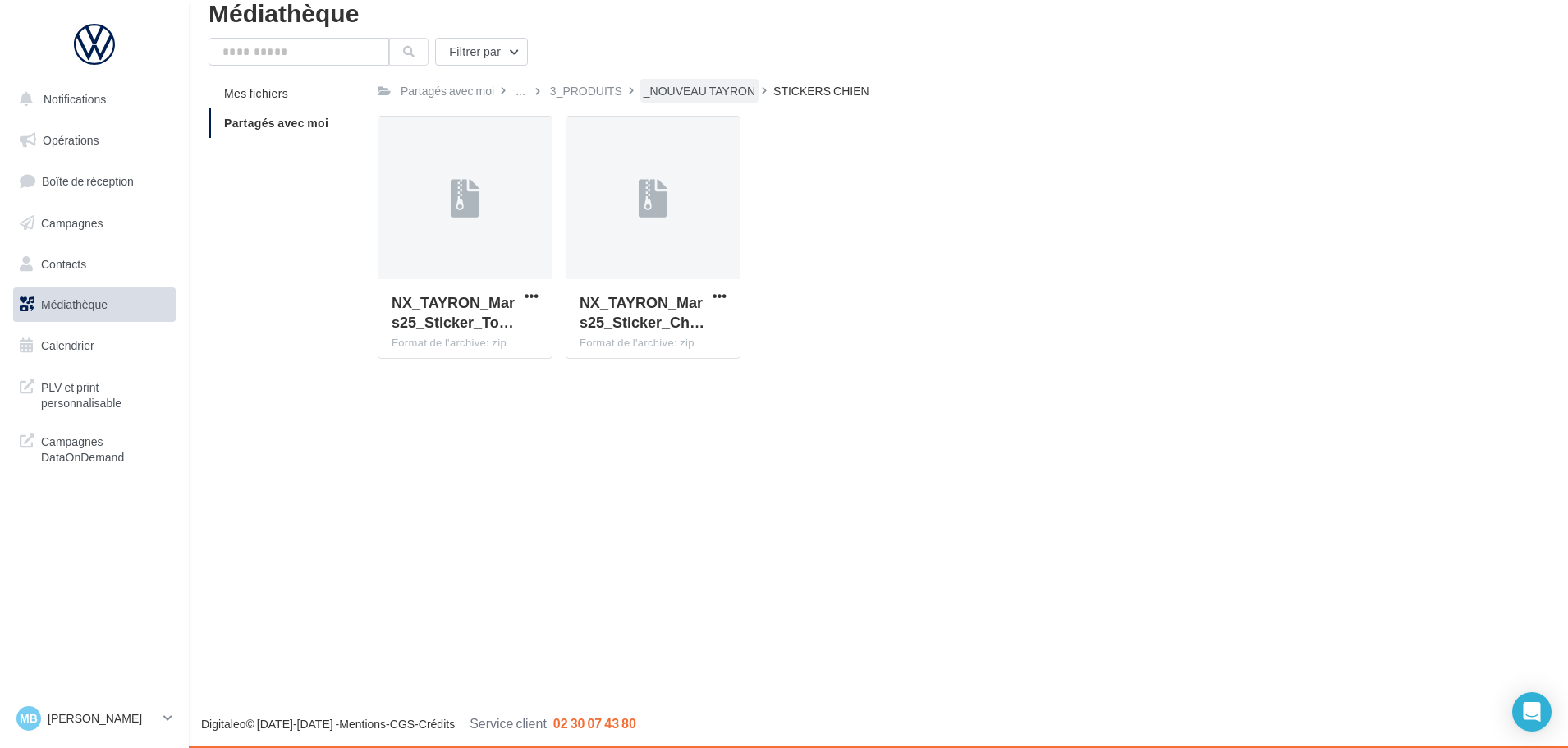
click at [674, 88] on div "_NOUVEAU TAYRON" at bounding box center [699, 90] width 112 height 16
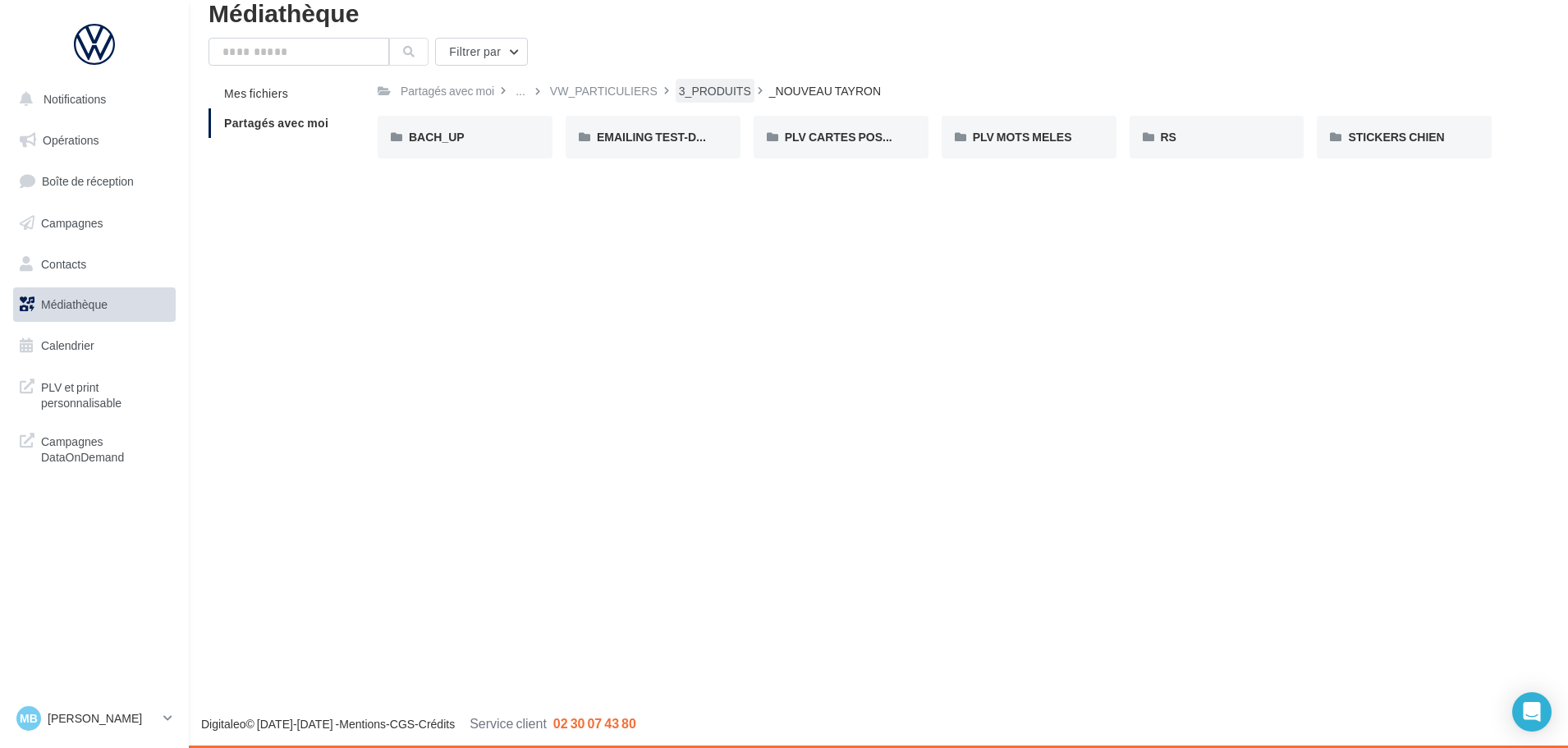
click at [703, 91] on div "3_PRODUITS" at bounding box center [715, 90] width 72 height 16
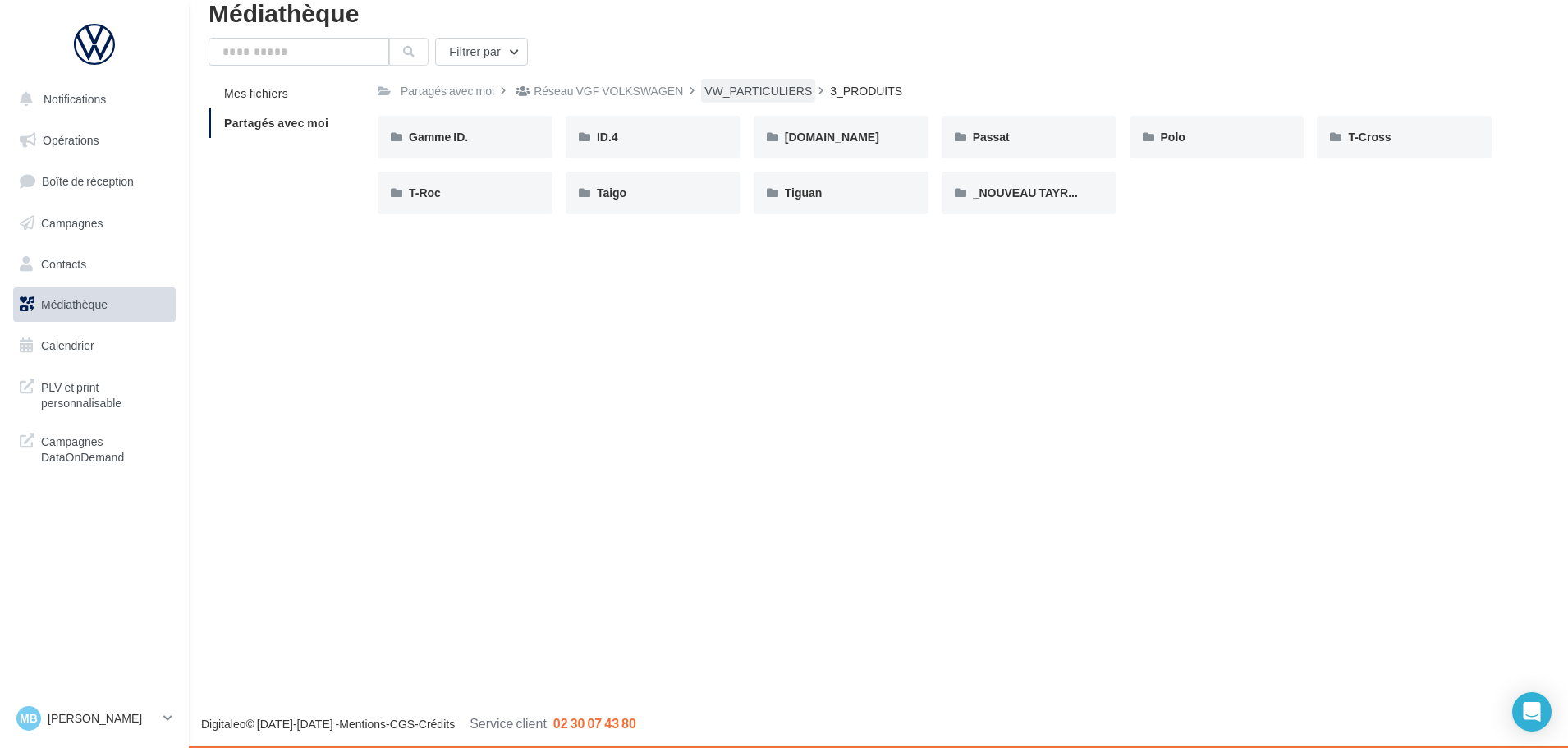
click at [729, 91] on div "VW_PARTICULIERS" at bounding box center [758, 90] width 108 height 16
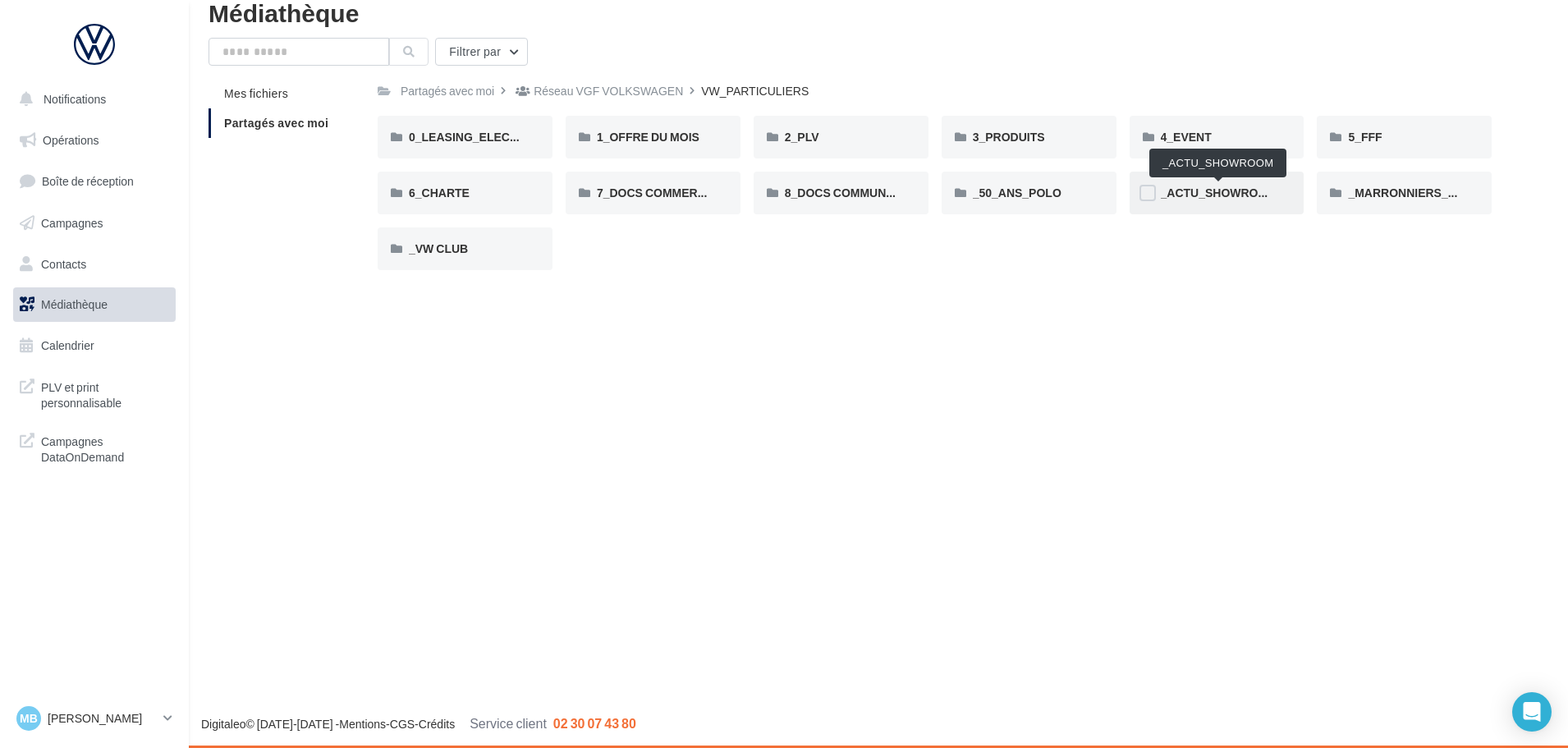
click at [1224, 195] on span "_ACTU_SHOWROOM" at bounding box center [1219, 192] width 116 height 14
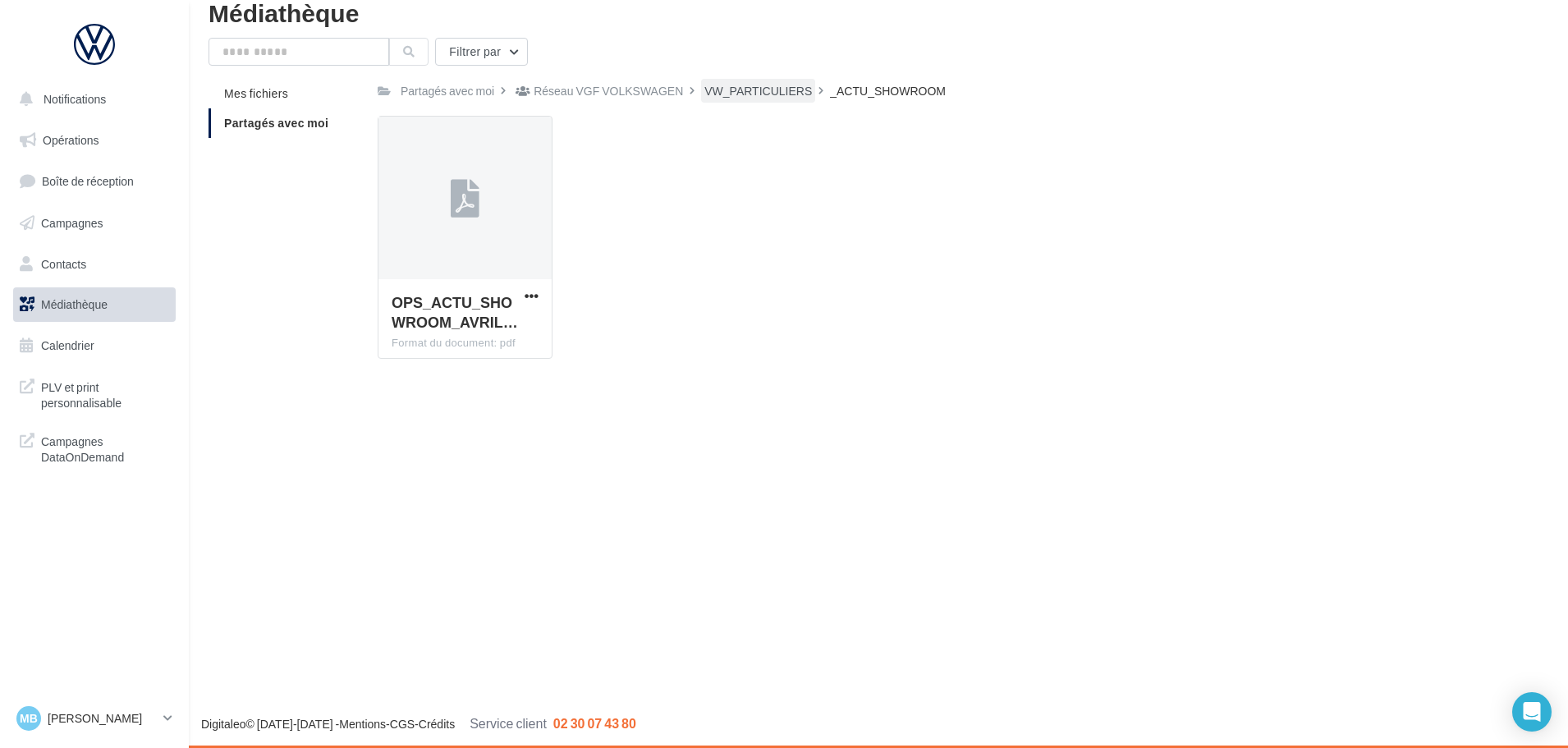
click at [757, 100] on div "VW_PARTICULIERS" at bounding box center [757, 91] width 114 height 24
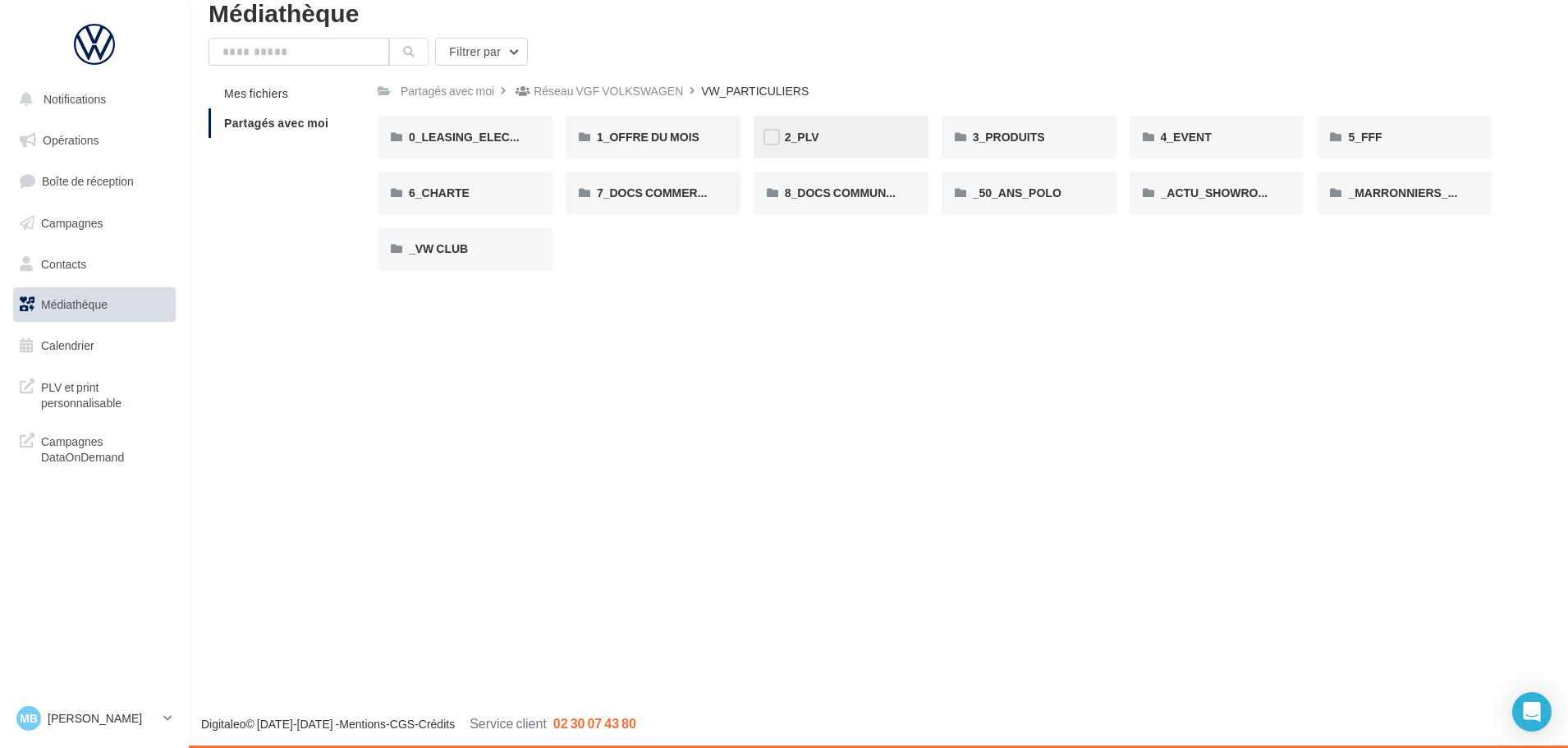
click at [837, 136] on div "2_PLV" at bounding box center [840, 136] width 112 height 16
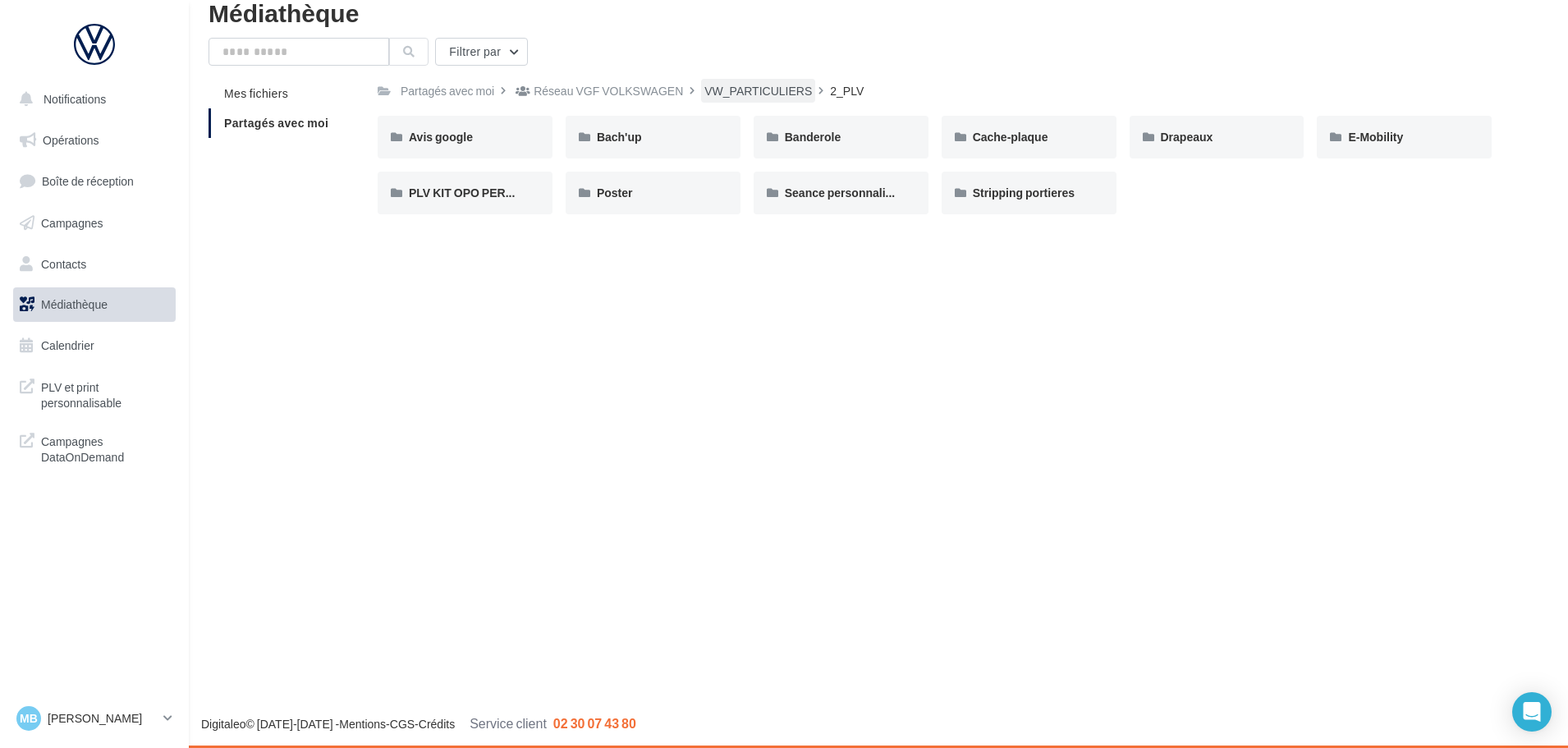
click at [758, 83] on div "VW_PARTICULIERS" at bounding box center [758, 90] width 108 height 16
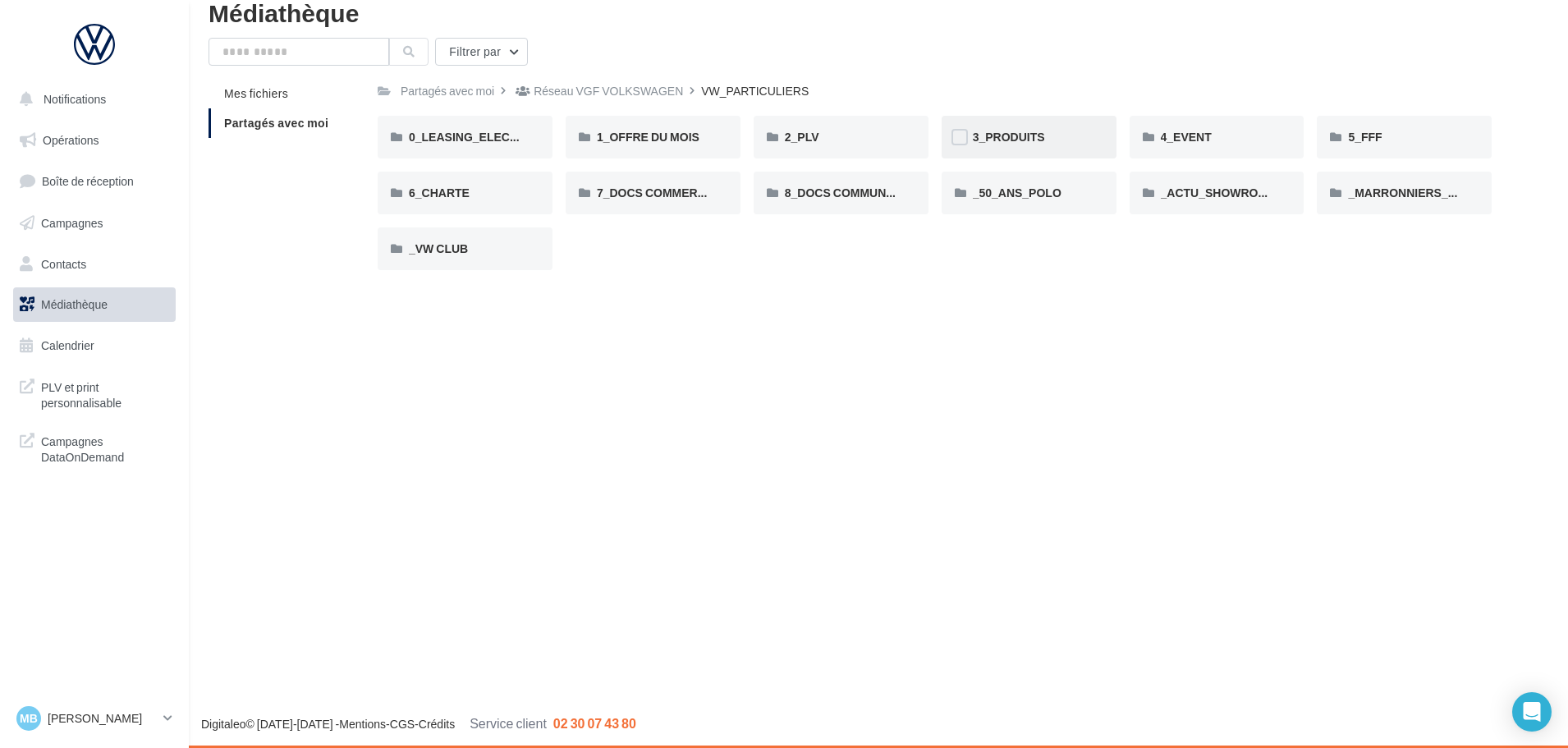
click at [993, 134] on span "3_PRODUITS" at bounding box center [1009, 136] width 72 height 14
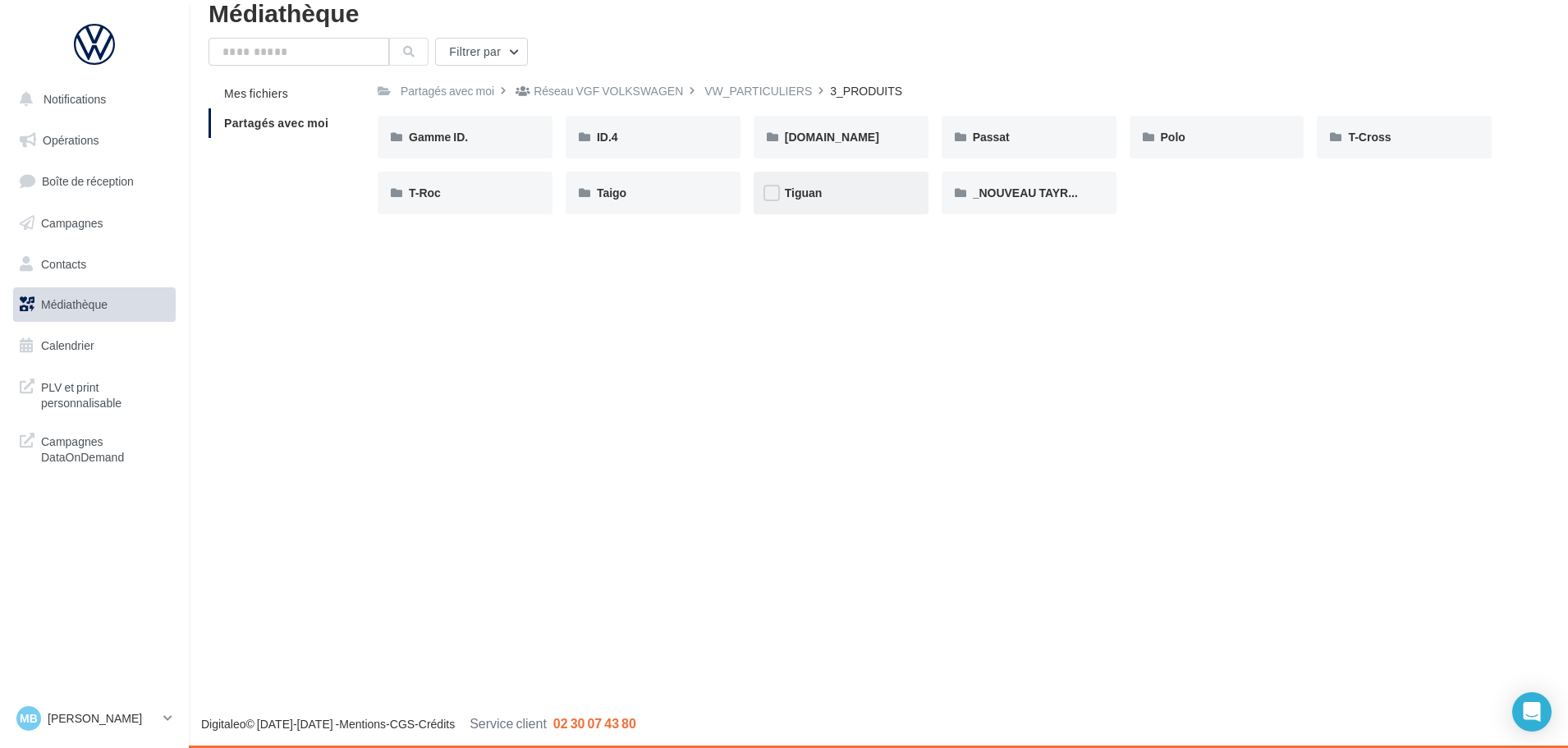
click at [850, 182] on div "Tiguan" at bounding box center [841, 193] width 175 height 43
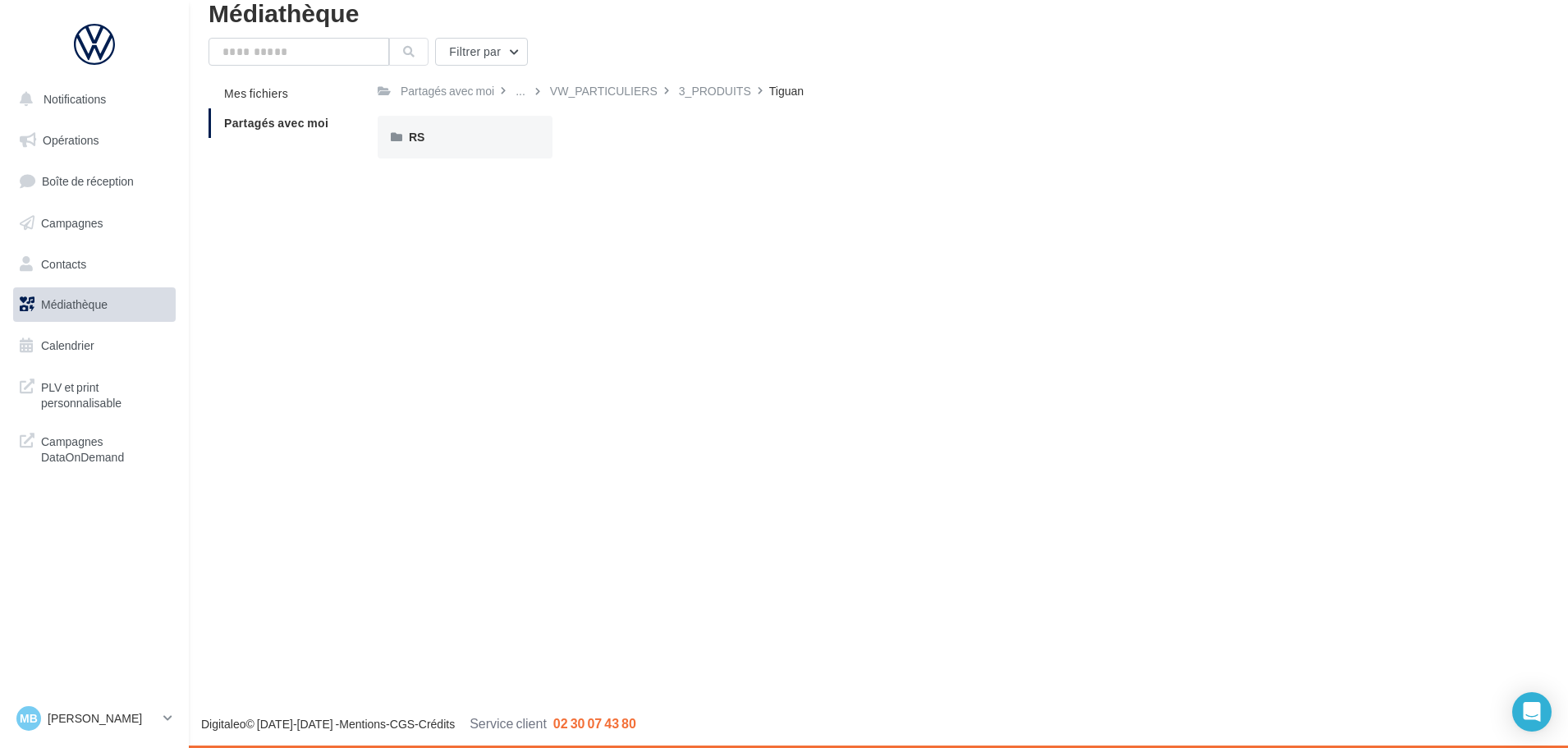
click at [555, 143] on div "RS RS" at bounding box center [471, 136] width 188 height 43
click at [528, 142] on div "RS" at bounding box center [465, 136] width 175 height 43
click at [487, 138] on div "Ecran" at bounding box center [464, 136] width 112 height 16
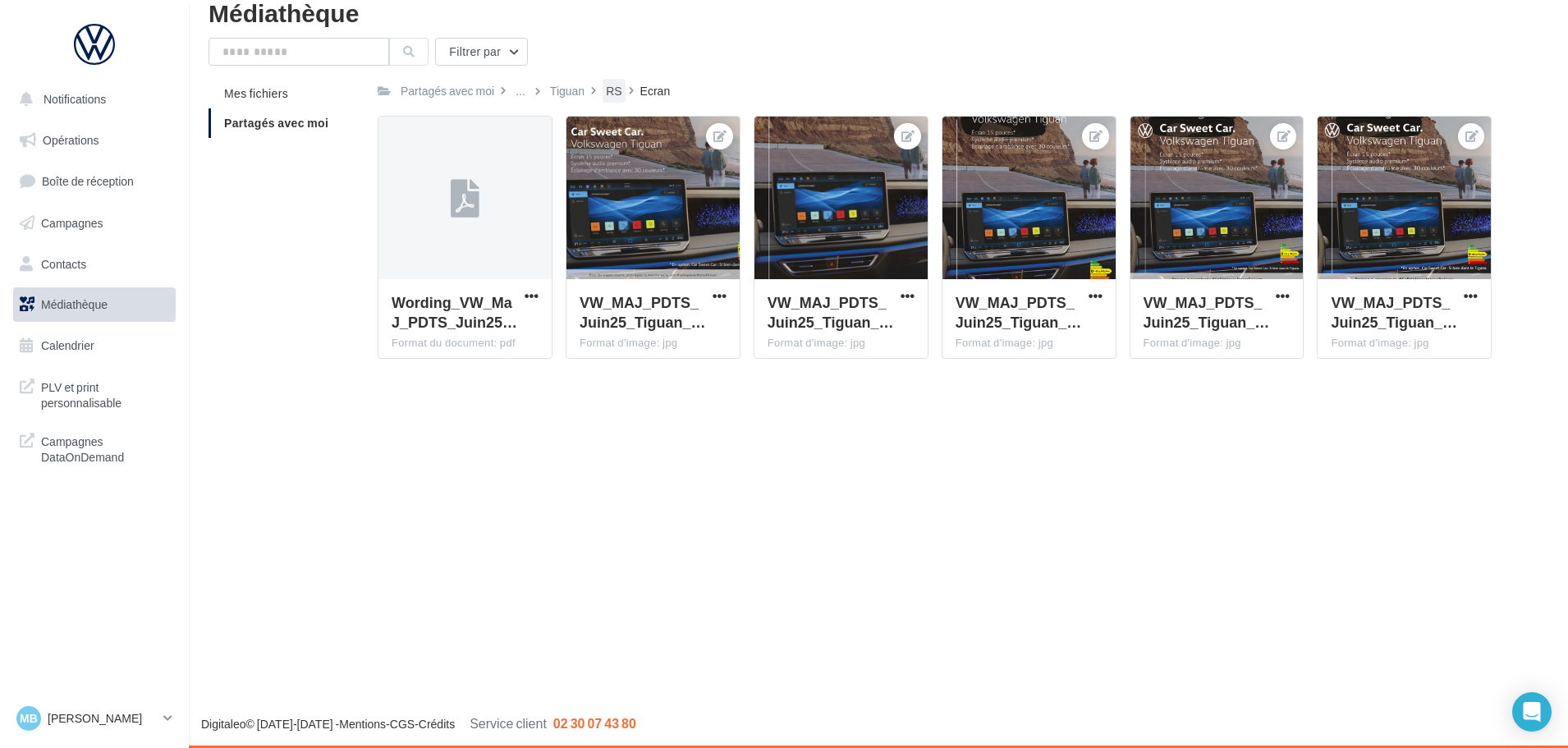
click at [618, 91] on div "RS" at bounding box center [613, 90] width 16 height 16
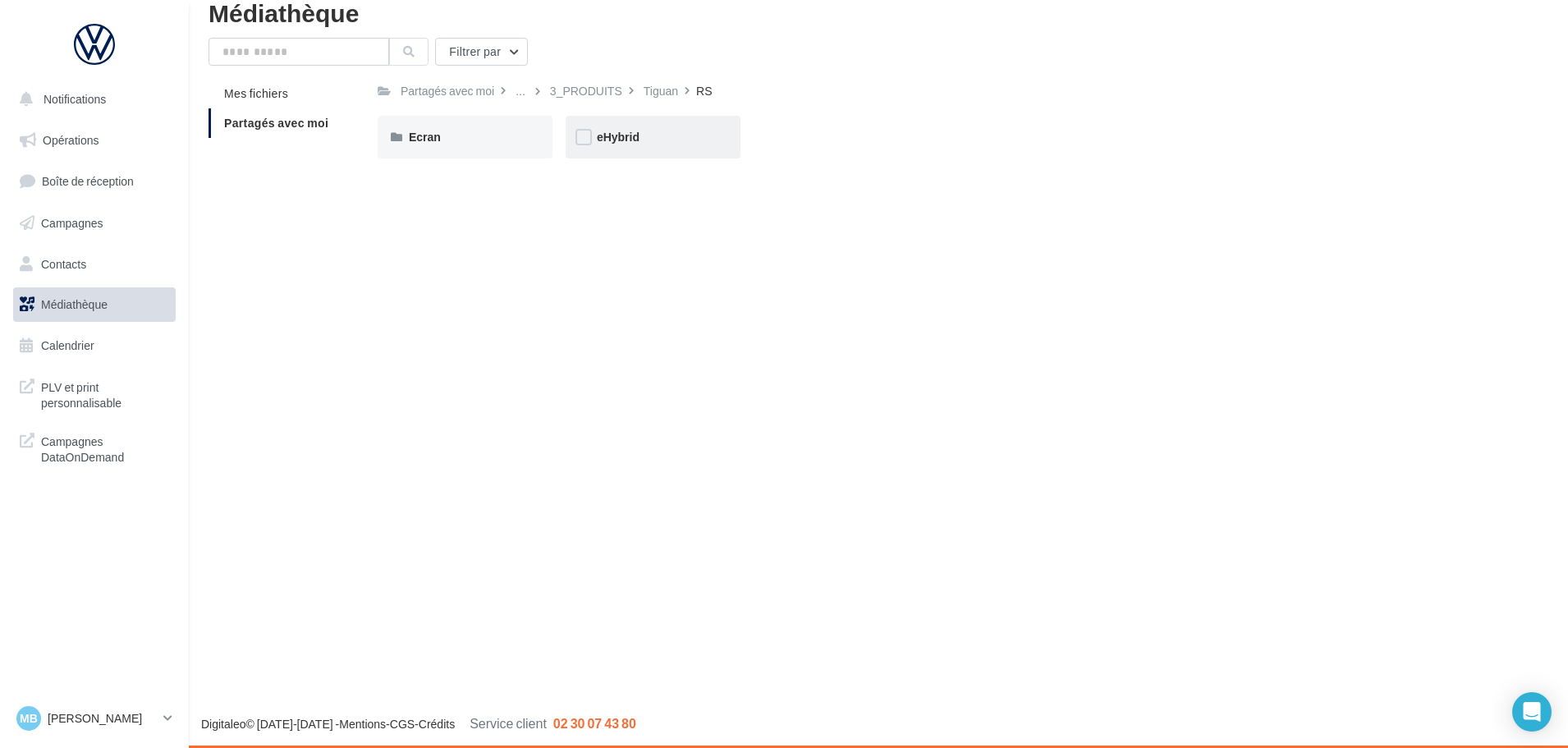
click at [677, 156] on div "eHybrid" at bounding box center [653, 136] width 175 height 43
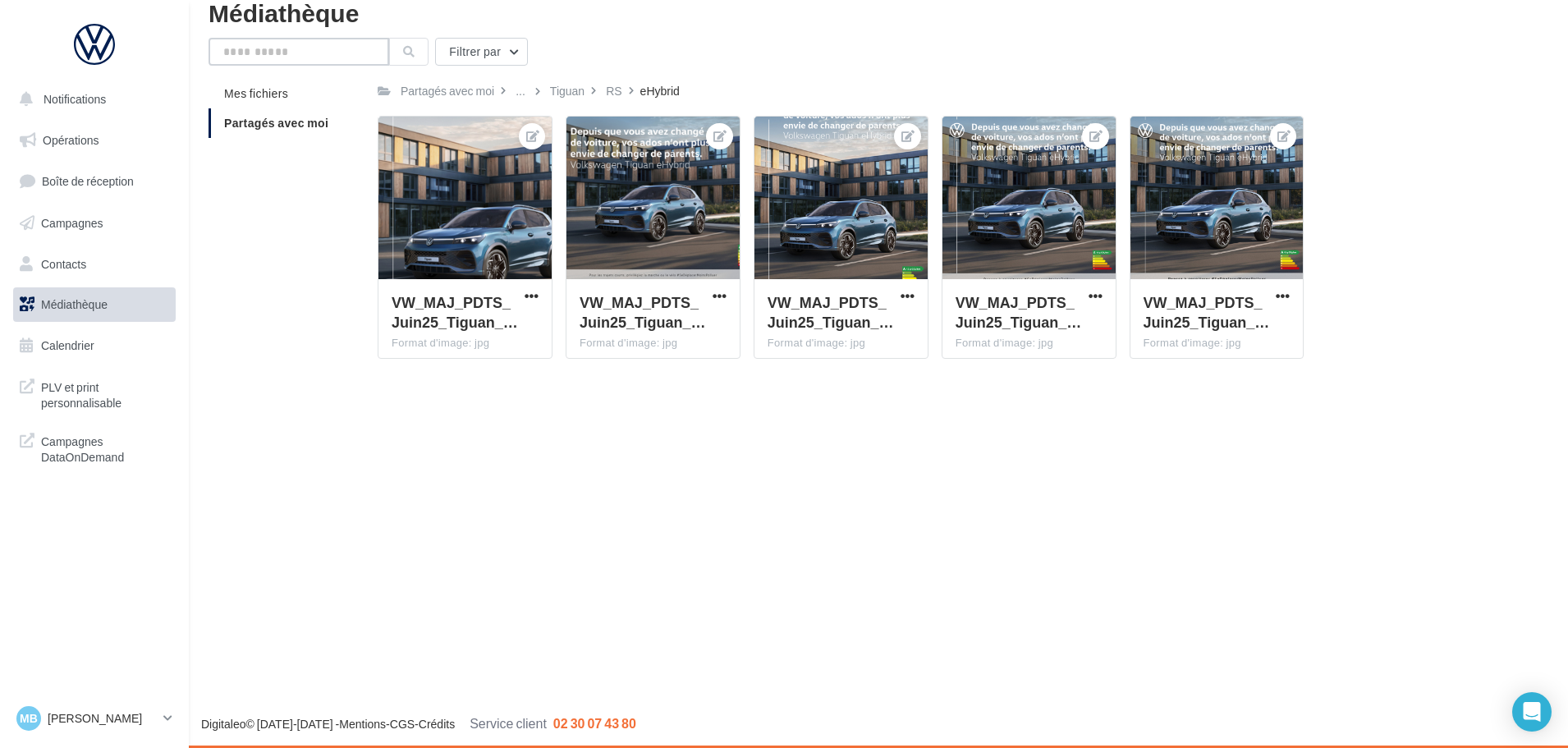
click at [287, 58] on input "text" at bounding box center [298, 51] width 180 height 28
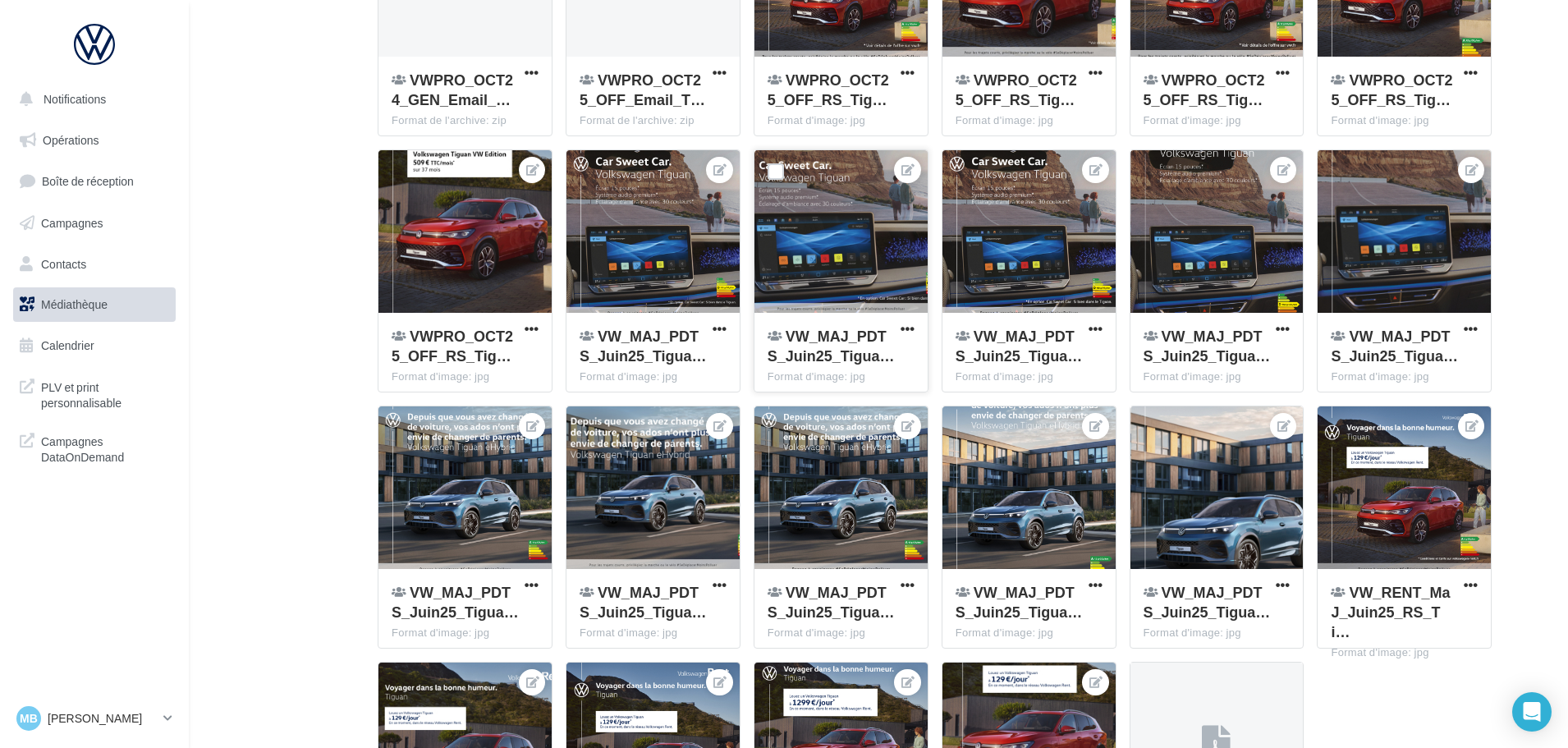
scroll to position [904, 0]
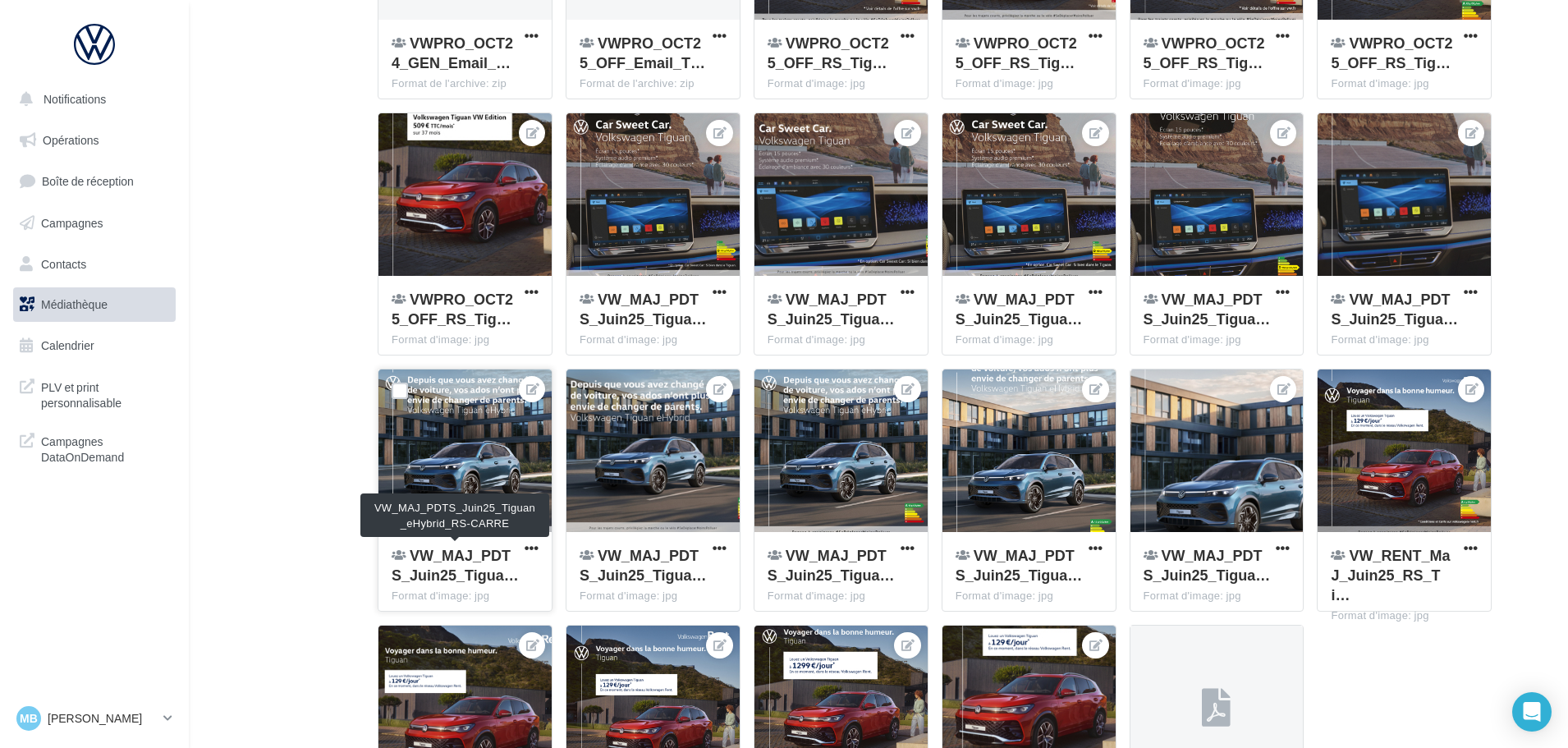
type input "******"
click at [452, 560] on span "VW_MAJ_PDTS_Juin25_Tigua…" at bounding box center [455, 564] width 127 height 38
click at [527, 548] on span "button" at bounding box center [532, 548] width 14 height 14
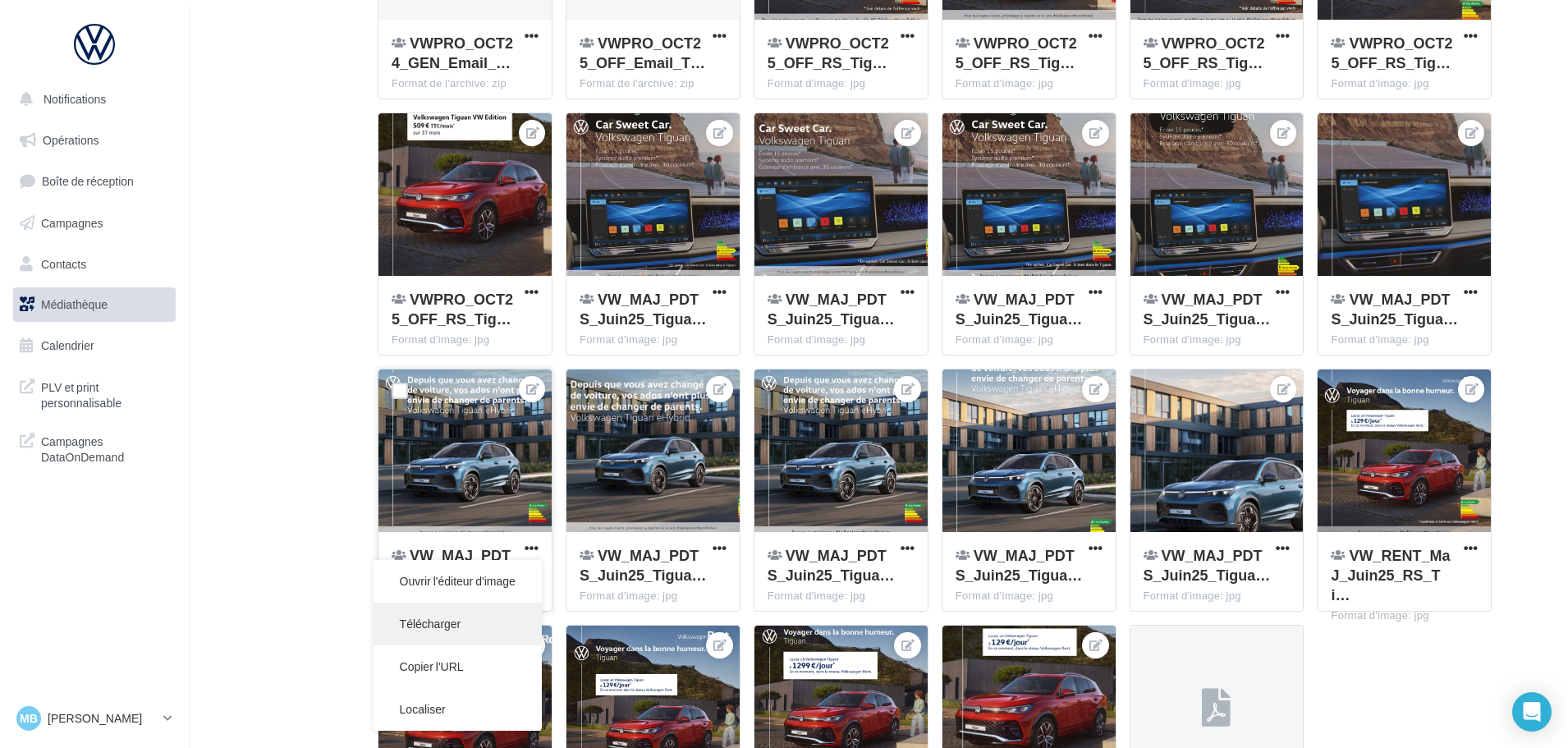
click at [473, 622] on button "Télécharger" at bounding box center [458, 623] width 169 height 43
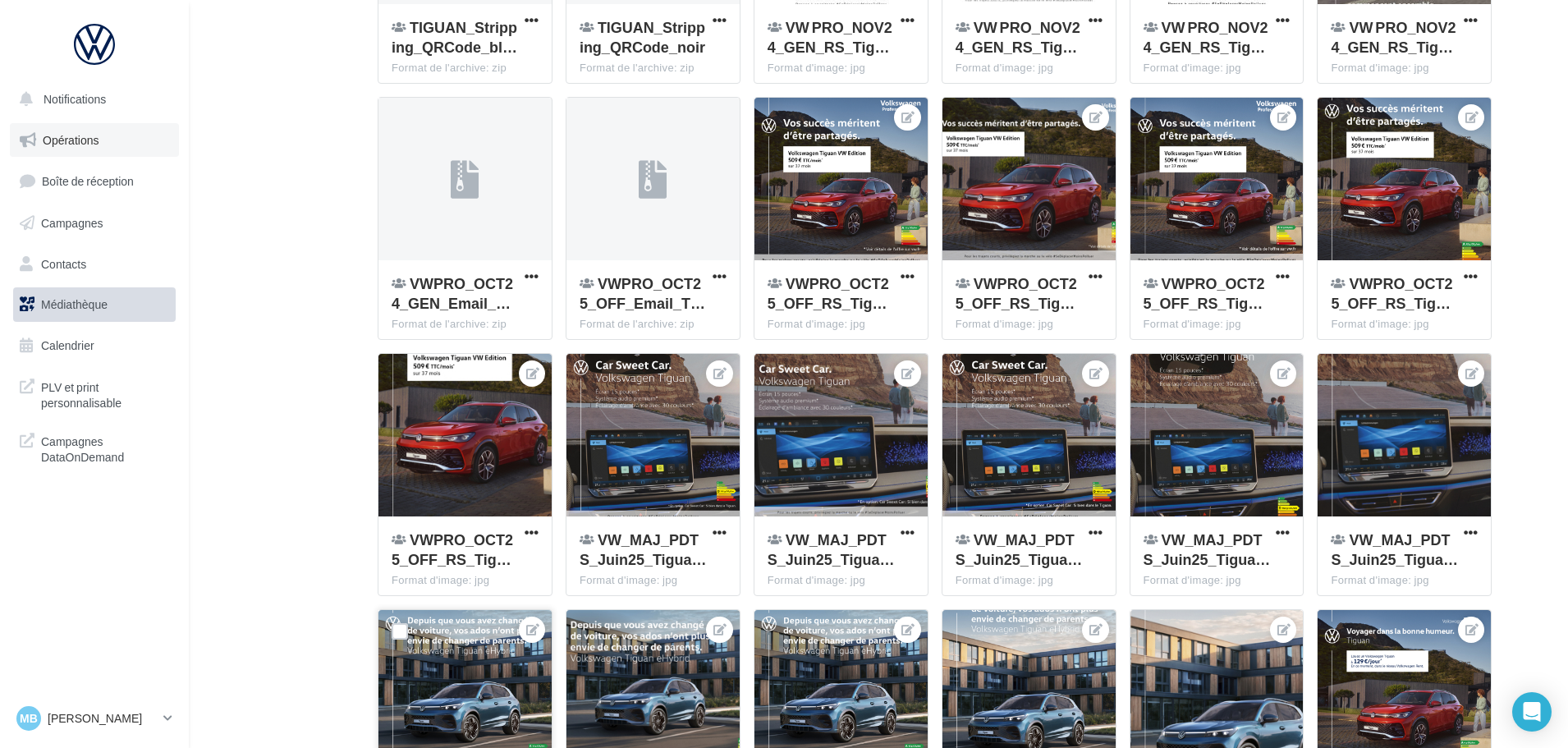
scroll to position [657, 0]
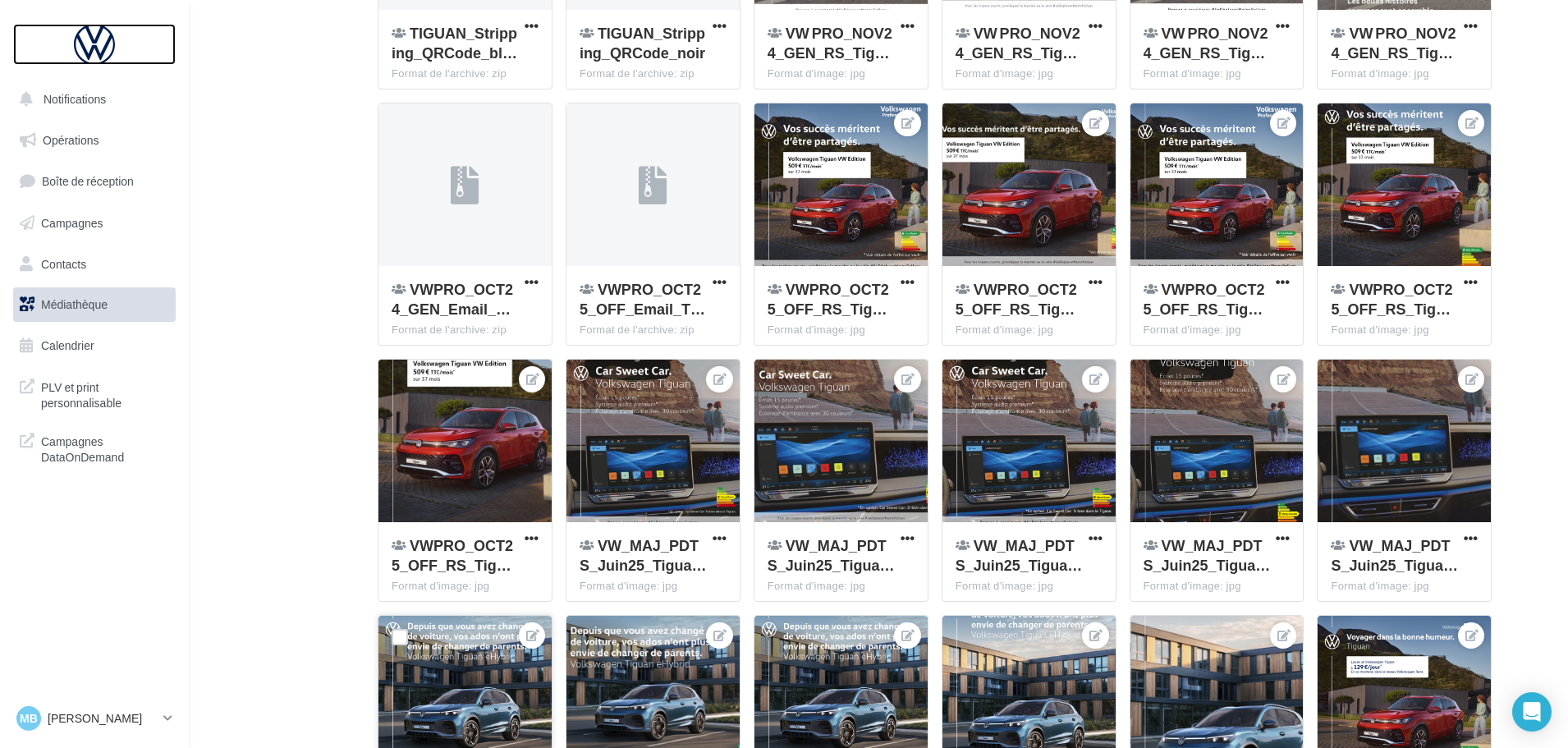
click at [74, 34] on div at bounding box center [94, 44] width 131 height 41
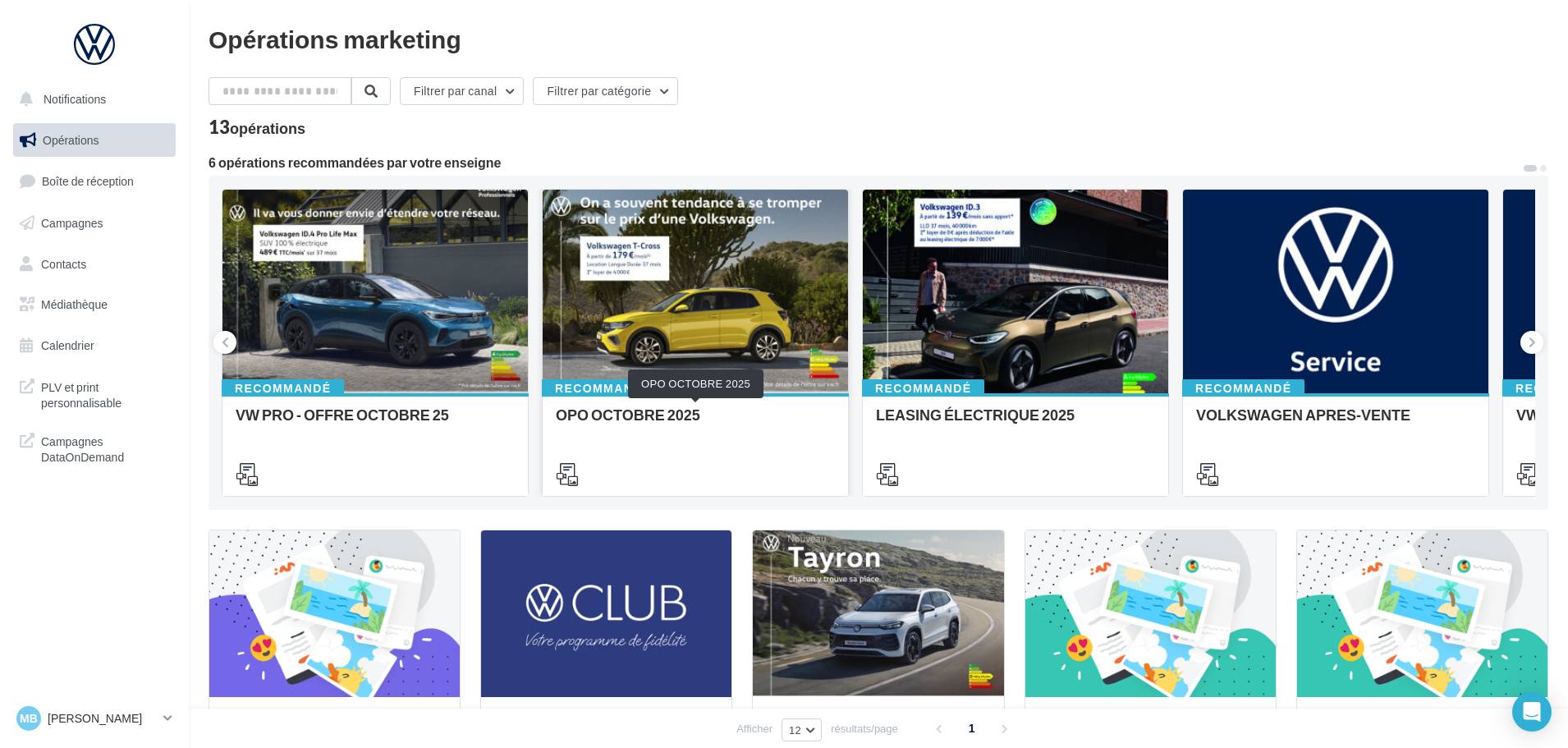
click at [727, 409] on div "OPO OCTOBRE 2025" at bounding box center [695, 422] width 279 height 33
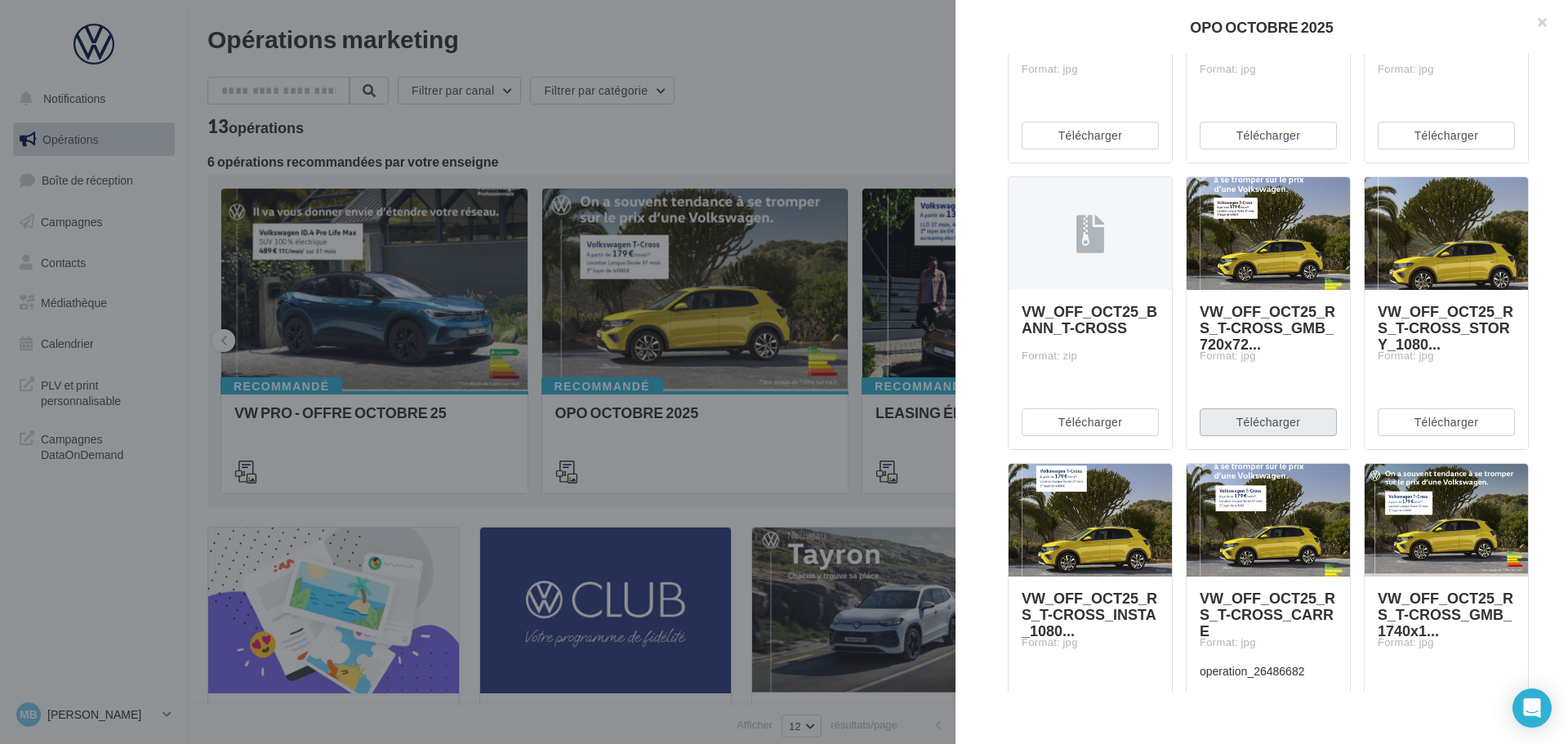
scroll to position [816, 0]
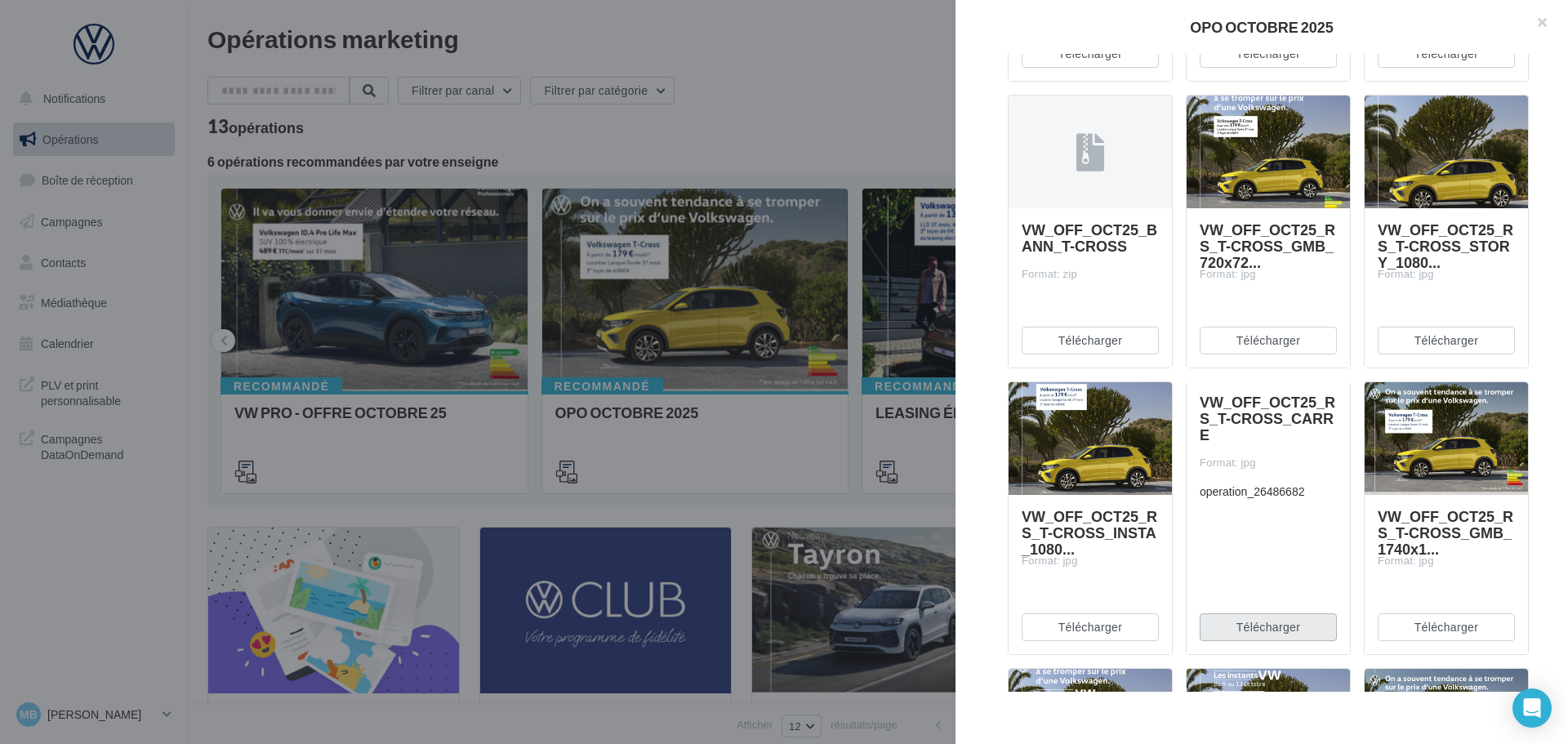
click at [1286, 623] on button "Télécharger" at bounding box center [1268, 627] width 137 height 28
